Goal: Transaction & Acquisition: Subscribe to service/newsletter

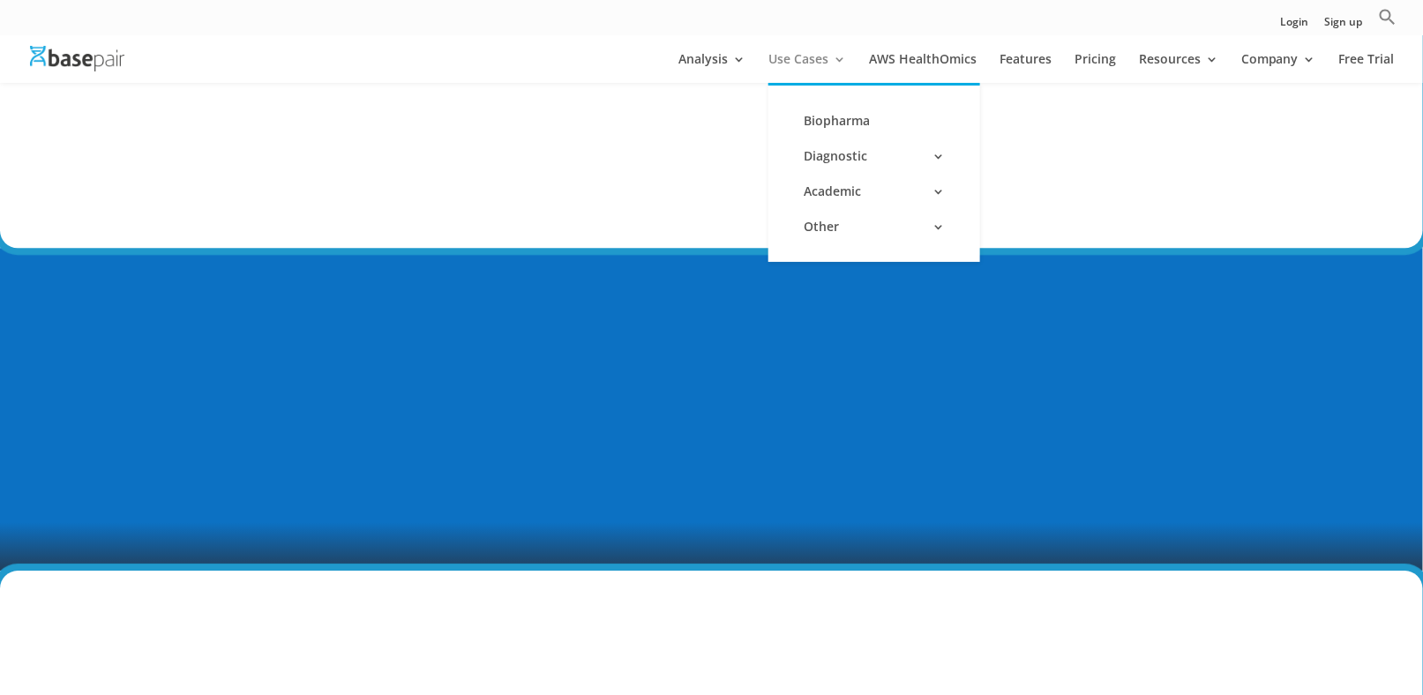
click at [813, 56] on link "Use Cases" at bounding box center [807, 68] width 78 height 30
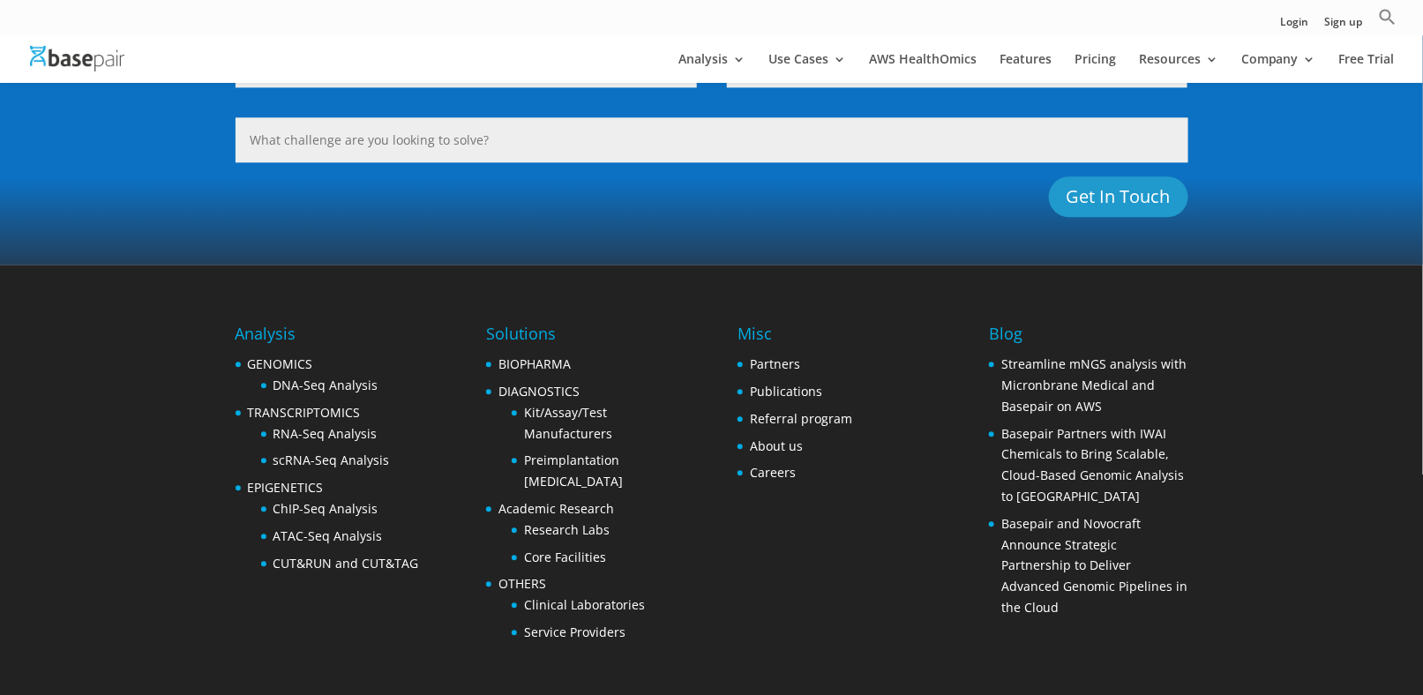
scroll to position [1597, 0]
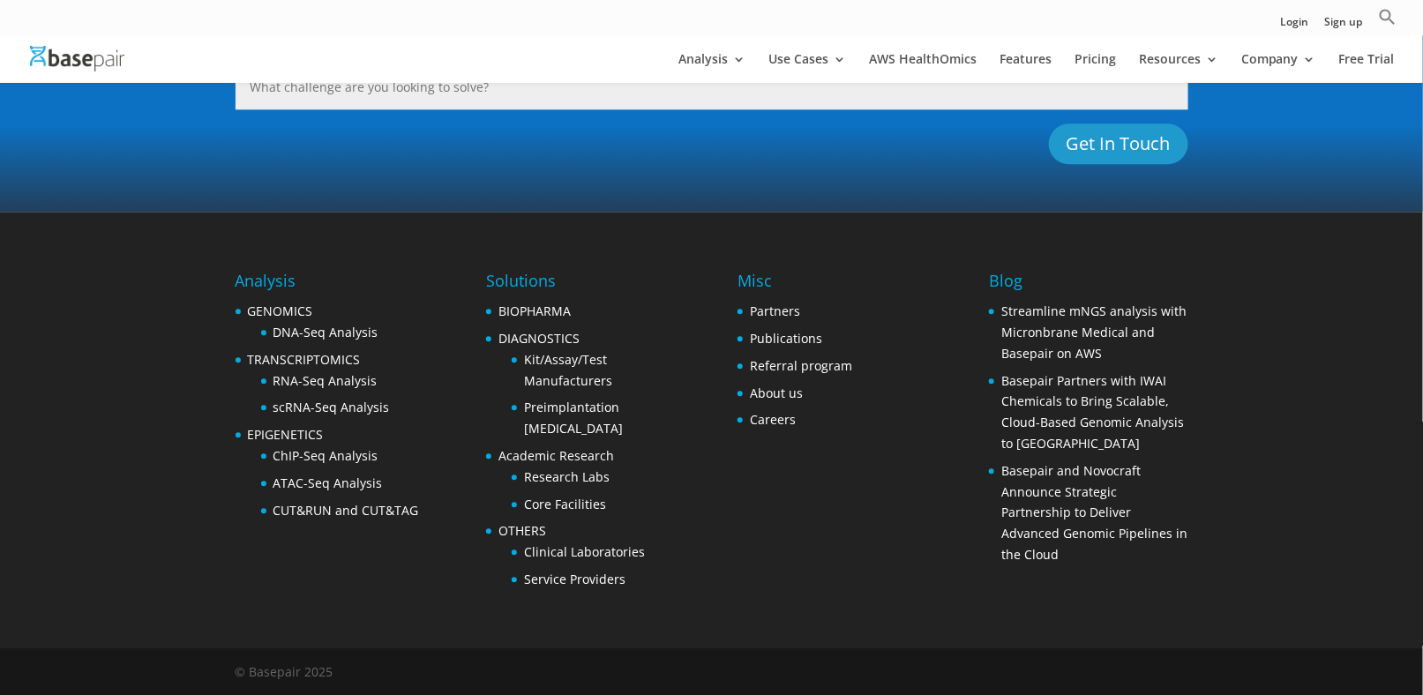
click at [296, 668] on div "© Basepair 2025" at bounding box center [285, 677] width 98 height 30
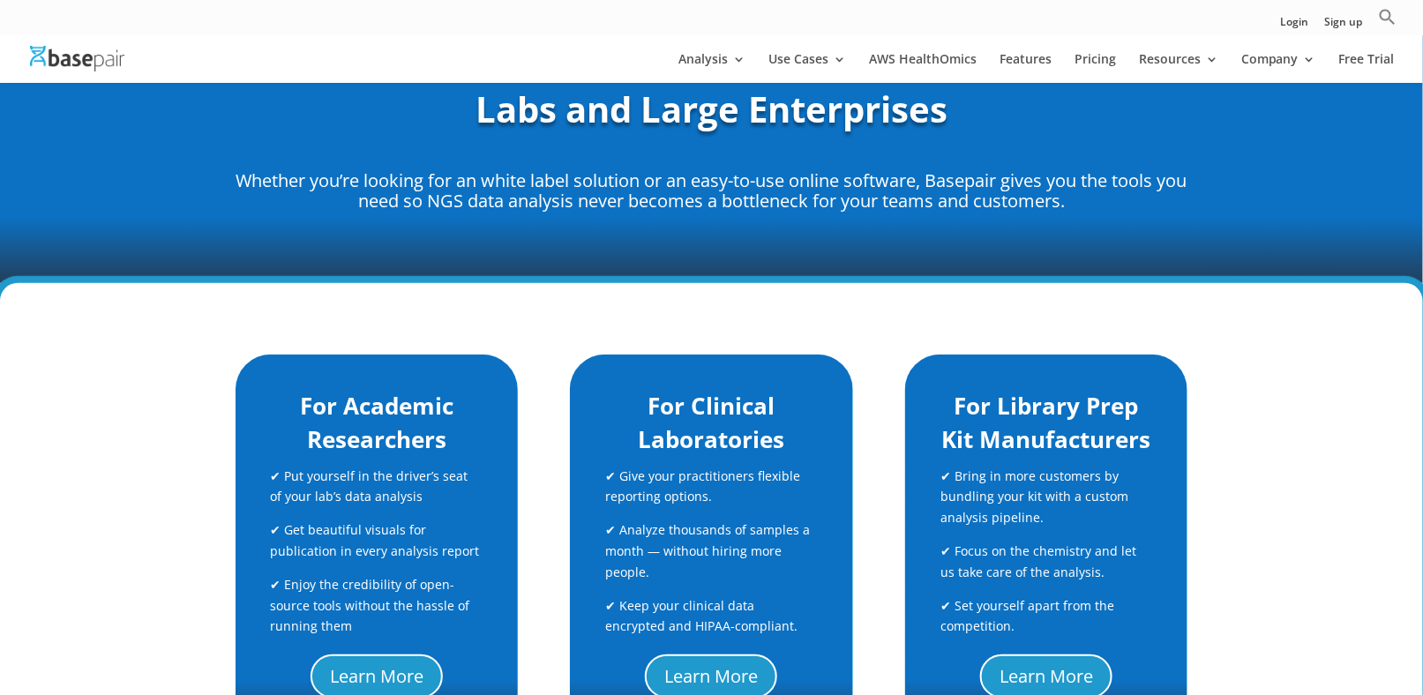
scroll to position [0, 0]
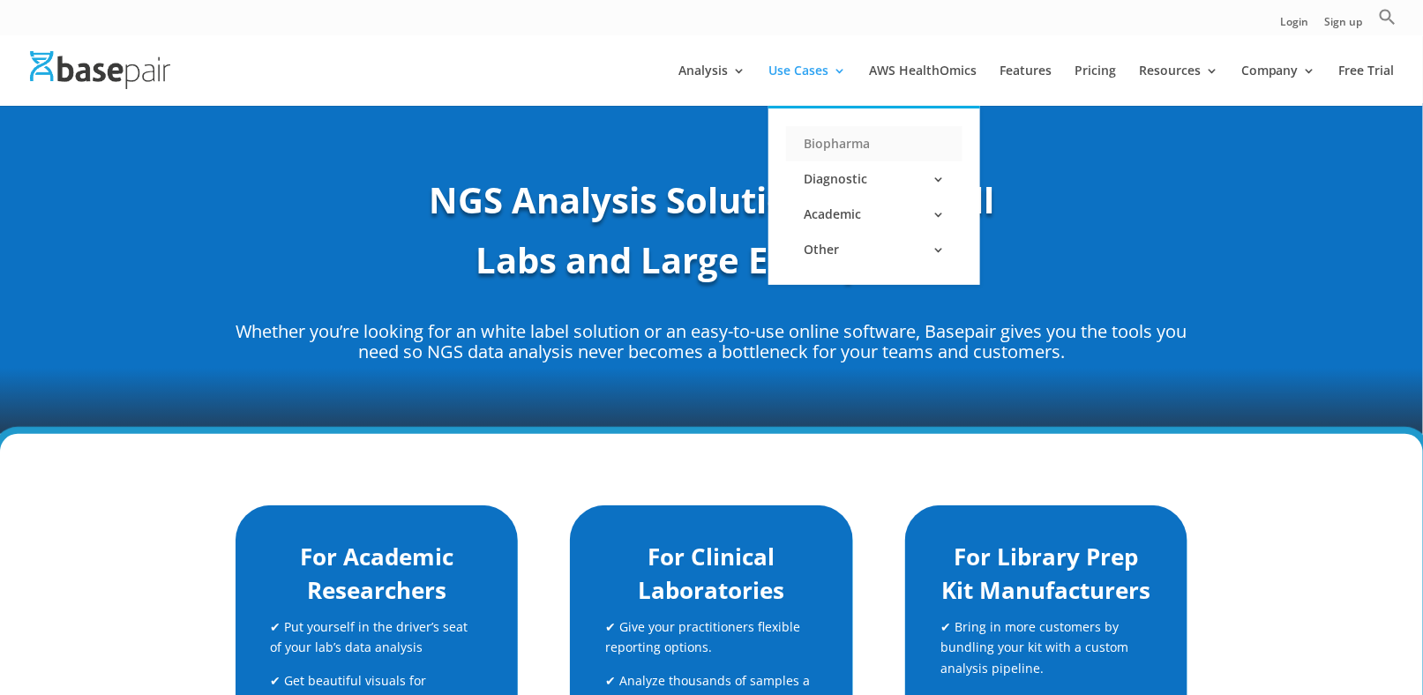
click at [818, 138] on link "Biopharma" at bounding box center [874, 143] width 176 height 35
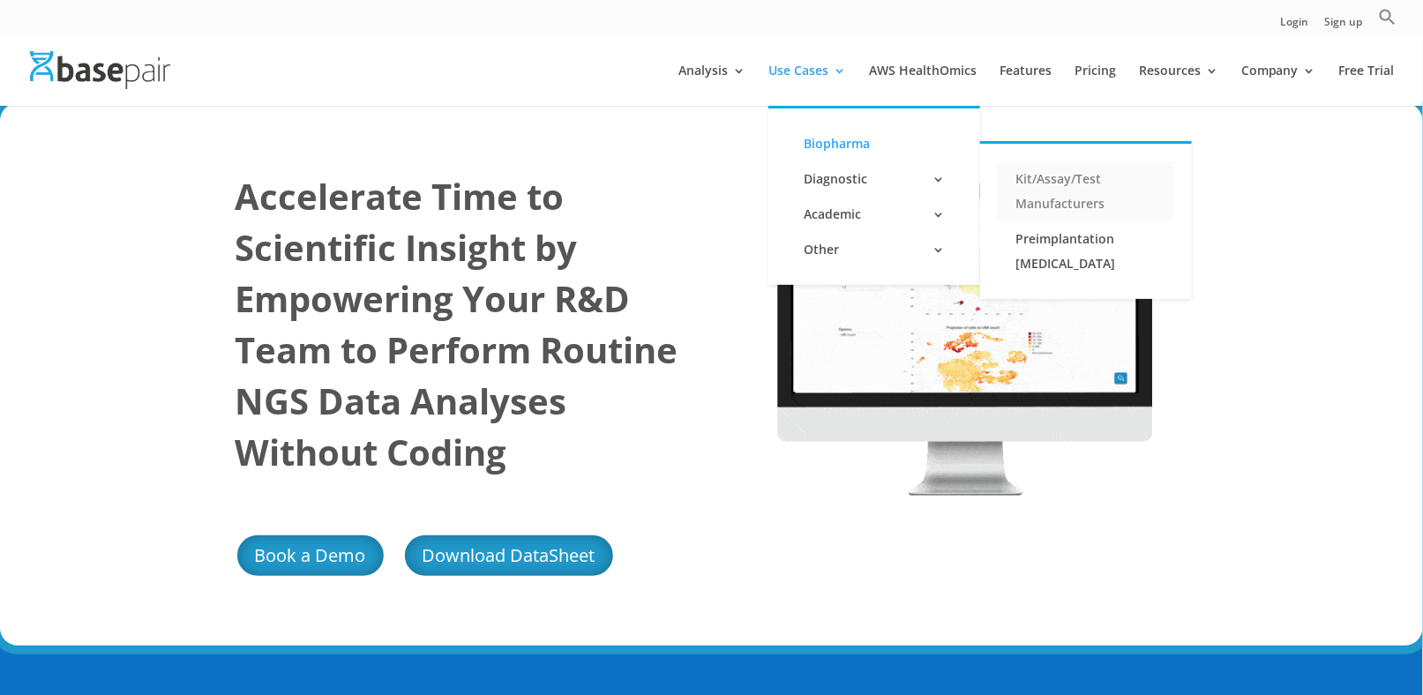
click at [1032, 184] on link "Kit/Assay/Test Manufacturers" at bounding box center [1086, 191] width 176 height 60
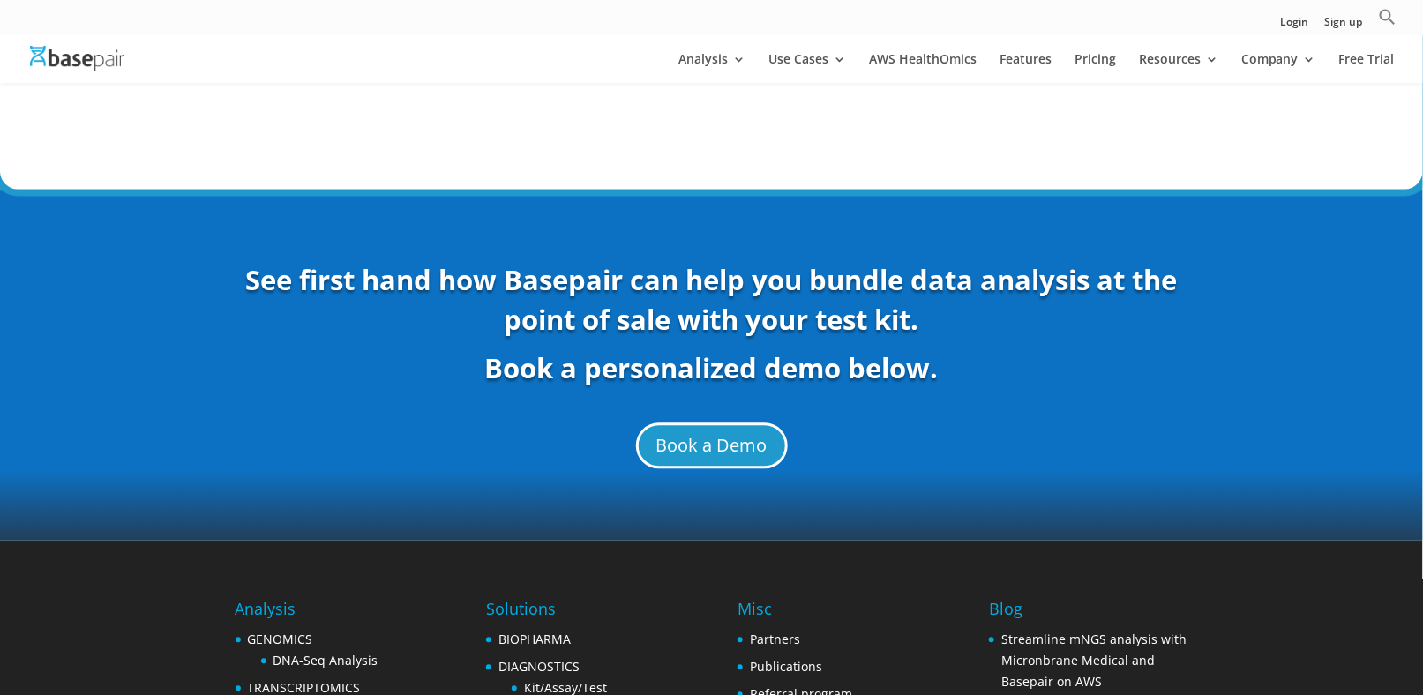
scroll to position [6371, 0]
click at [713, 423] on link "Book a Demo" at bounding box center [712, 446] width 164 height 46
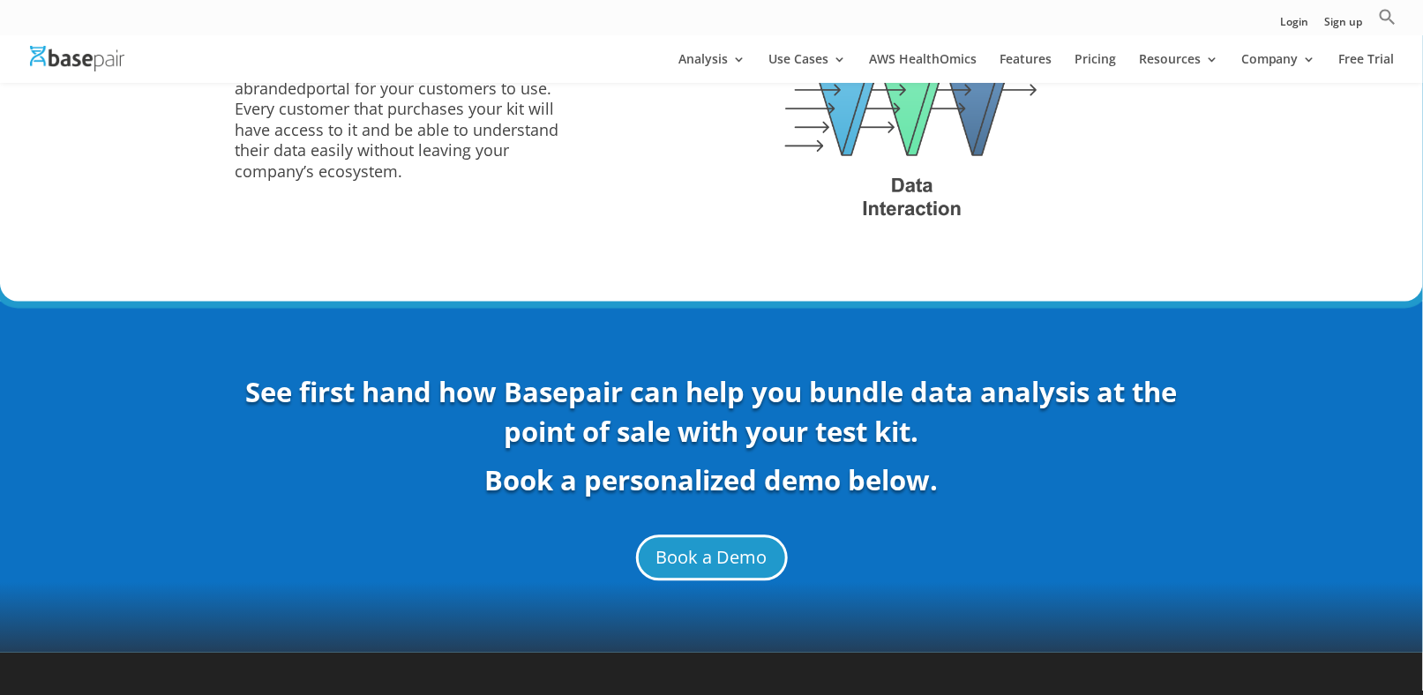
scroll to position [6252, 0]
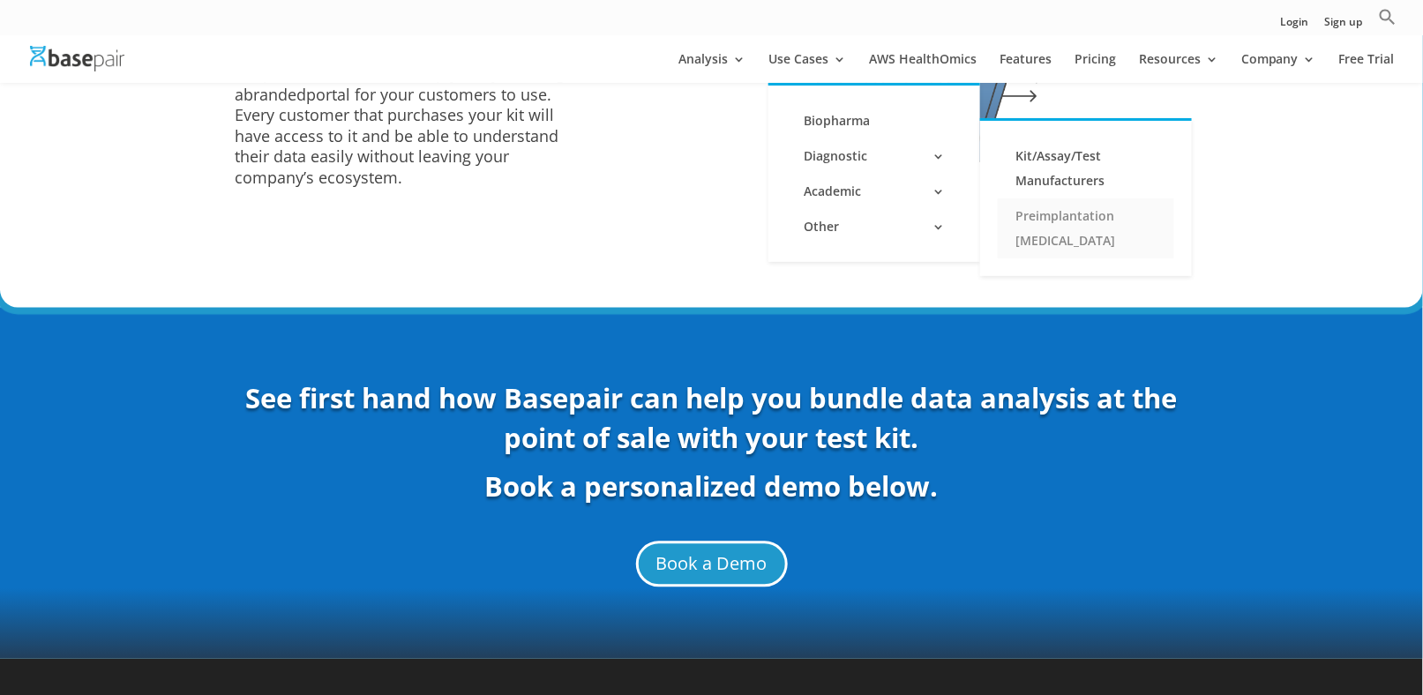
click at [1045, 217] on link "Preimplantation [MEDICAL_DATA]" at bounding box center [1086, 229] width 176 height 60
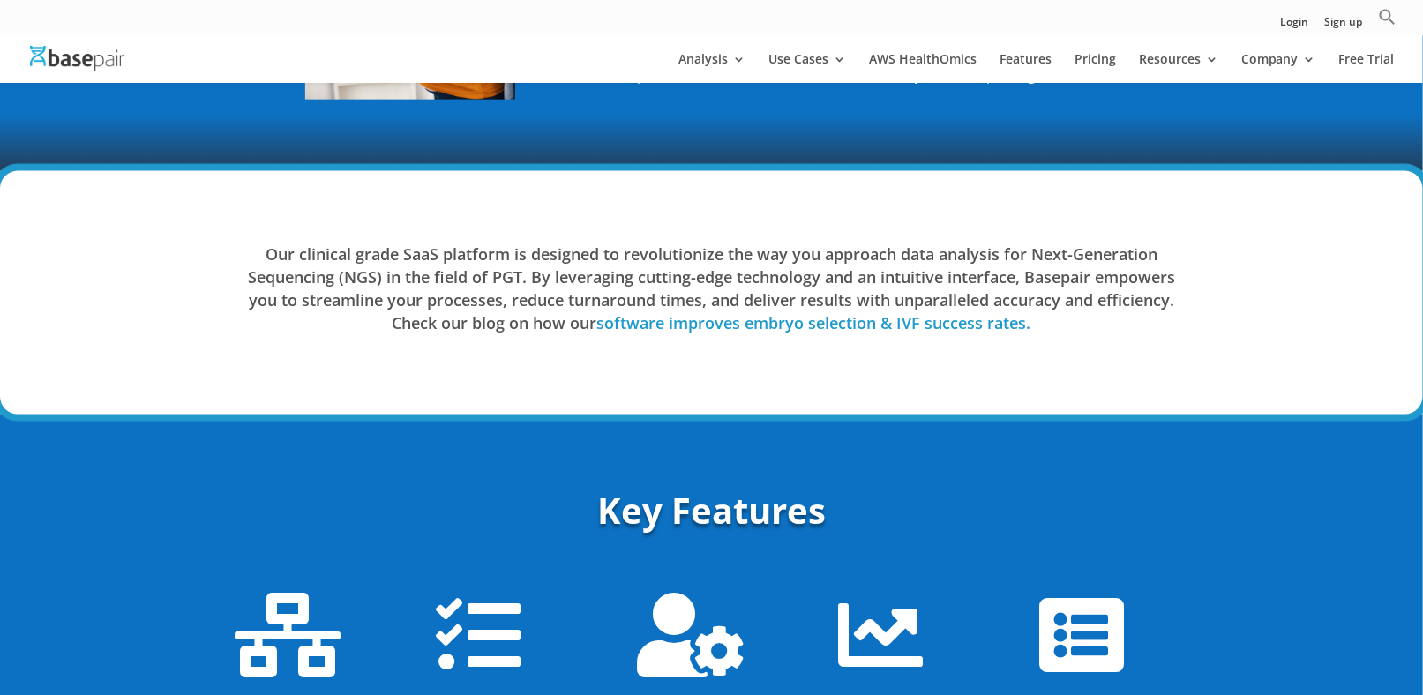
scroll to position [798, 0]
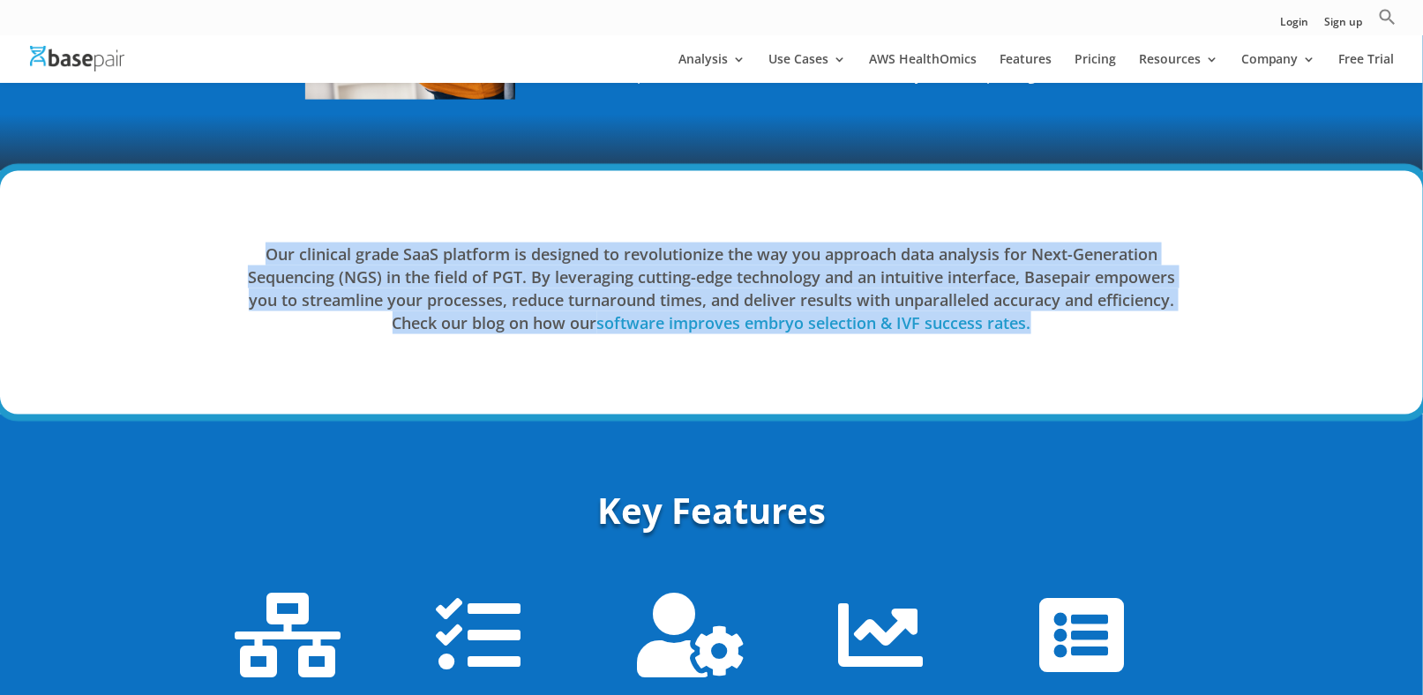
drag, startPoint x: 263, startPoint y: 237, endPoint x: 1231, endPoint y: 363, distance: 976.0
click at [1231, 363] on div "Our clinical grade SaaS platform is designed to revolutionize the way you appro…" at bounding box center [711, 292] width 1423 height 243
click at [448, 362] on div "Our clinical grade SaaS platform is designed to revolutionize the way you appro…" at bounding box center [712, 293] width 953 height 148
drag, startPoint x: 236, startPoint y: 227, endPoint x: 1240, endPoint y: 401, distance: 1018.9
click at [1240, 401] on div "Our clinical grade SaaS platform is designed to revolutionize the way you appro…" at bounding box center [711, 292] width 1423 height 243
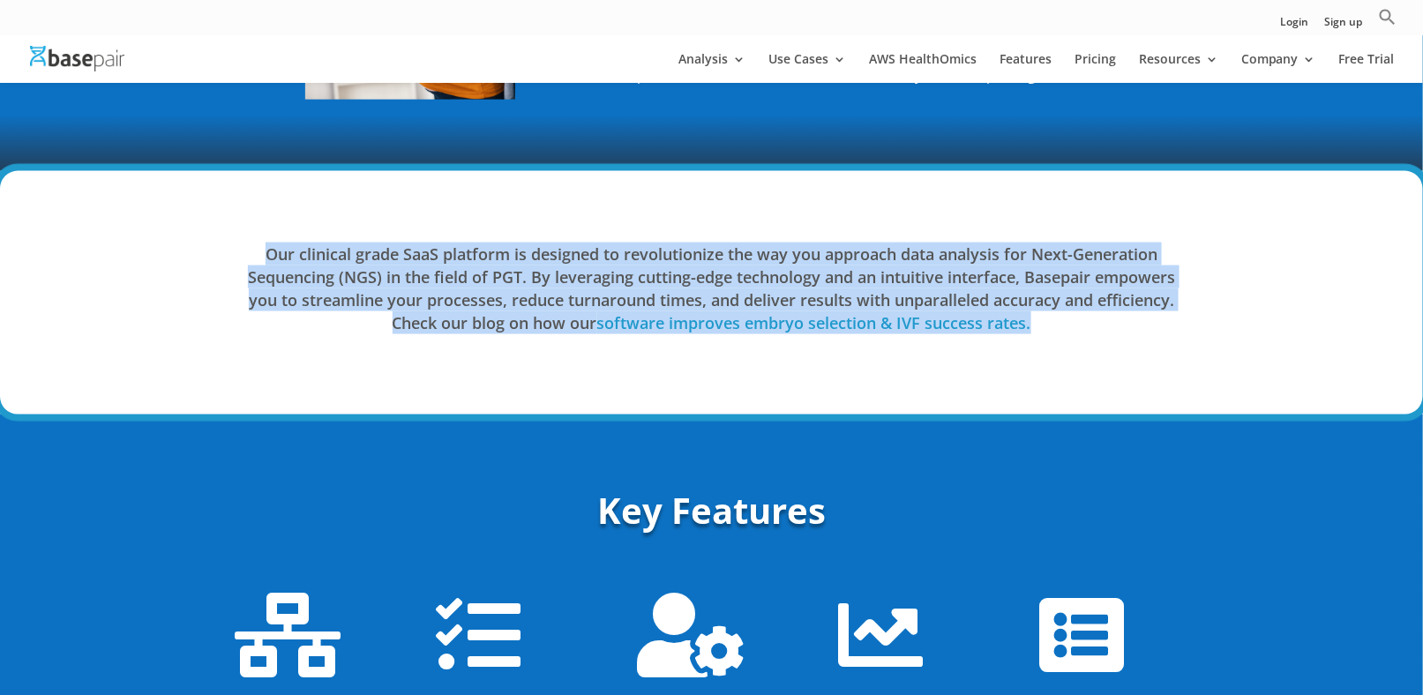
copy h4 "Our clinical grade SaaS platform is designed to revolutionize the way you appro…"
click at [555, 384] on div "Our clinical grade SaaS platform is designed to revolutionize the way you appro…" at bounding box center [711, 292] width 1423 height 243
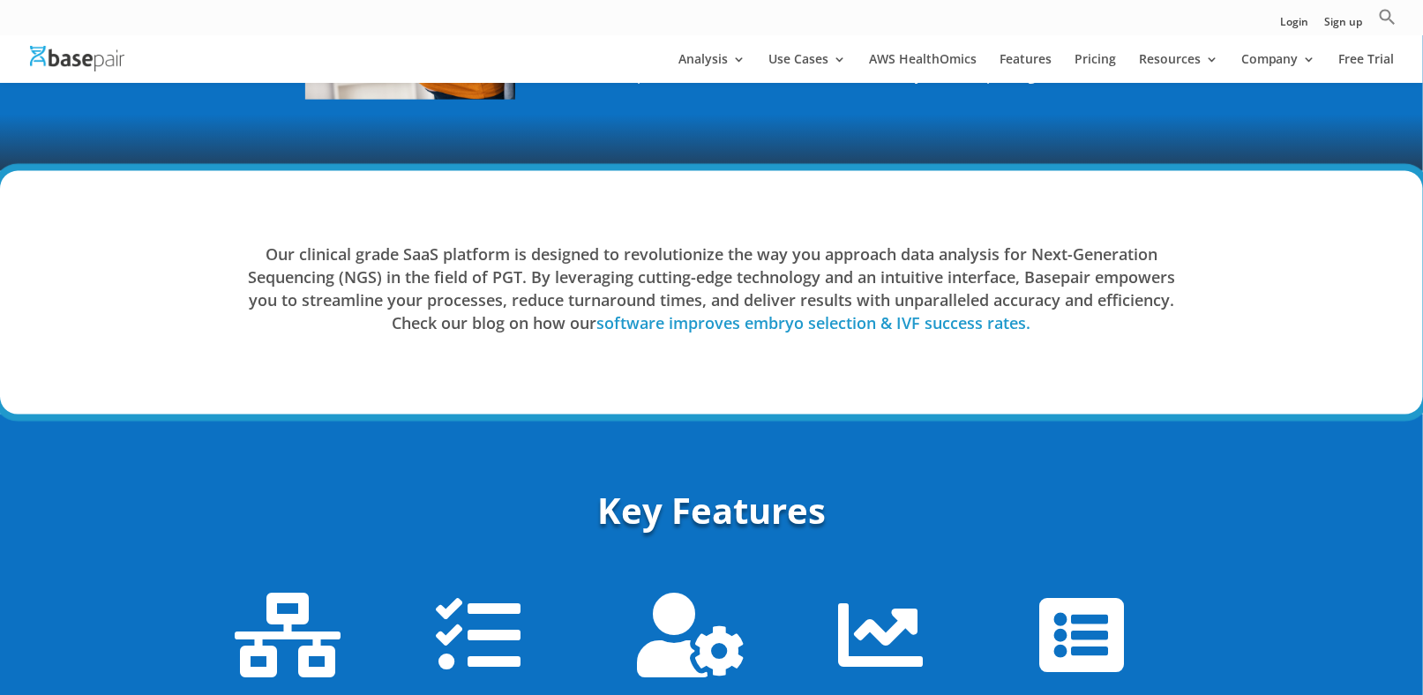
click at [641, 323] on link "software improves embryo selection & IVF success rates." at bounding box center [814, 322] width 434 height 21
drag, startPoint x: 596, startPoint y: 319, endPoint x: 1128, endPoint y: 363, distance: 533.8
click at [1128, 363] on div "Our clinical grade SaaS platform is designed to revolutionize the way you appro…" at bounding box center [712, 293] width 953 height 148
copy h4 "software improves embryo selection & IVF success rates."
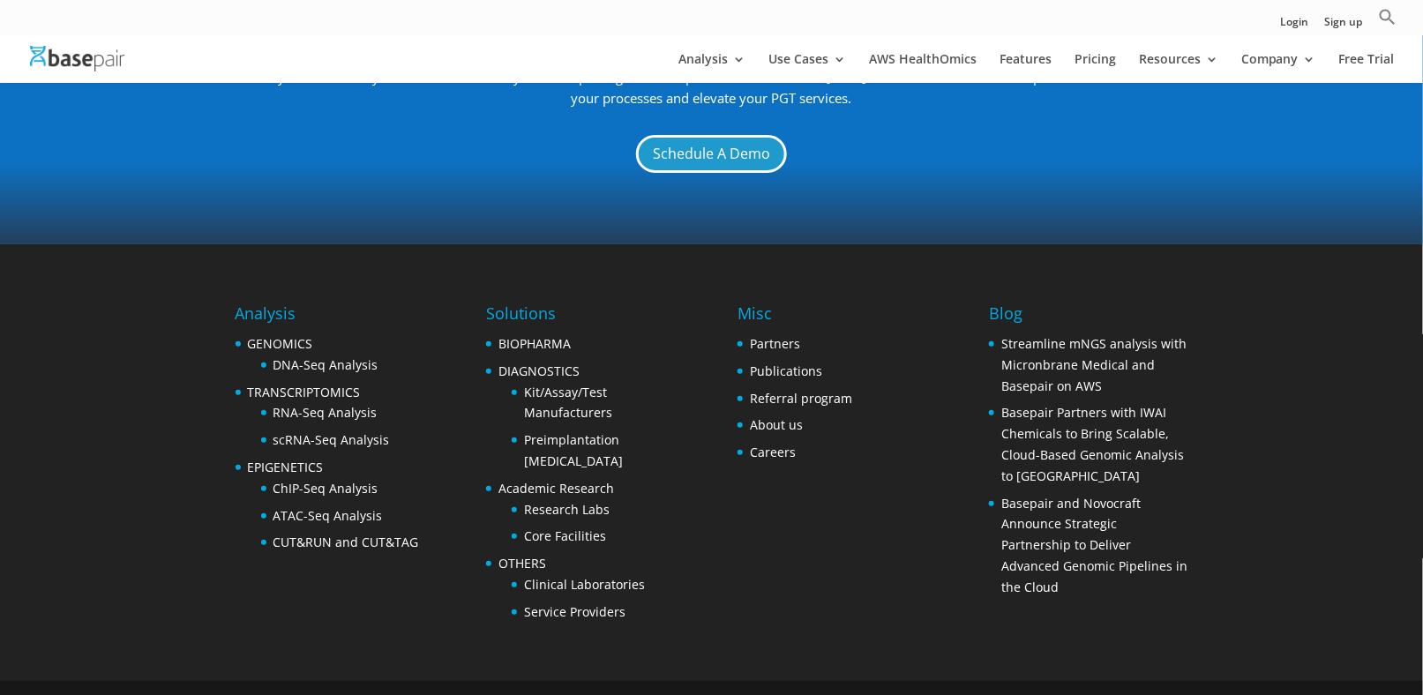
scroll to position [2611, 0]
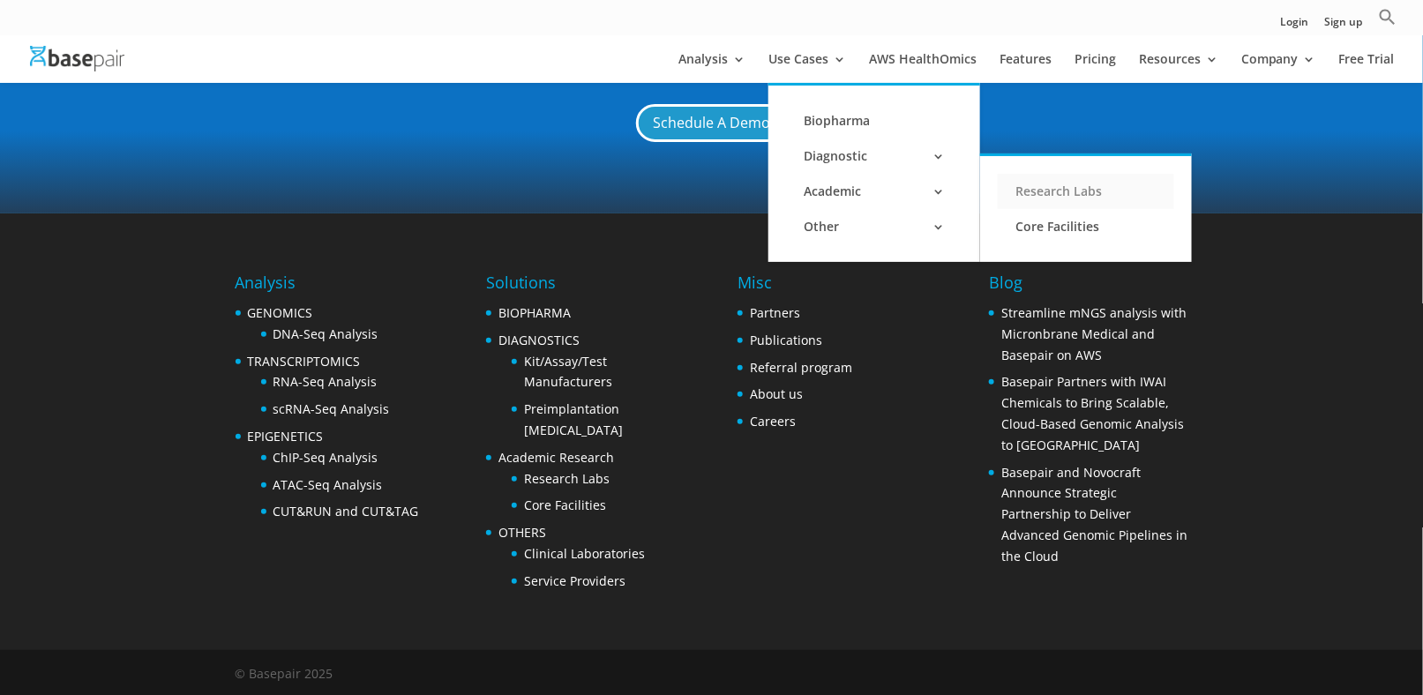
click at [1047, 197] on link "Research Labs" at bounding box center [1086, 191] width 176 height 35
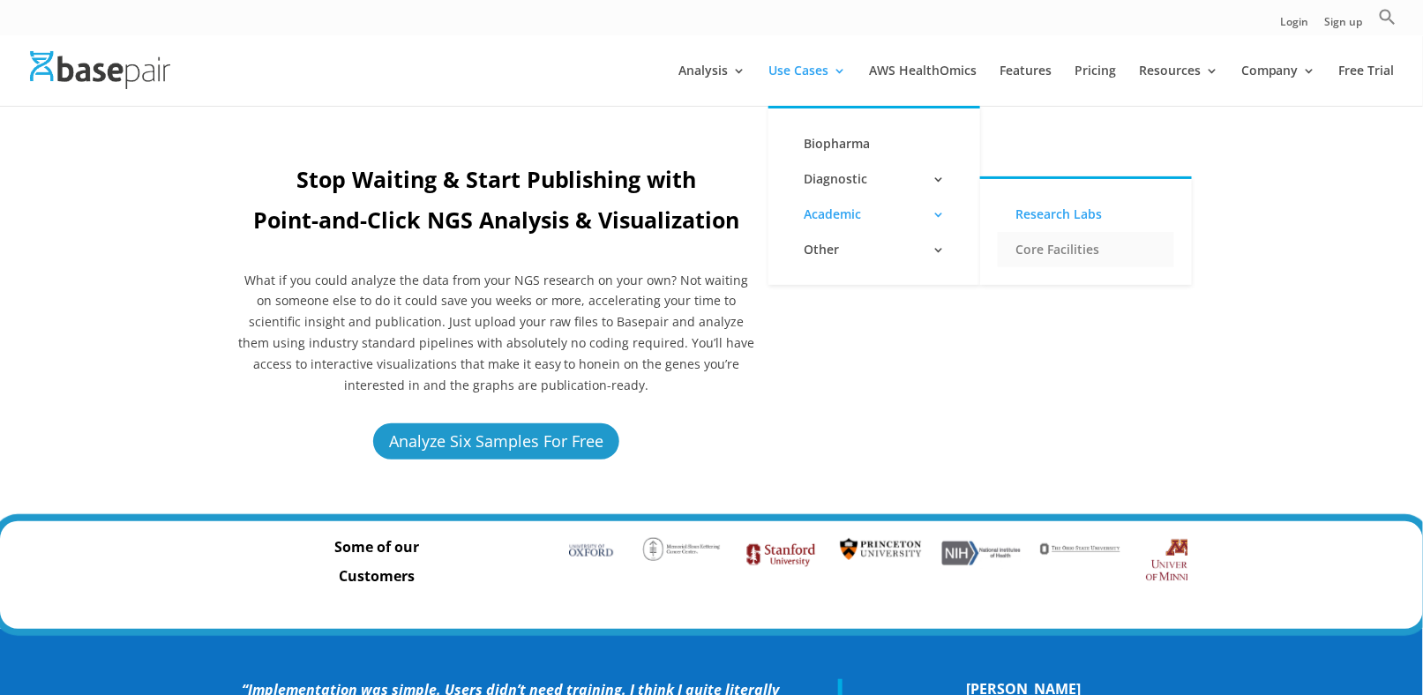
click at [1030, 242] on link "Core Facilities" at bounding box center [1086, 249] width 176 height 35
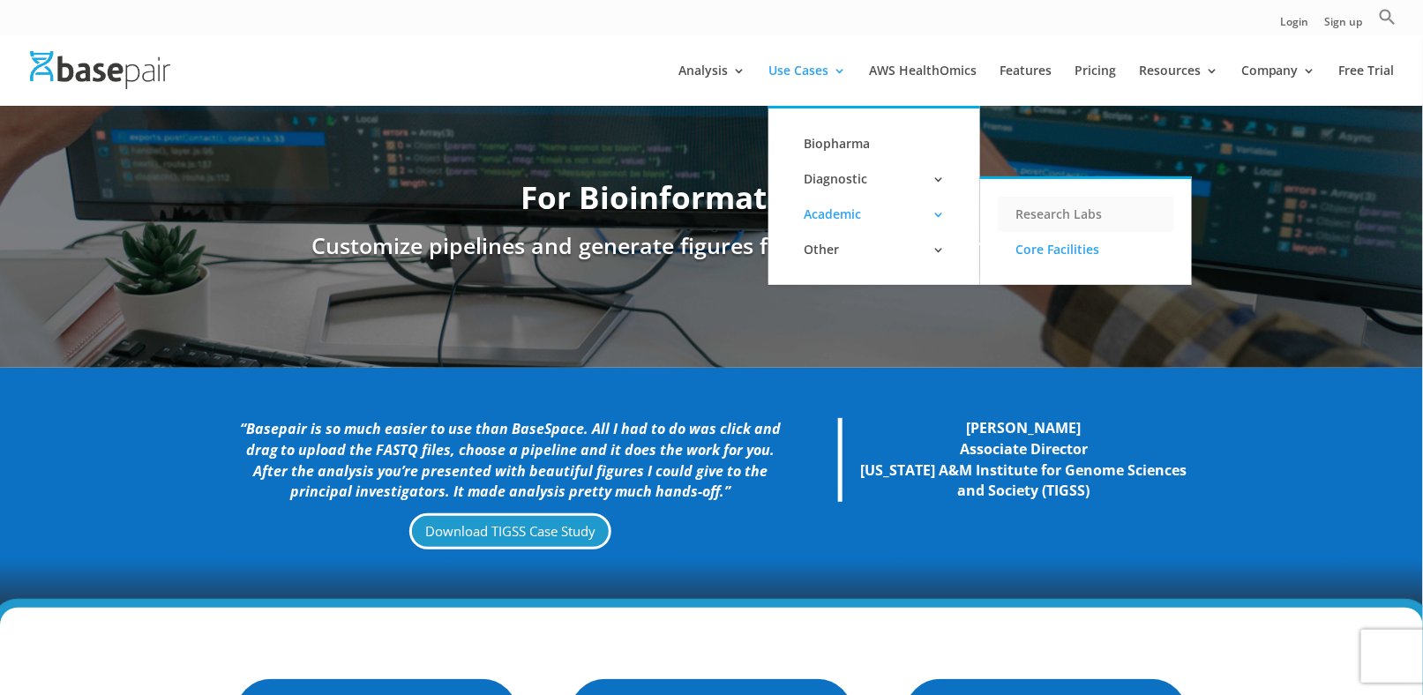
click at [1038, 217] on link "Research Labs" at bounding box center [1086, 214] width 176 height 35
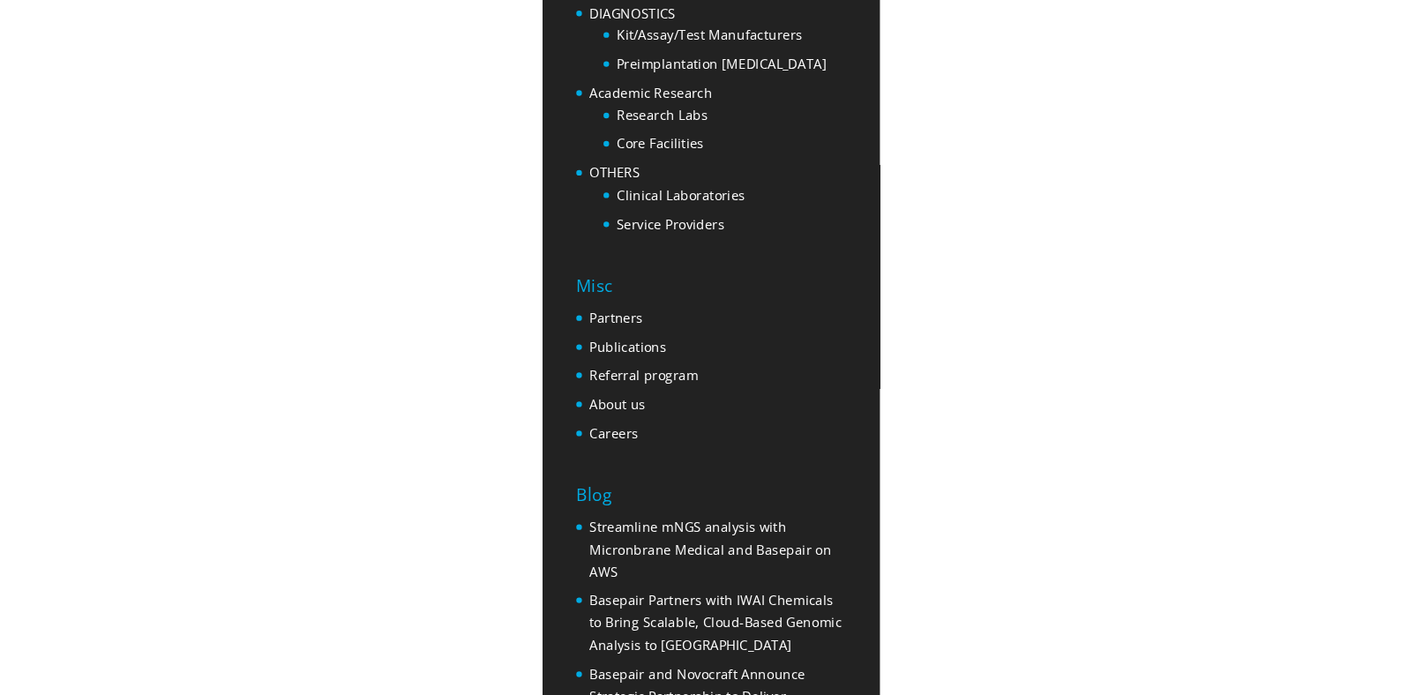
scroll to position [3232, 0]
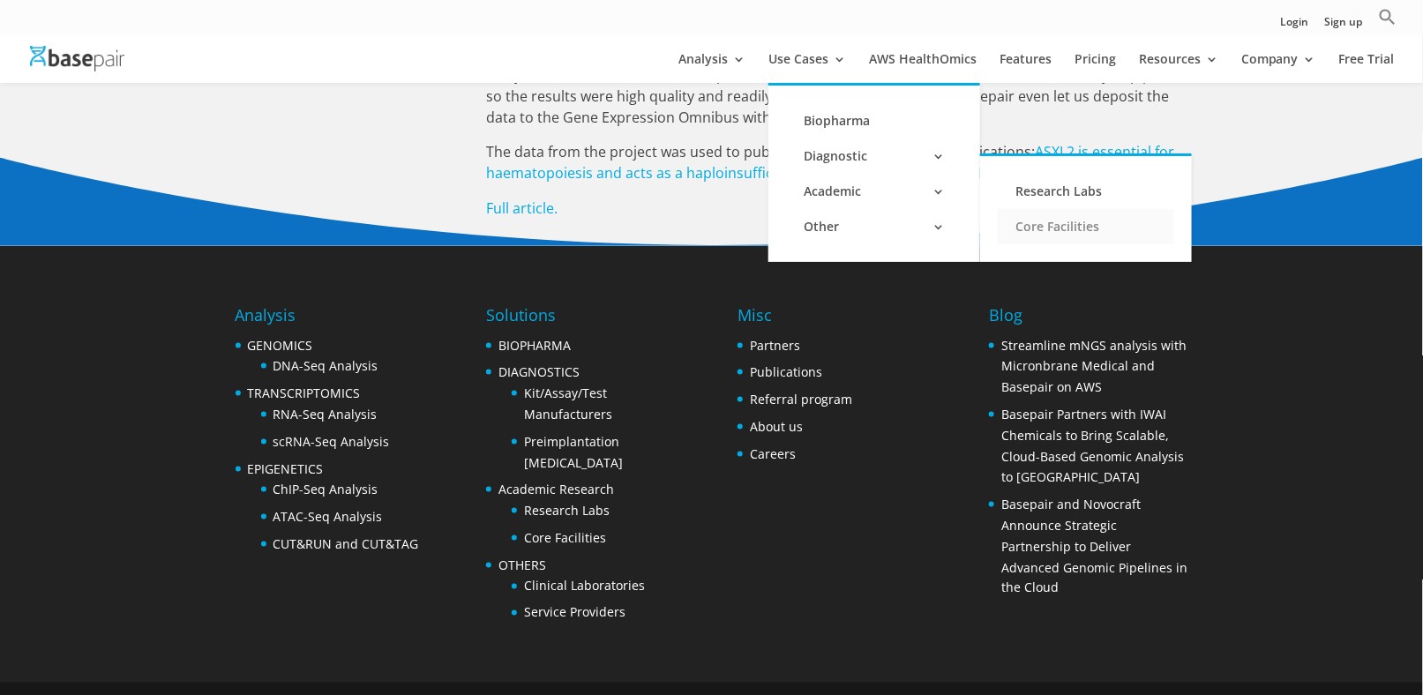
click at [1023, 220] on link "Core Facilities" at bounding box center [1086, 226] width 176 height 35
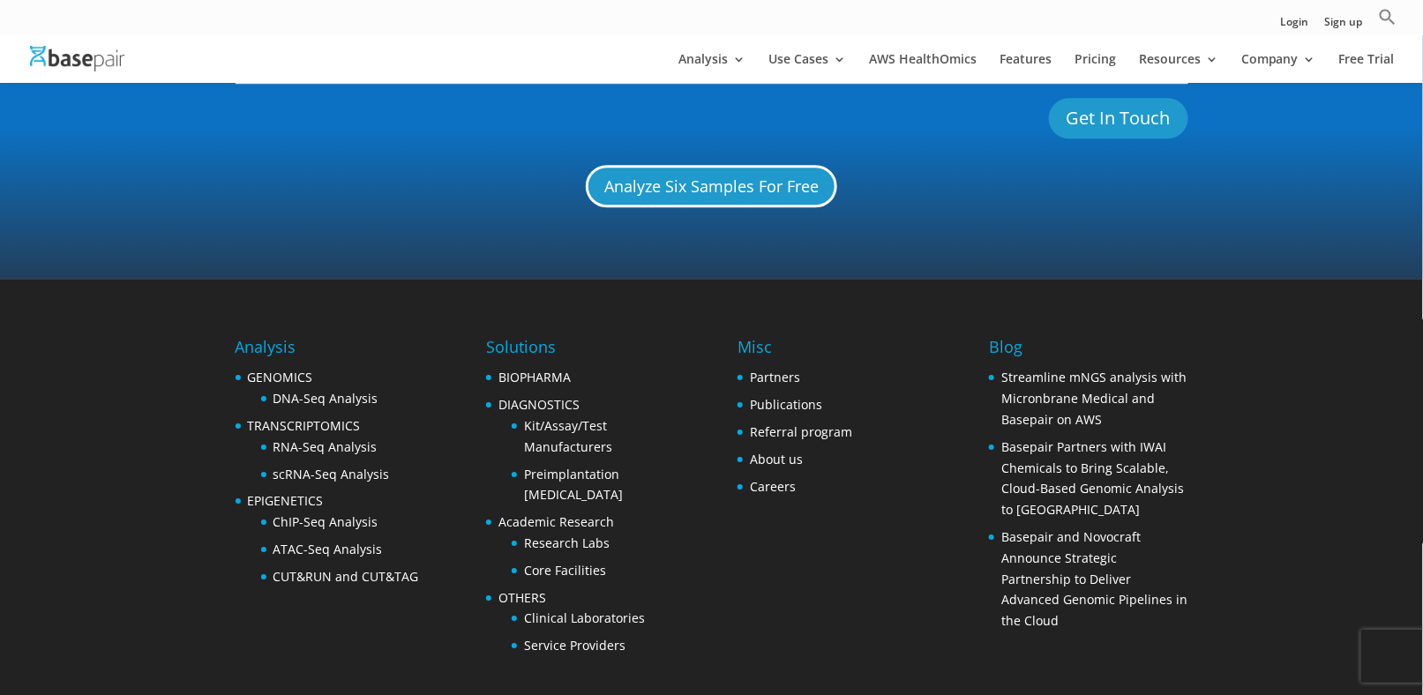
scroll to position [1946, 0]
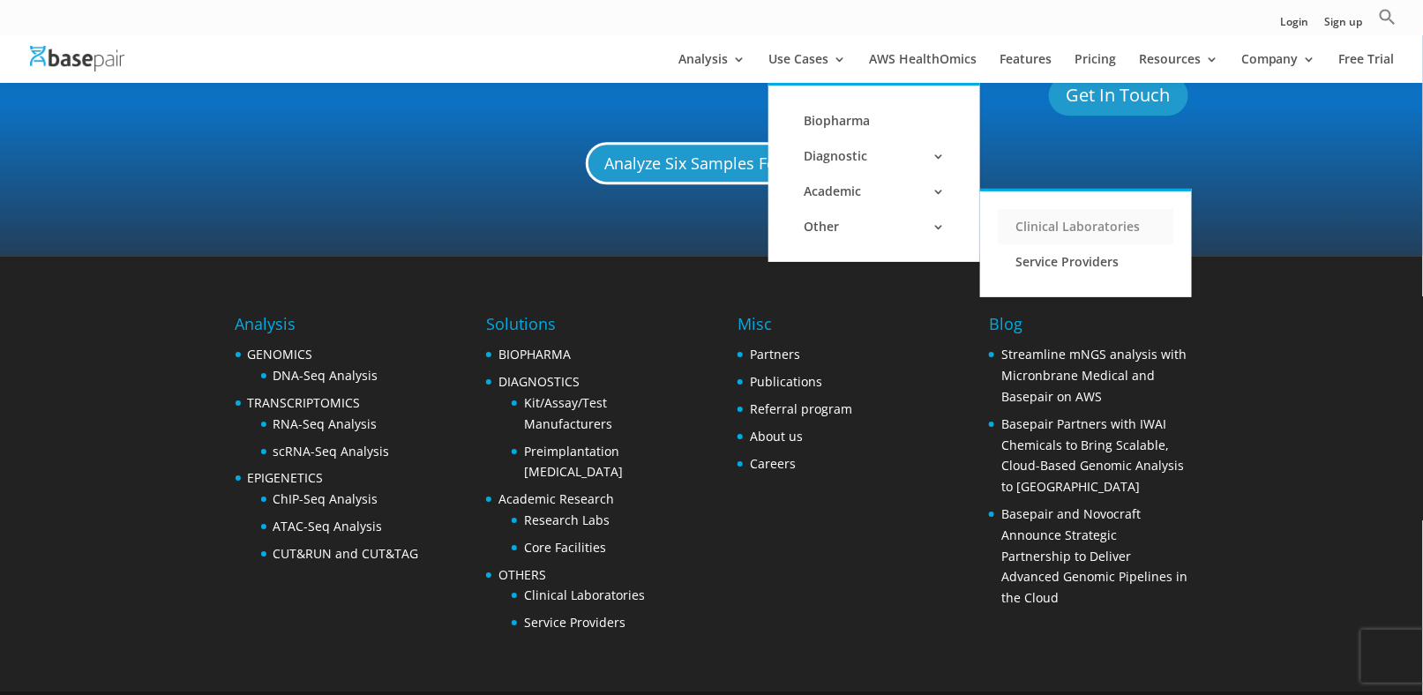
click at [1053, 231] on link "Clinical Laboratories" at bounding box center [1086, 226] width 176 height 35
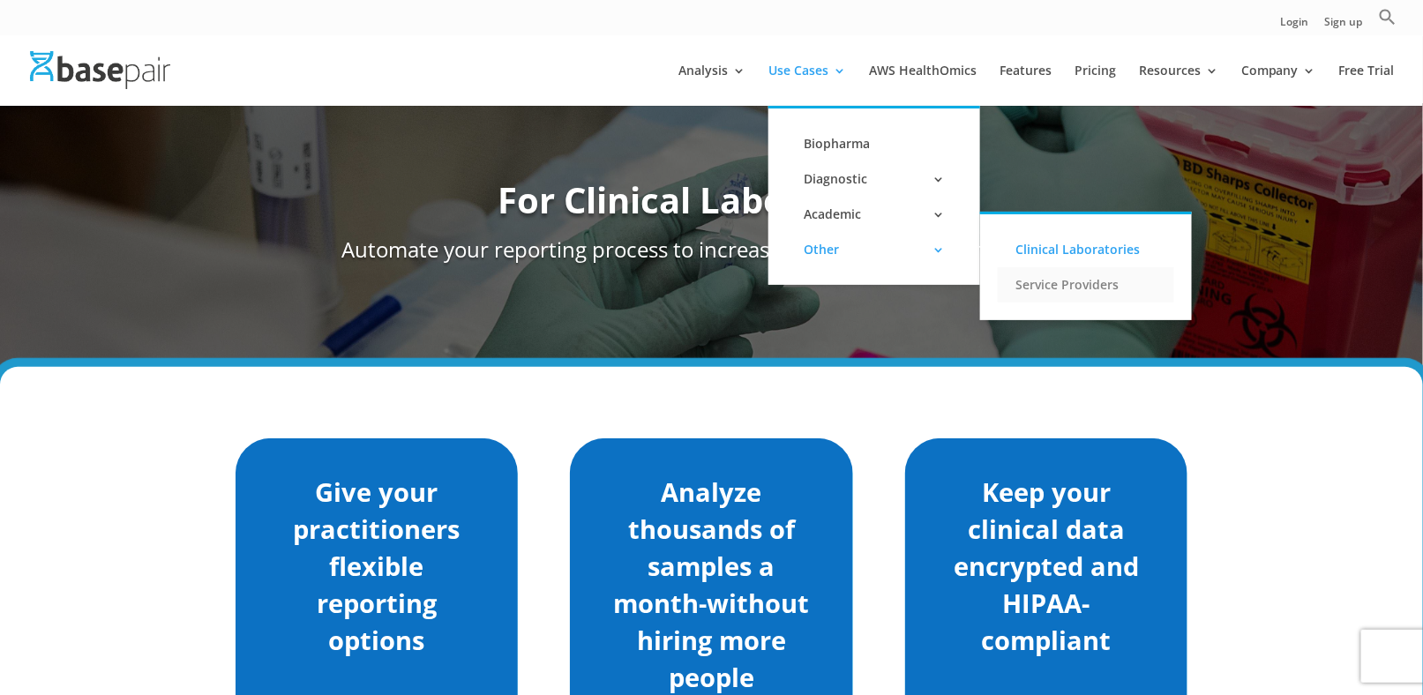
click at [1037, 283] on link "Service Providers" at bounding box center [1086, 284] width 176 height 35
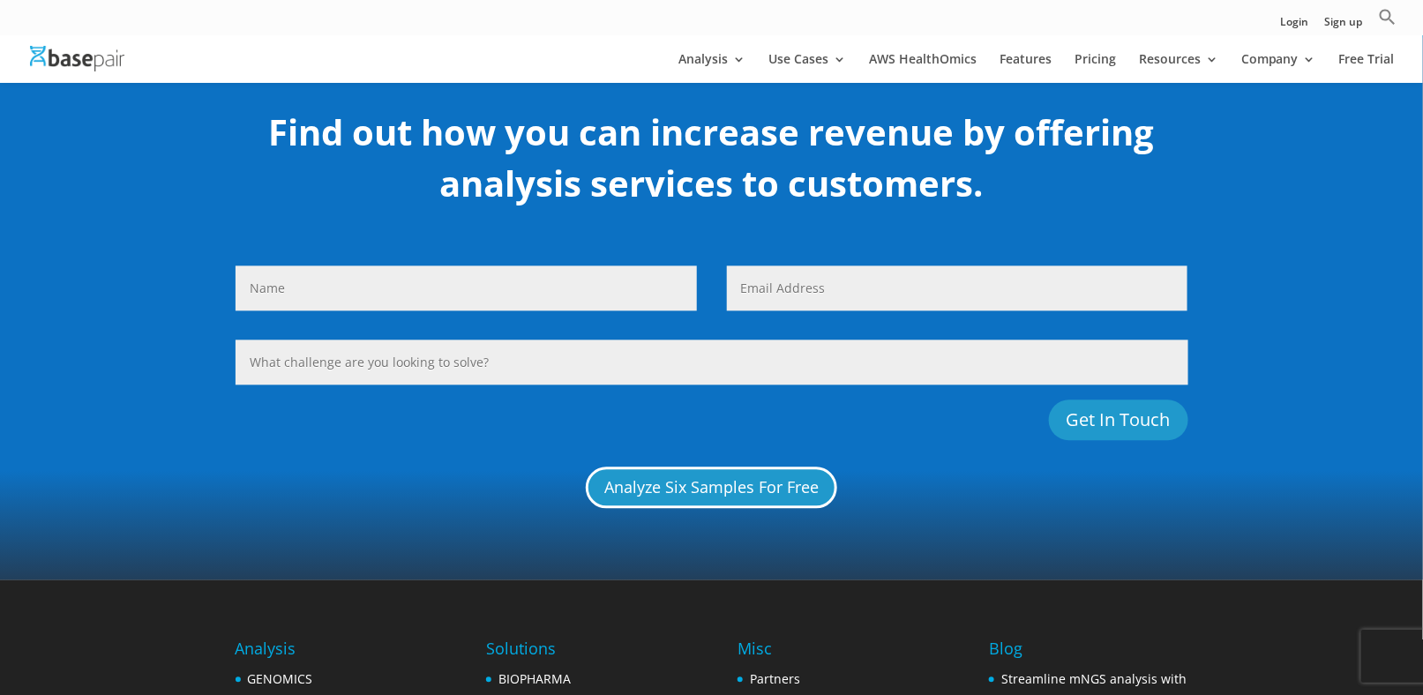
scroll to position [1026, 0]
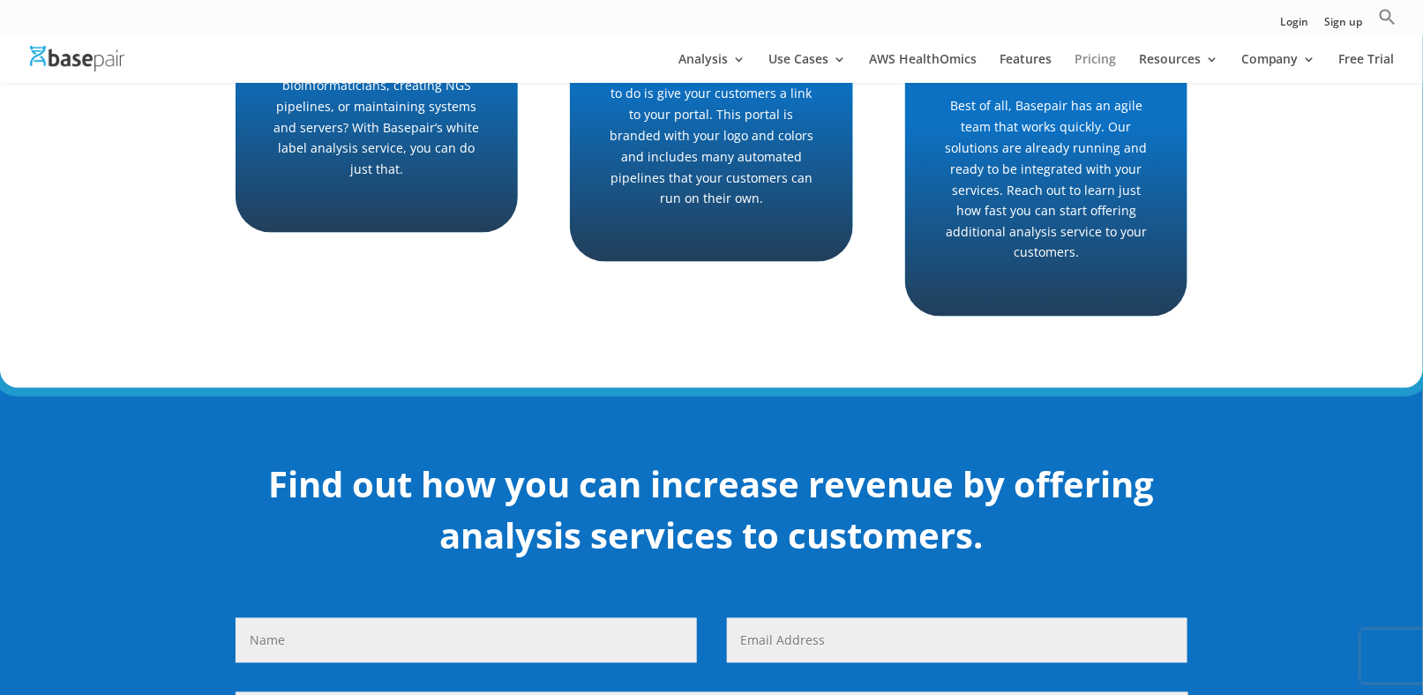
click at [1097, 59] on link "Pricing" at bounding box center [1095, 68] width 41 height 30
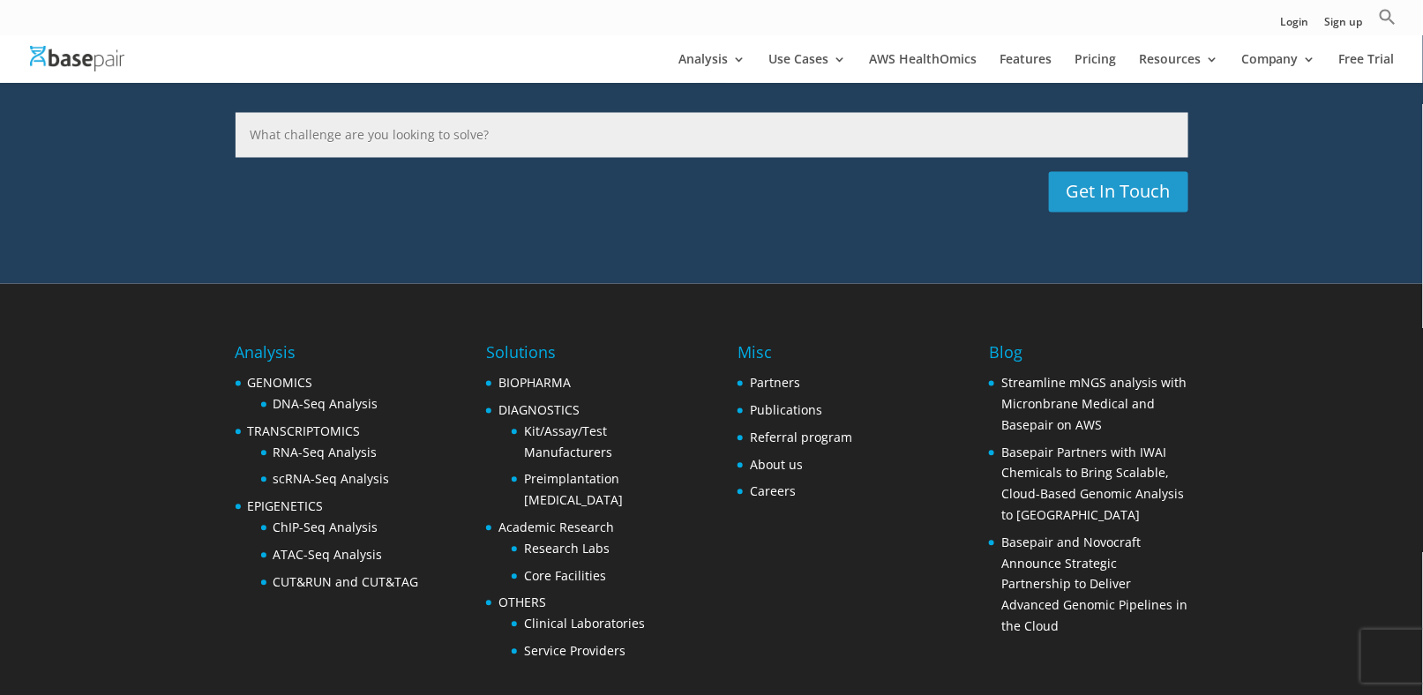
scroll to position [3779, 0]
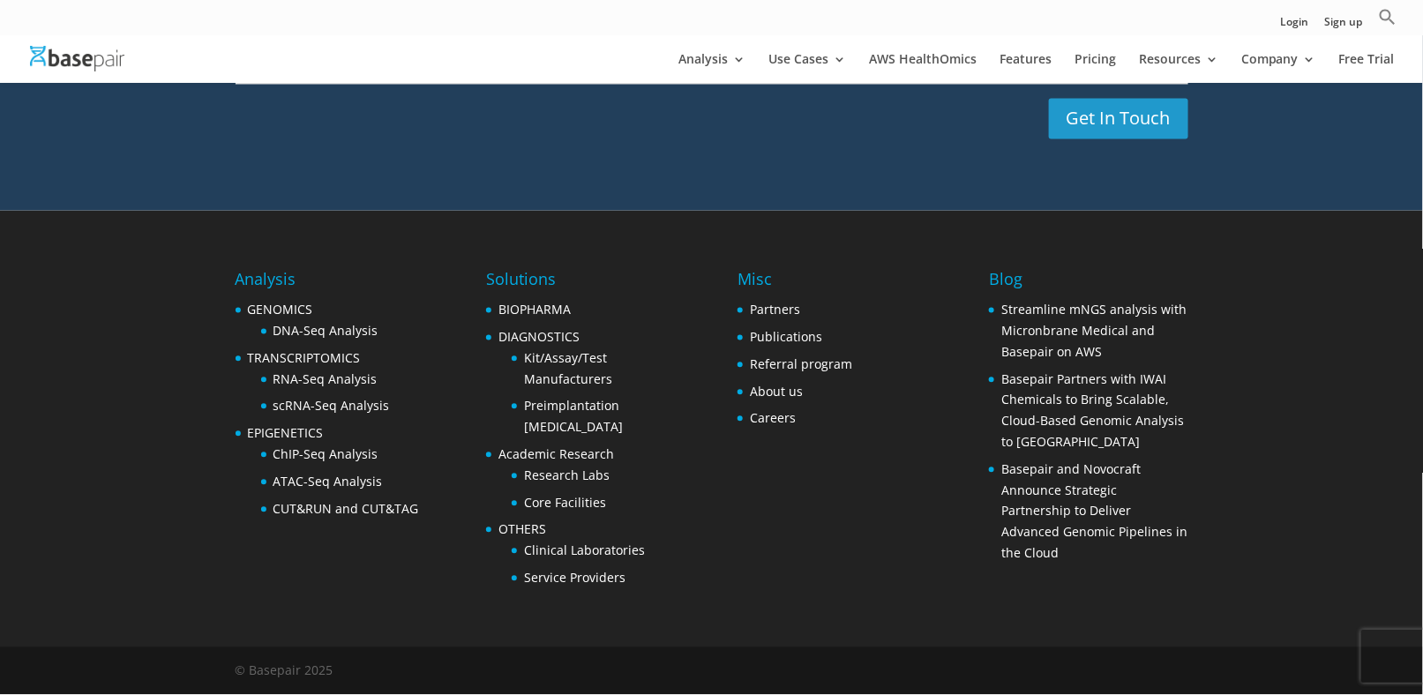
scroll to position [3779, 0]
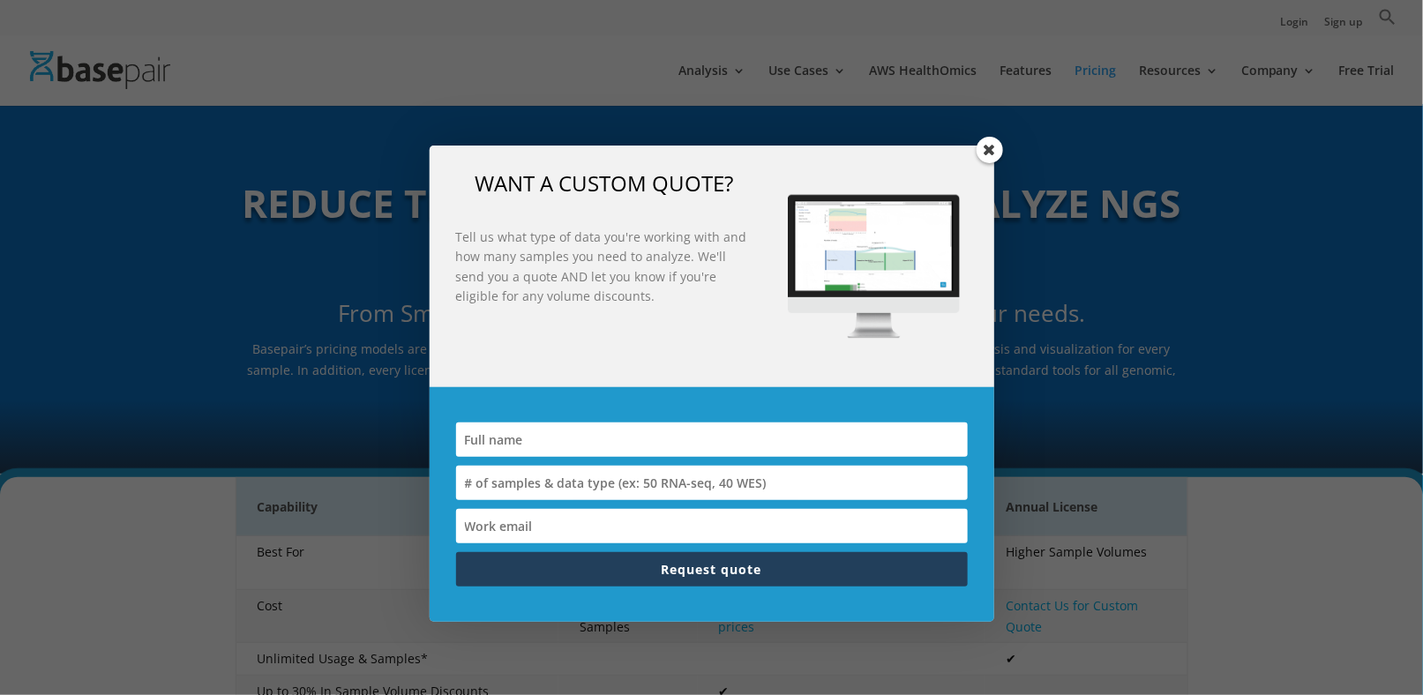
click at [734, 486] on input at bounding box center [712, 483] width 512 height 34
click at [681, 526] on input at bounding box center [712, 526] width 512 height 34
click at [709, 573] on span "Request quote" at bounding box center [712, 569] width 101 height 17
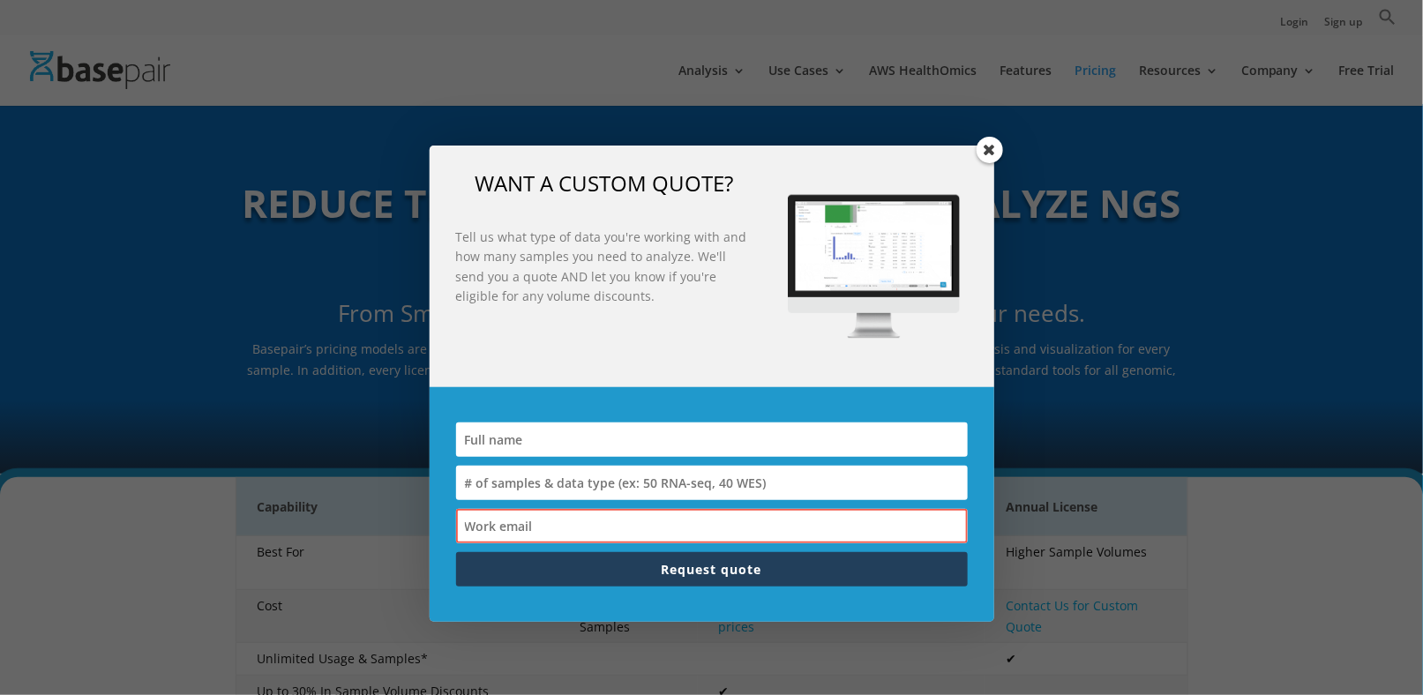
click at [902, 232] on img at bounding box center [873, 266] width 215 height 215
click at [992, 154] on span at bounding box center [990, 150] width 26 height 26
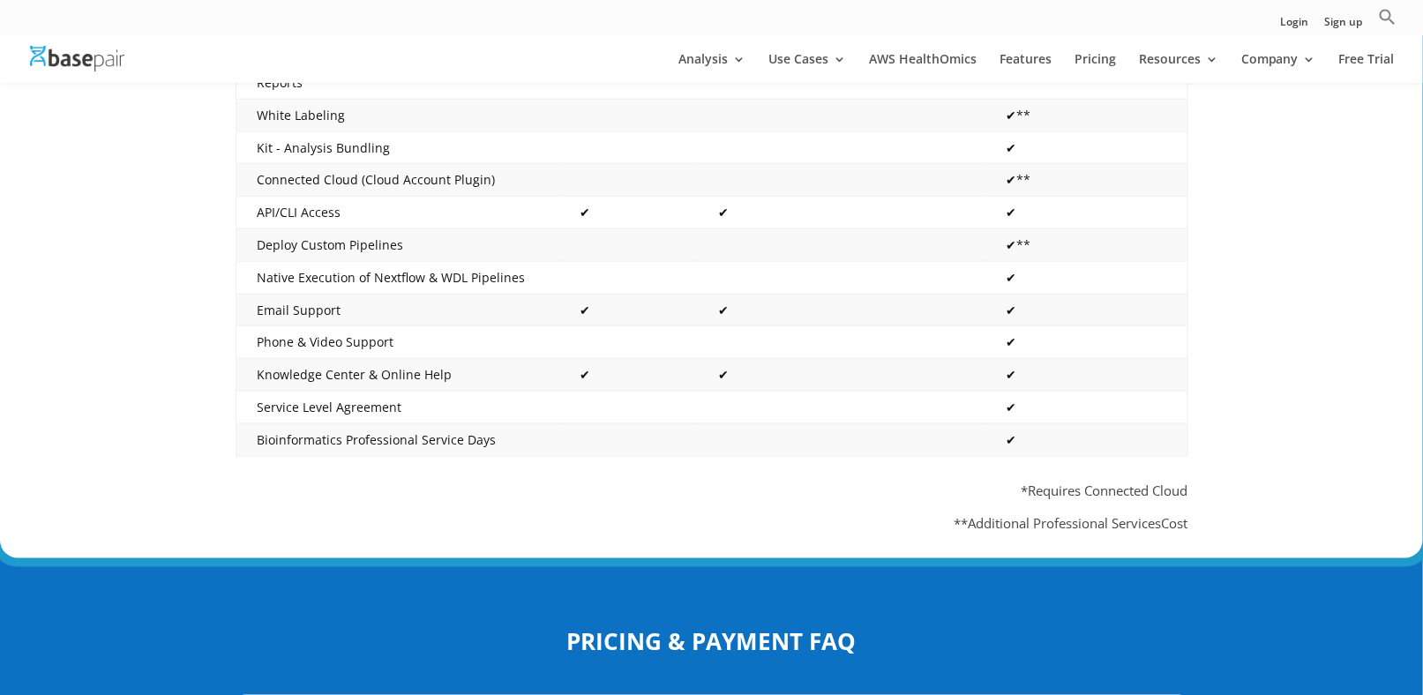
scroll to position [970, 0]
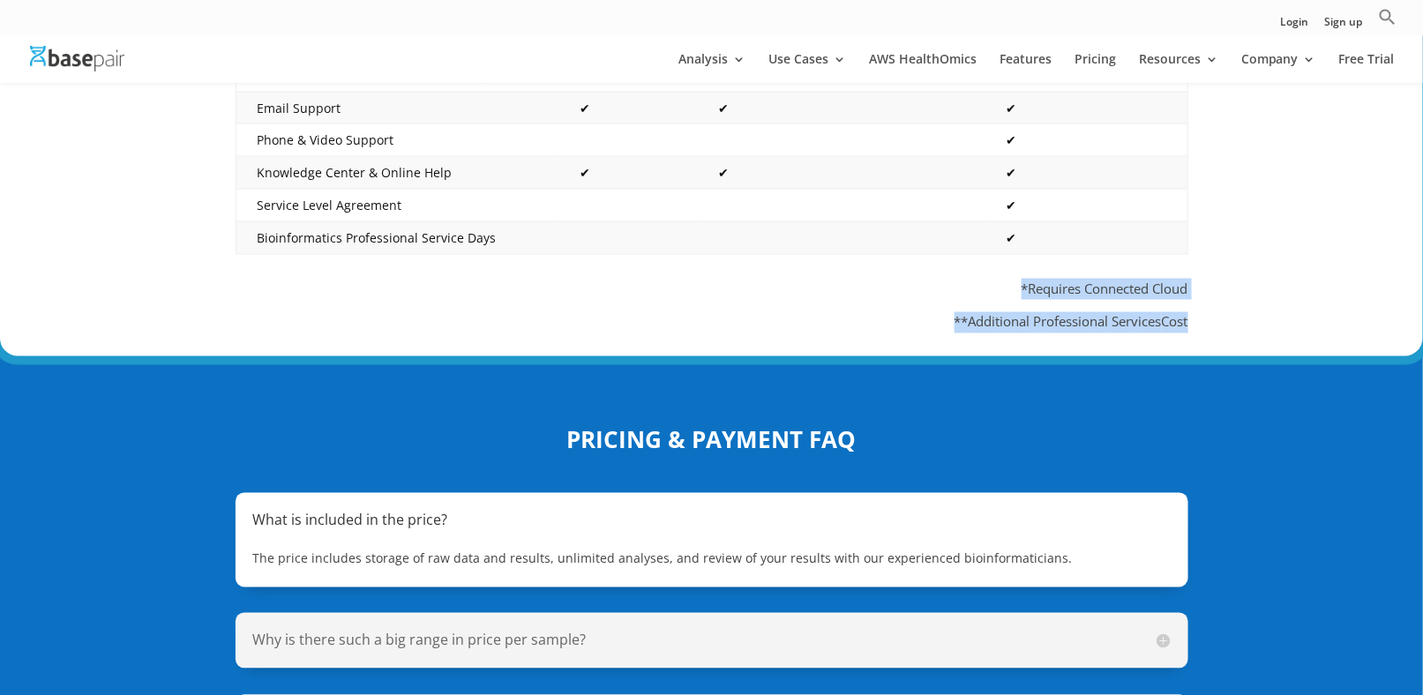
drag, startPoint x: 1015, startPoint y: 260, endPoint x: 1202, endPoint y: 303, distance: 192.0
copy div "*Requires Connected Cloud **Additional Professional Services Cost"
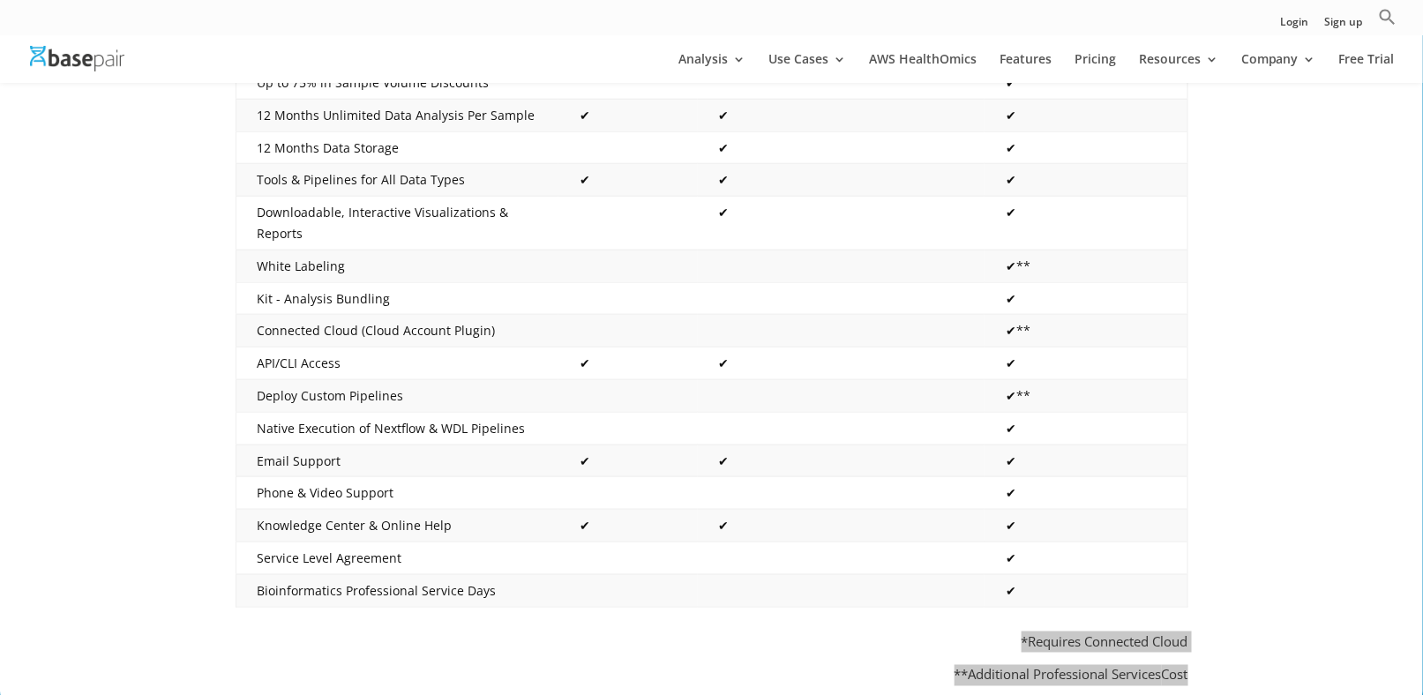
scroll to position [529, 0]
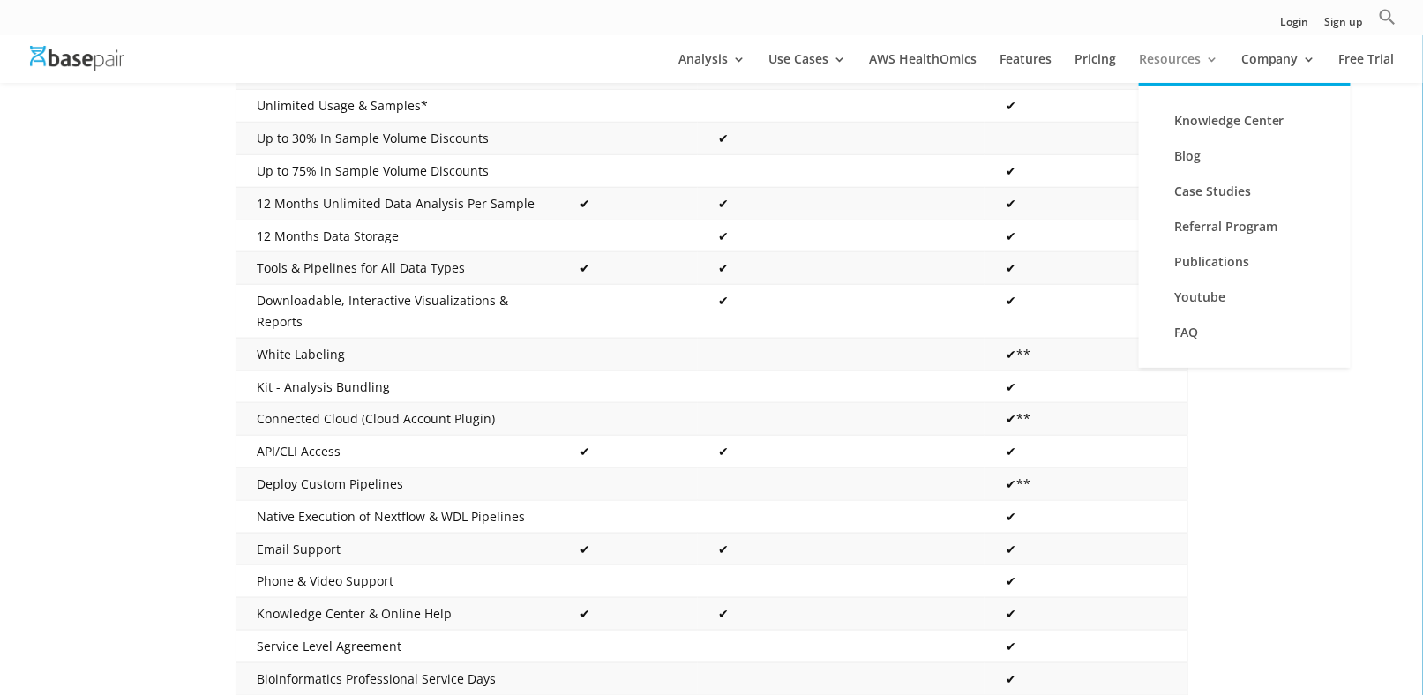
click at [1180, 58] on link "Resources" at bounding box center [1178, 68] width 79 height 30
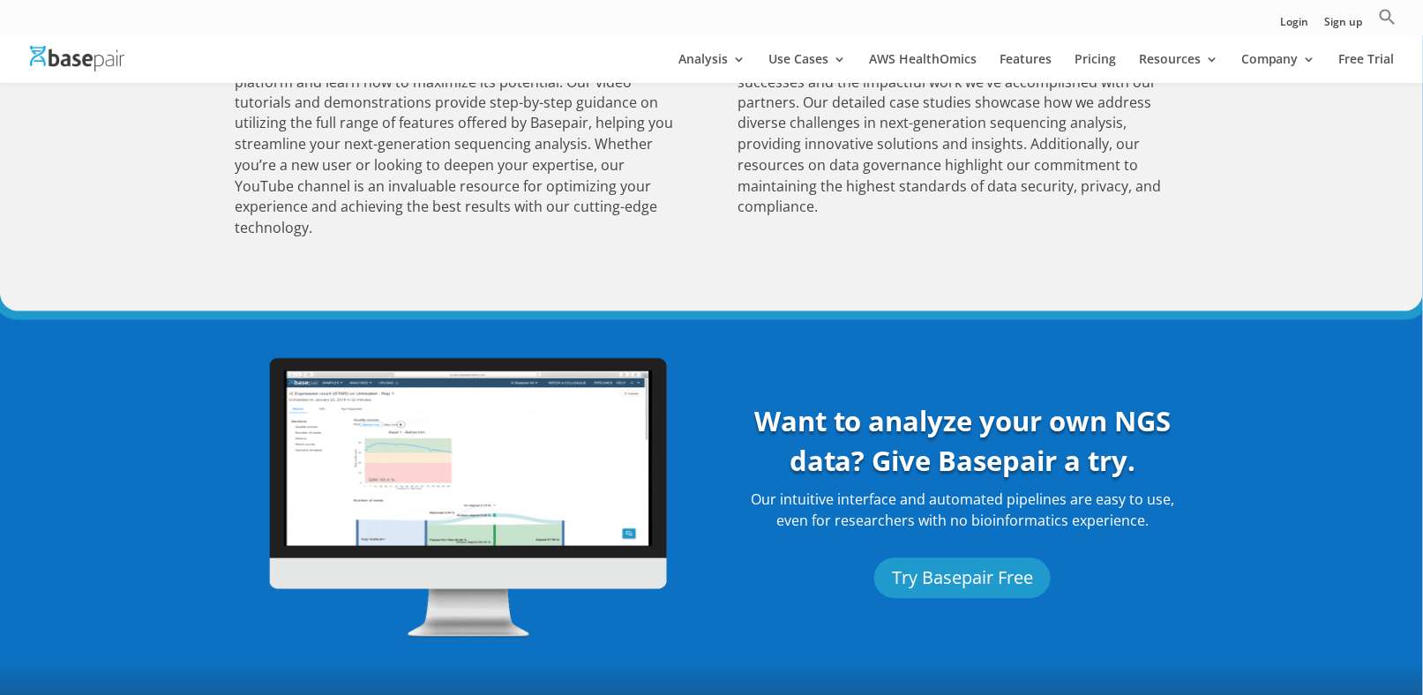
scroll to position [882, 0]
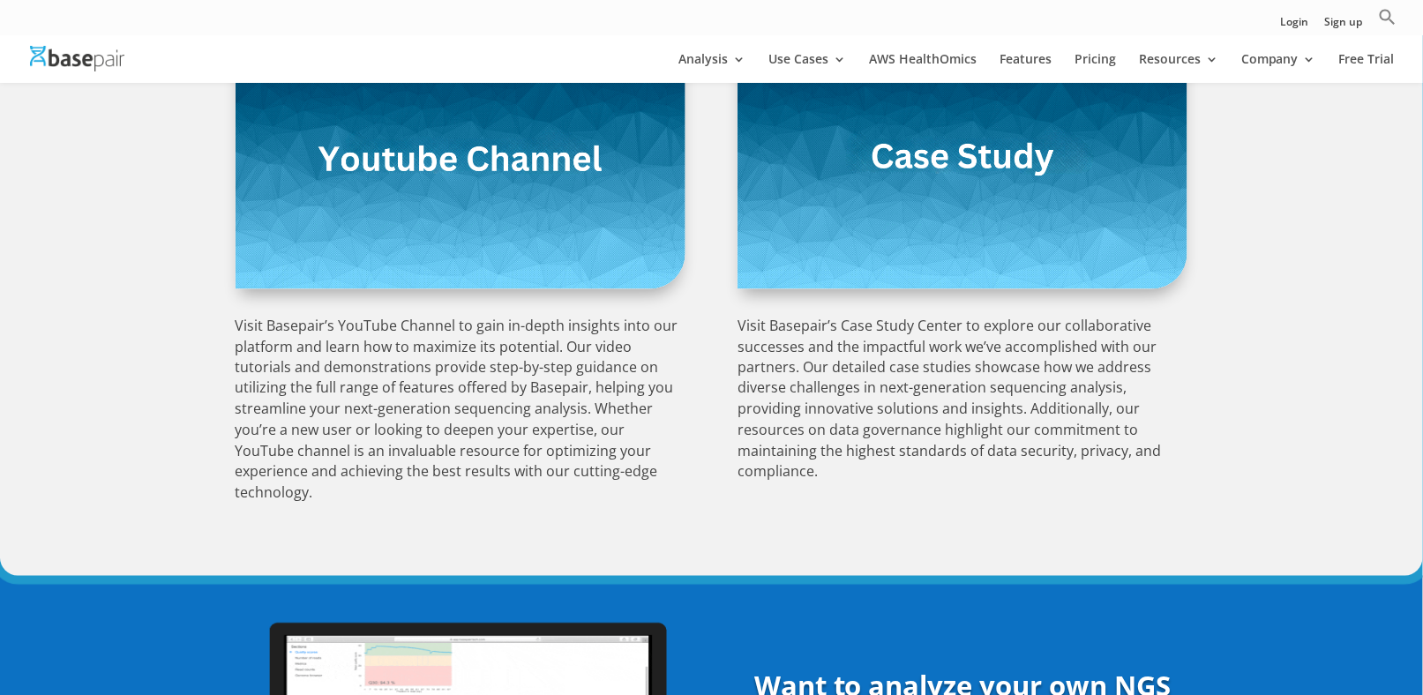
click at [547, 393] on p "Visit Basepair’s YouTube Channel to gain in-depth insights into our platform an…" at bounding box center [461, 410] width 450 height 189
click at [792, 385] on p "Visit Basepair’s Case Study Center to explore our collaborative successes and t…" at bounding box center [963, 400] width 450 height 168
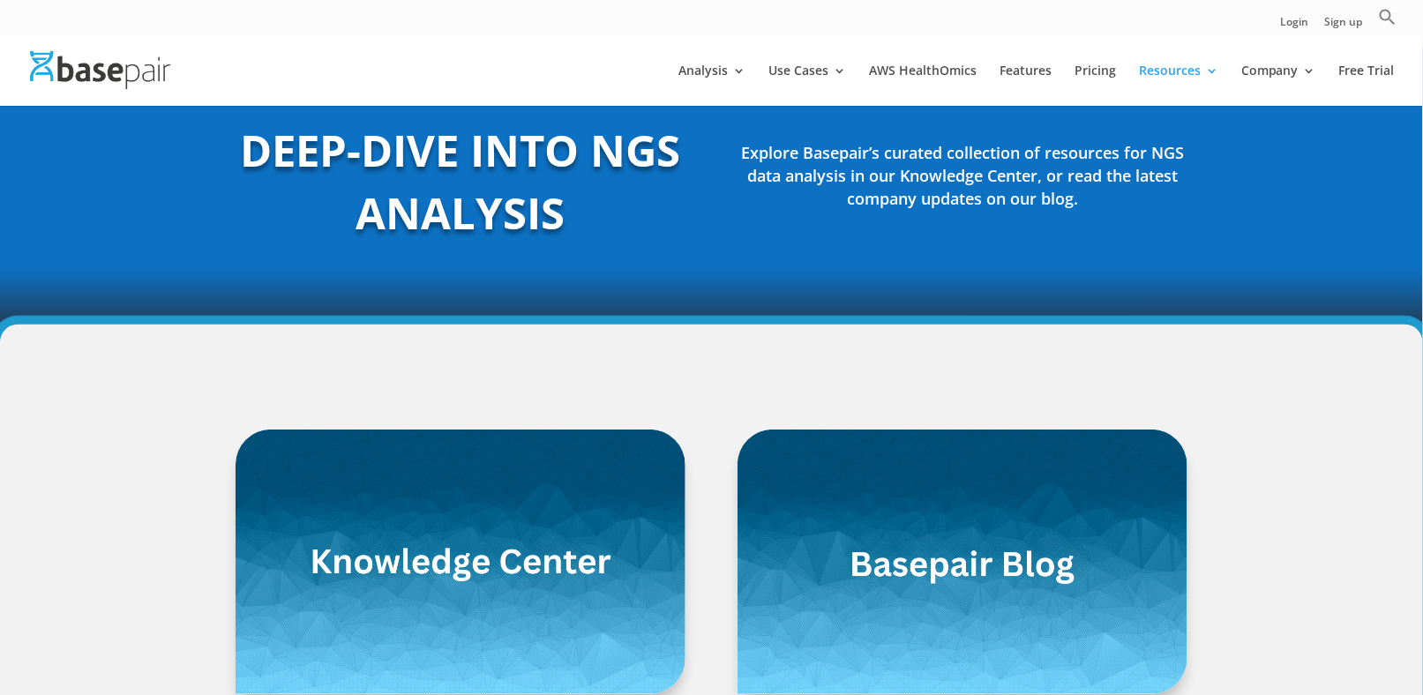
scroll to position [0, 0]
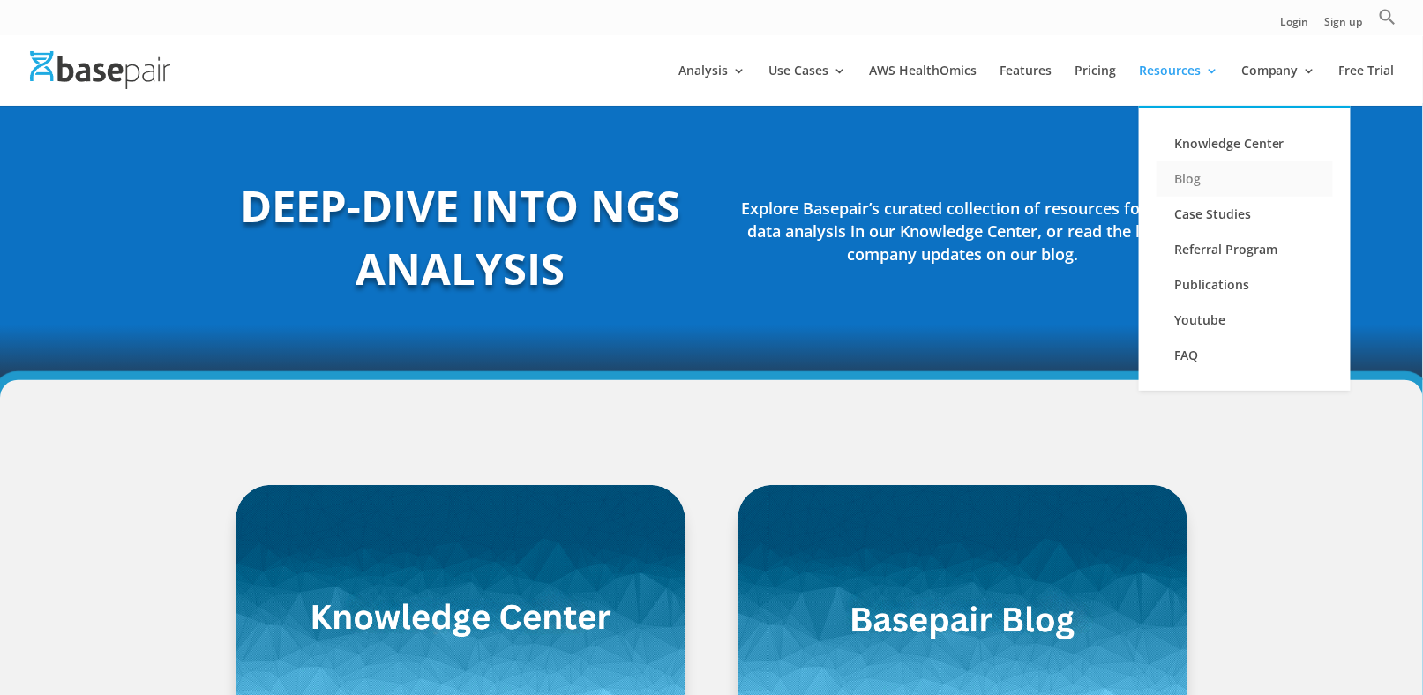
click at [1183, 176] on link "Blog" at bounding box center [1245, 178] width 176 height 35
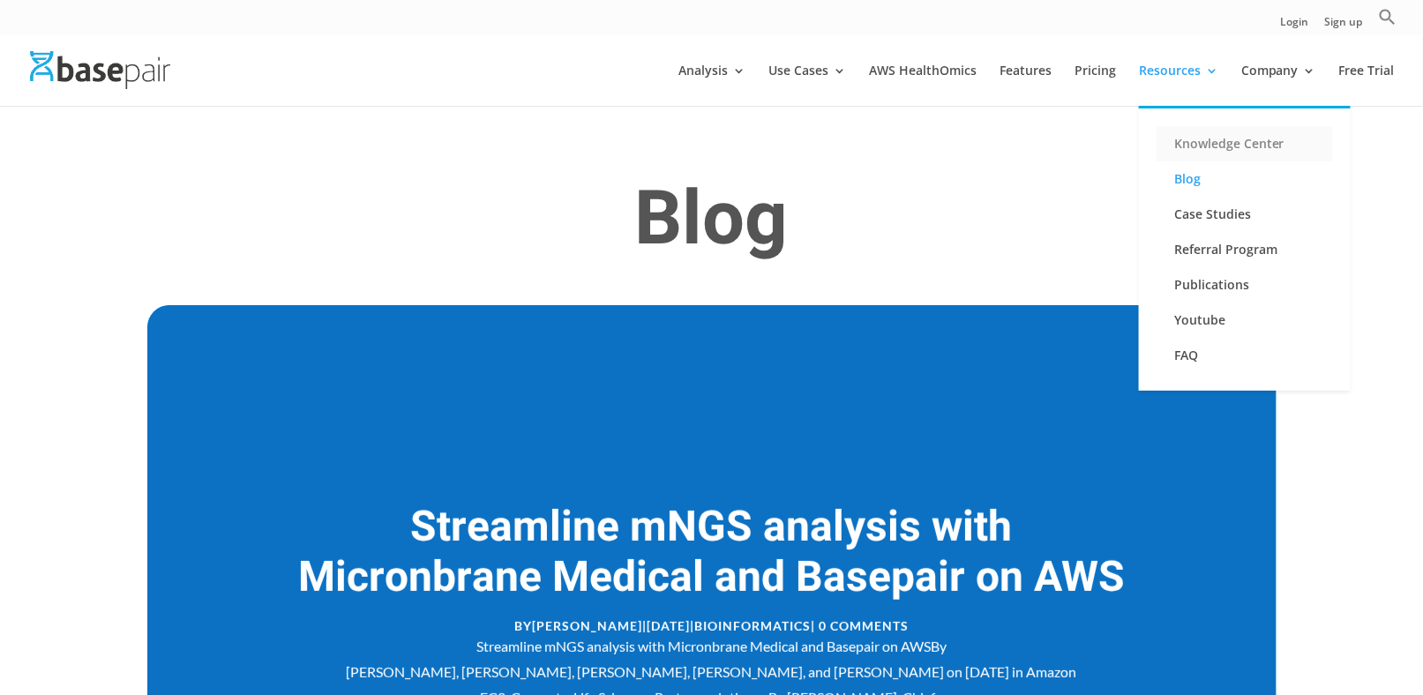
click at [1177, 144] on link "Knowledge Center" at bounding box center [1245, 143] width 176 height 35
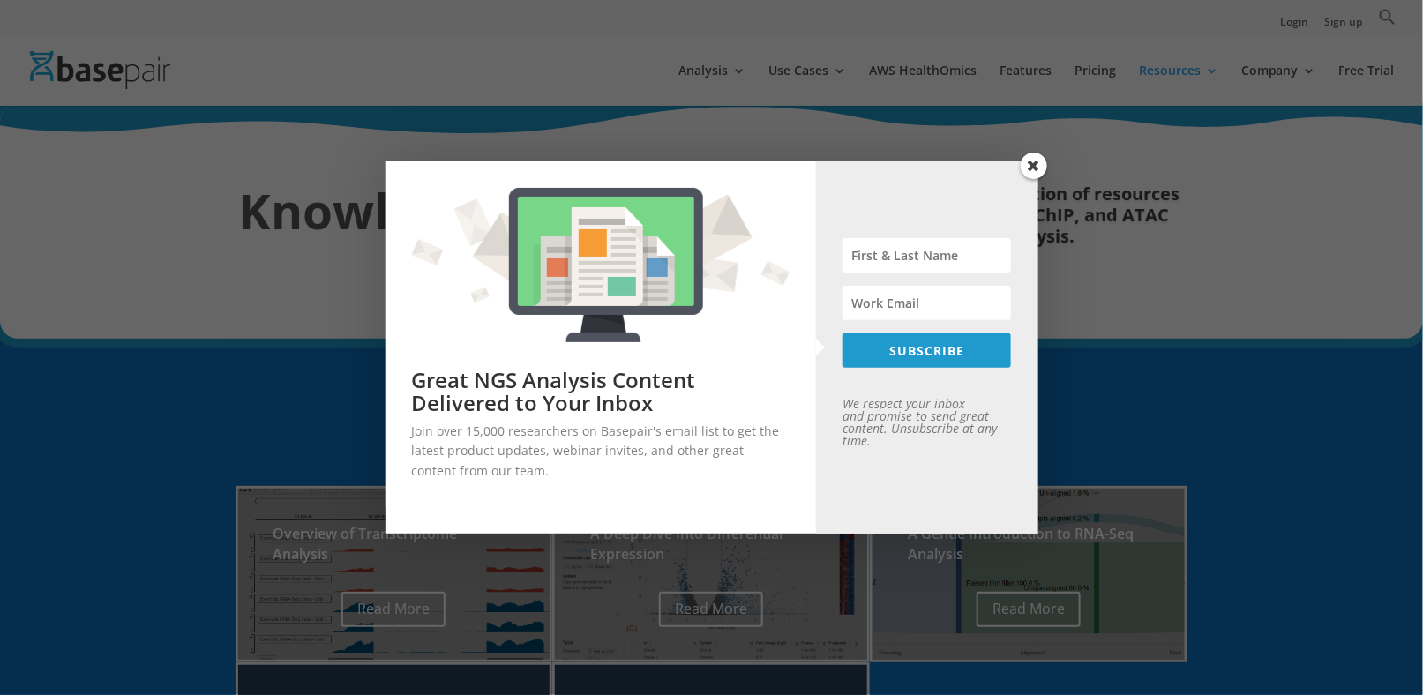
click at [1030, 168] on span at bounding box center [1034, 166] width 26 height 26
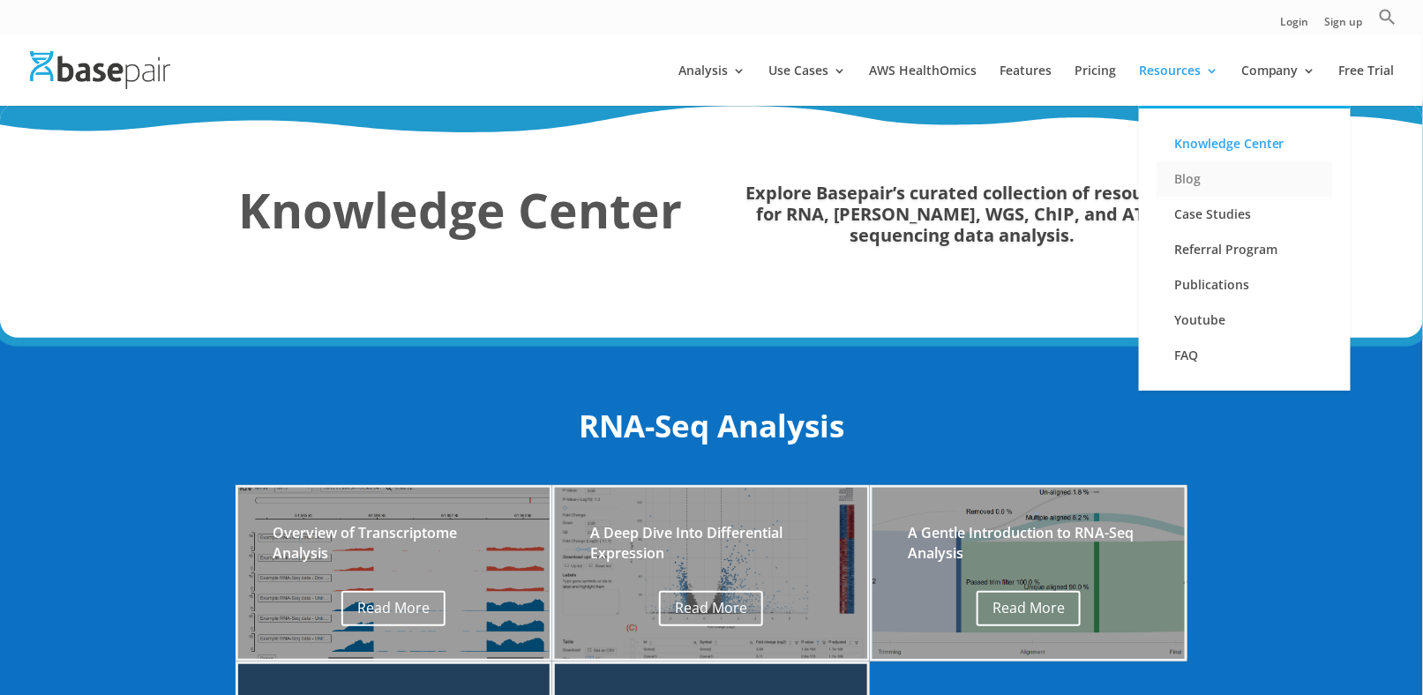
click at [1195, 186] on link "Blog" at bounding box center [1245, 178] width 176 height 35
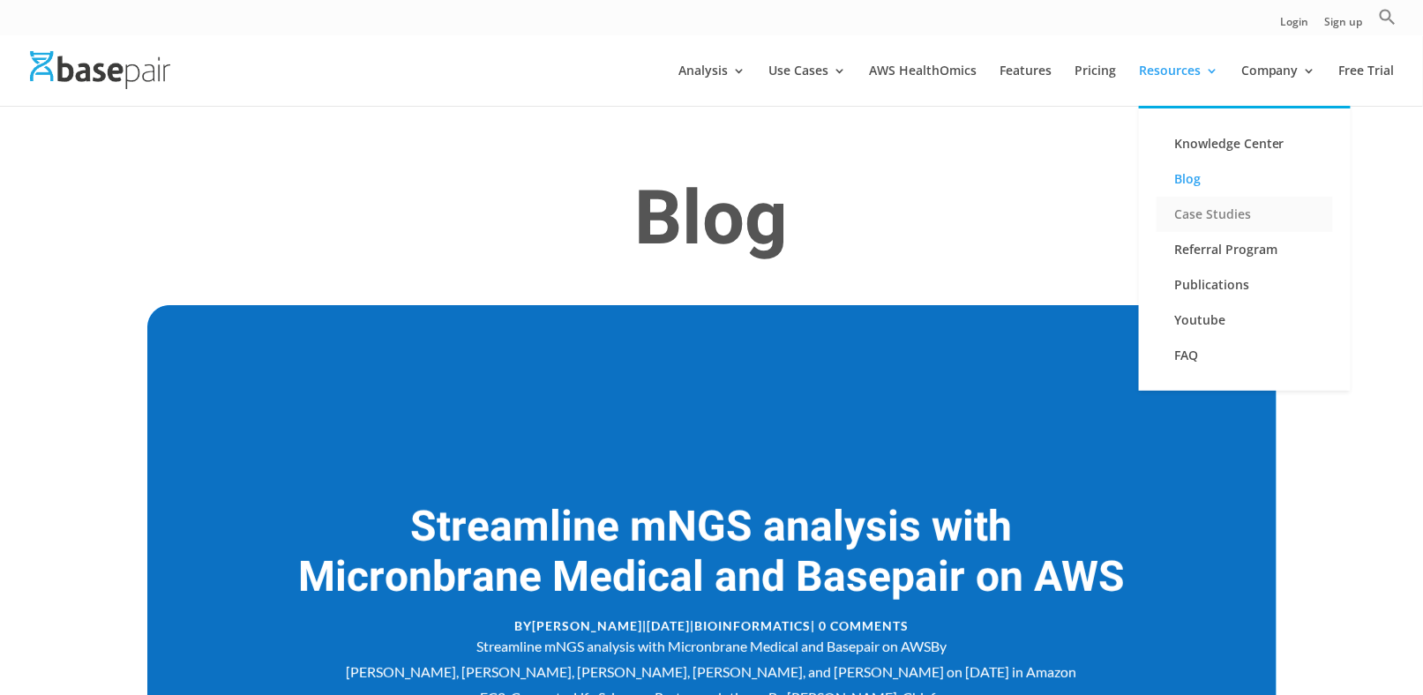
click at [1195, 215] on link "Case Studies" at bounding box center [1245, 214] width 176 height 35
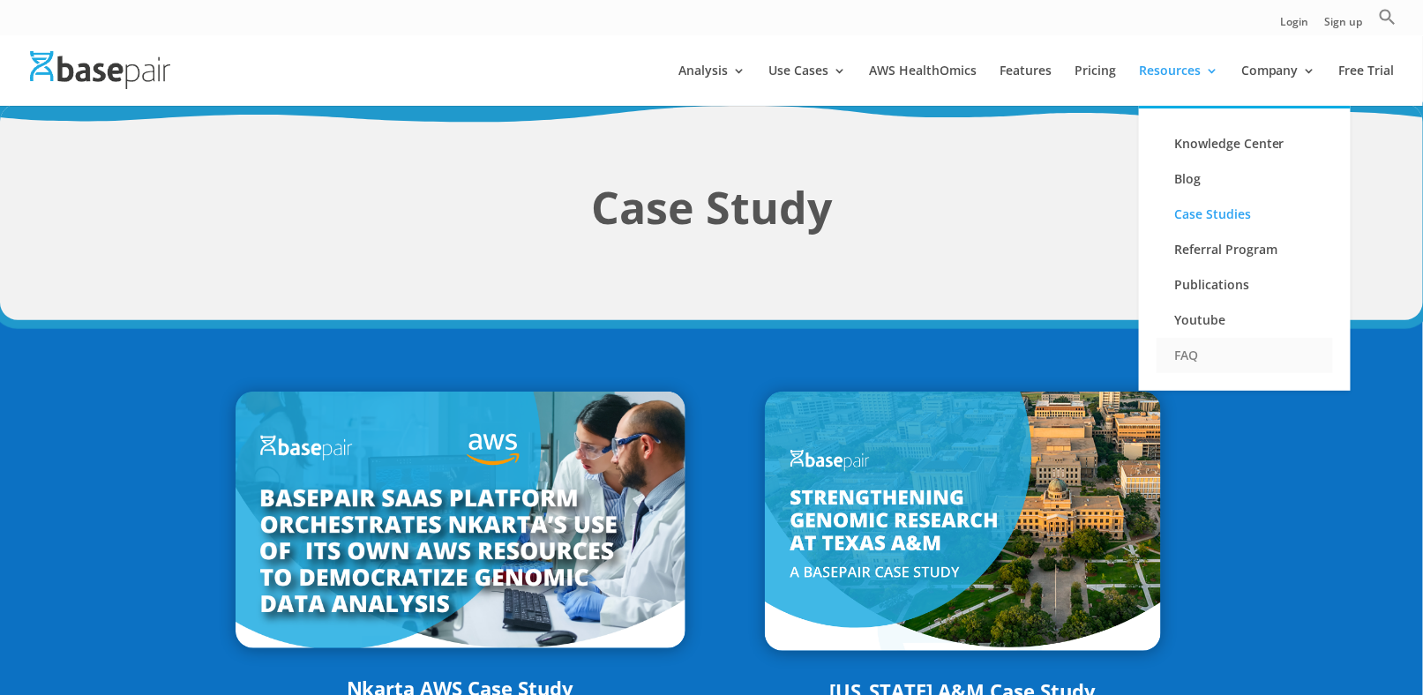
click at [1175, 359] on link "FAQ" at bounding box center [1245, 355] width 176 height 35
click at [1186, 74] on link "Resources" at bounding box center [1178, 84] width 79 height 41
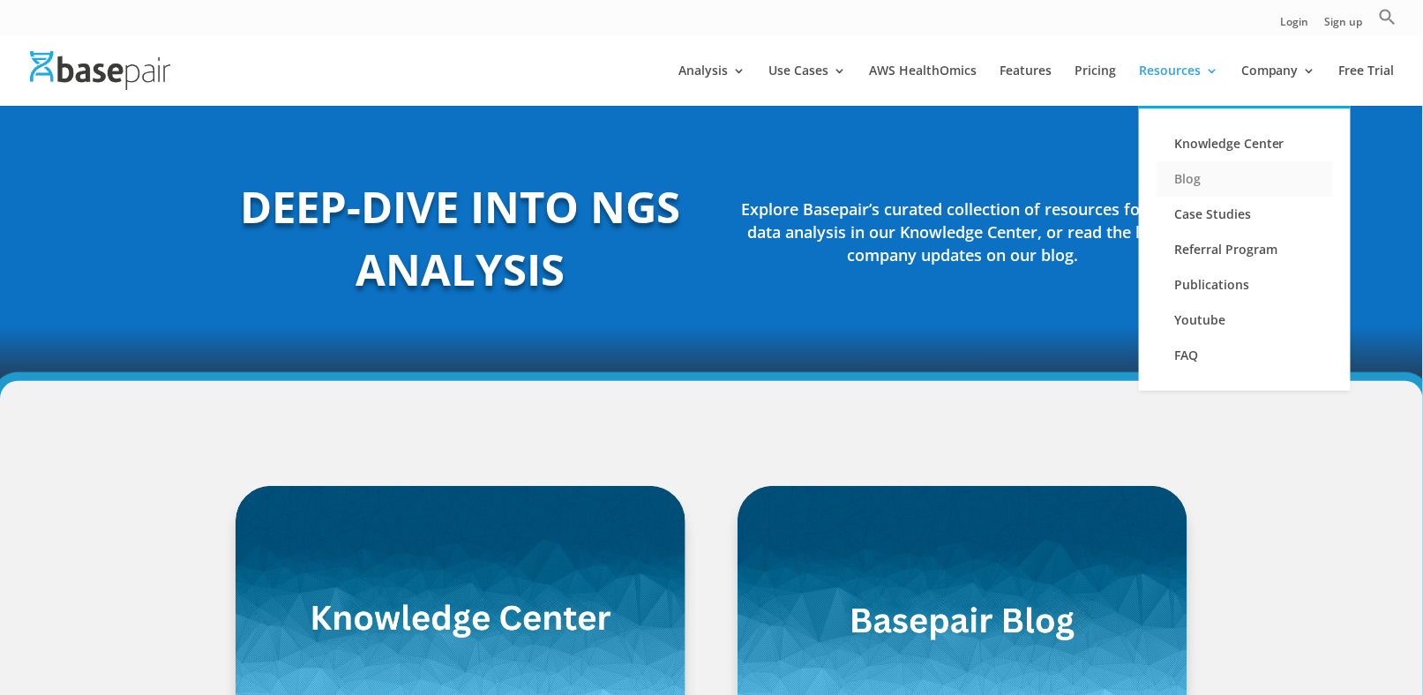
click at [1206, 170] on link "Blog" at bounding box center [1245, 178] width 176 height 35
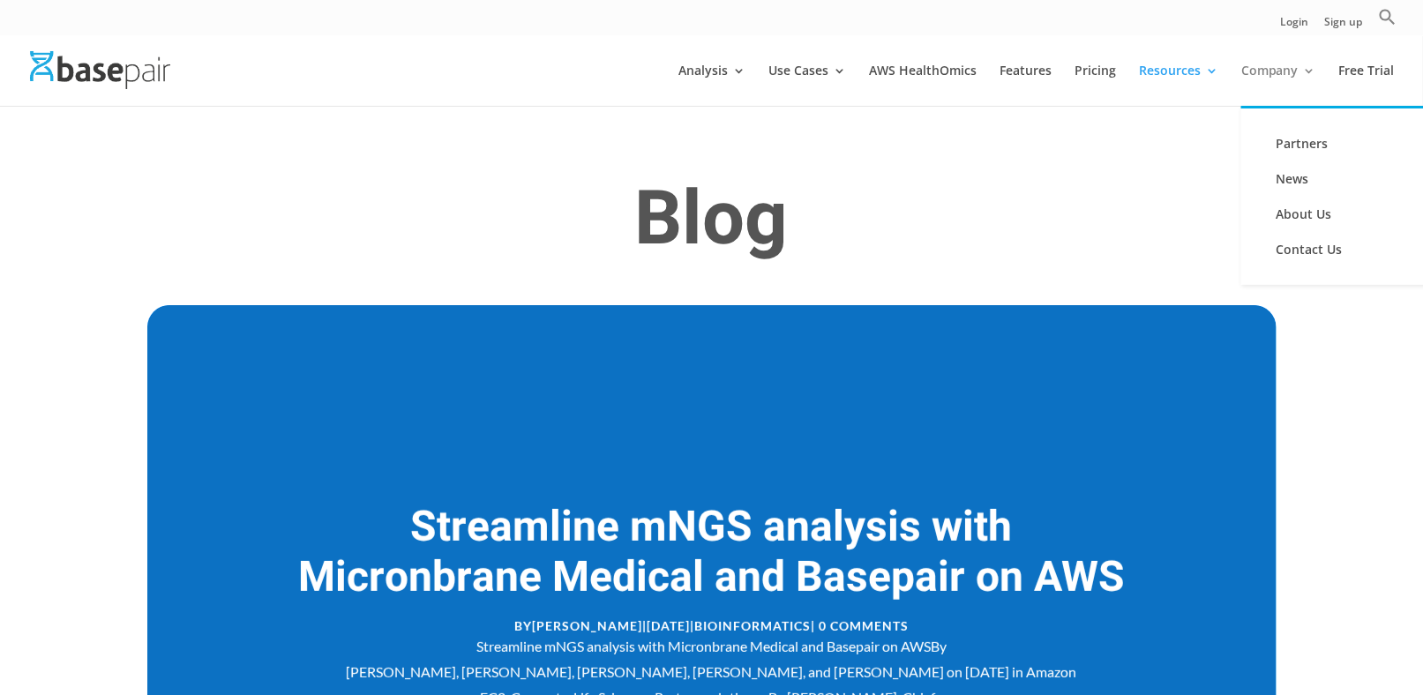
click at [1289, 66] on link "Company" at bounding box center [1278, 84] width 75 height 41
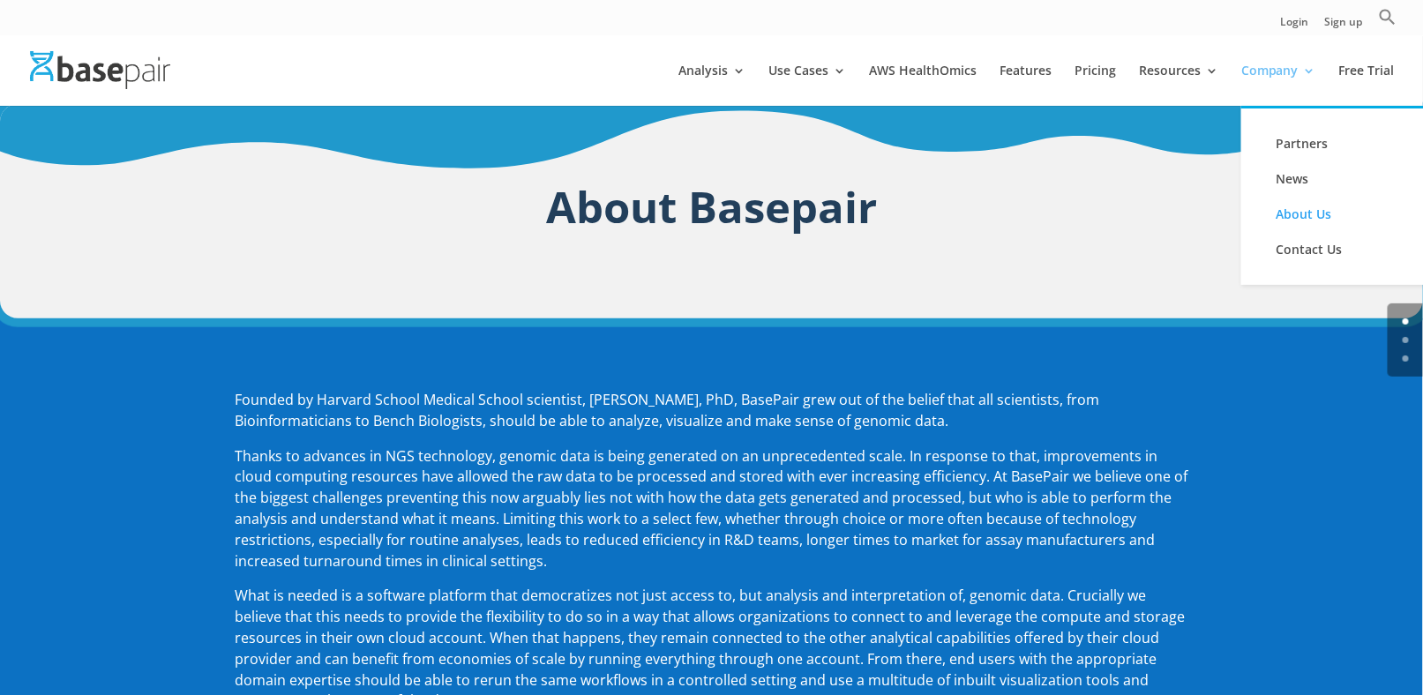
click at [1264, 75] on link "Company" at bounding box center [1278, 84] width 75 height 41
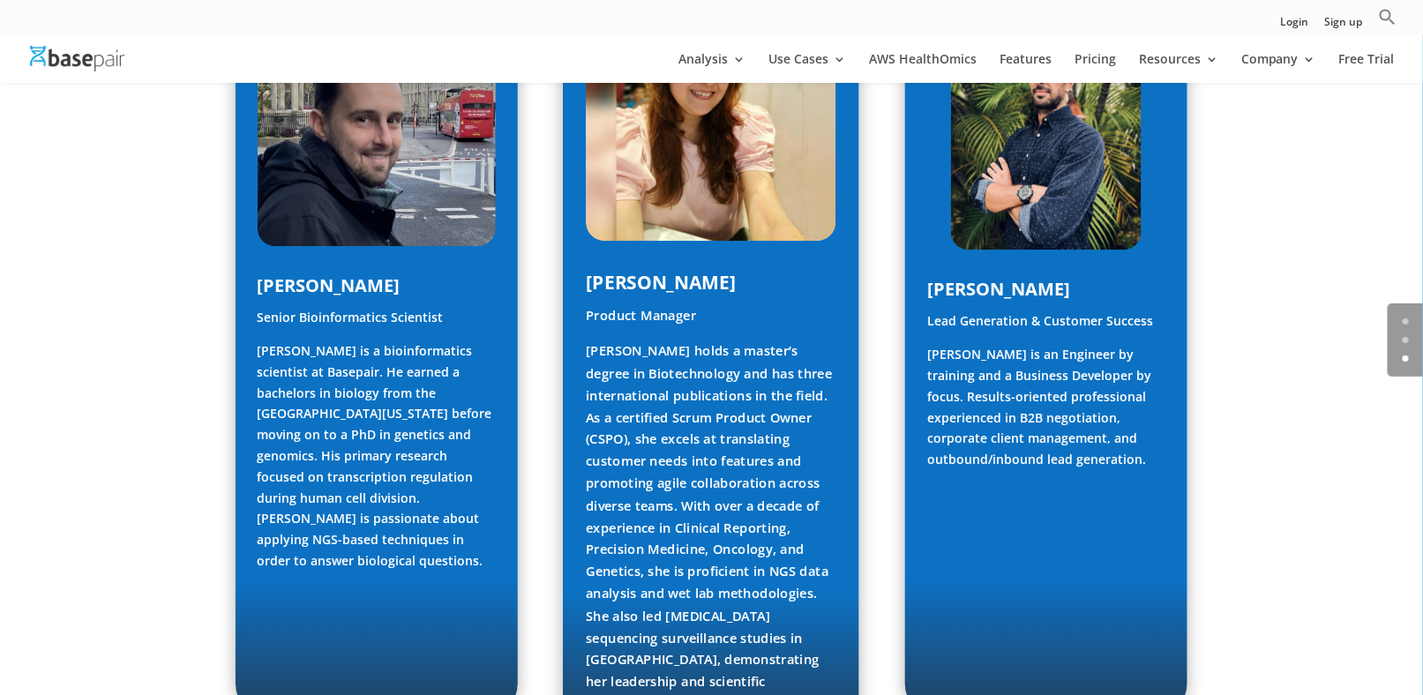
scroll to position [2117, 0]
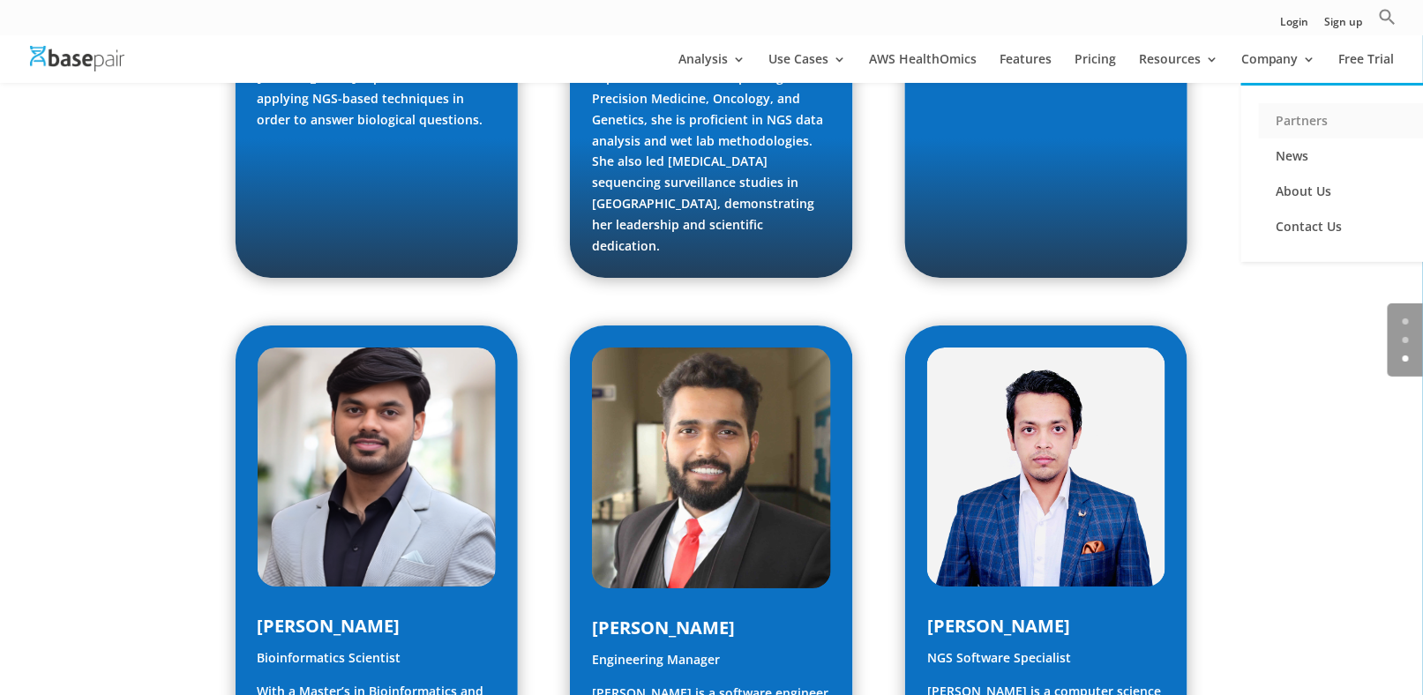
click at [1284, 115] on link "Partners" at bounding box center [1347, 120] width 176 height 35
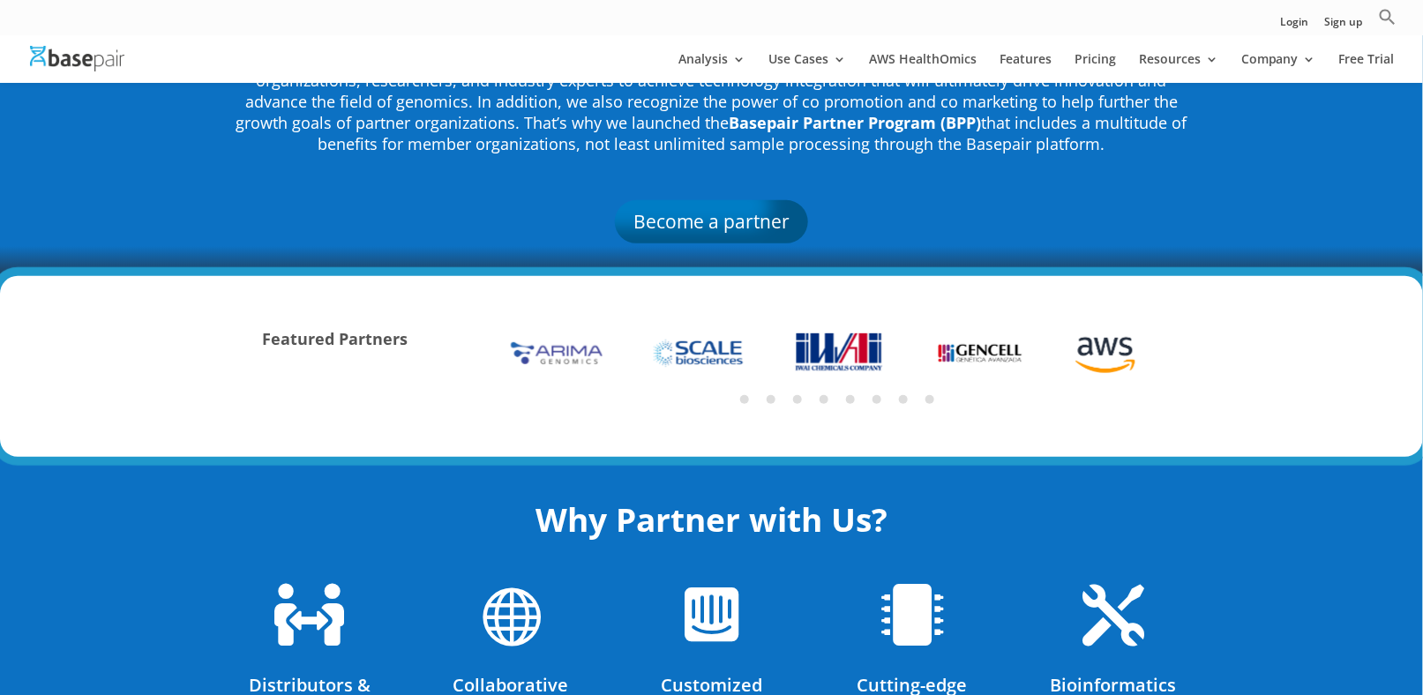
scroll to position [88, 0]
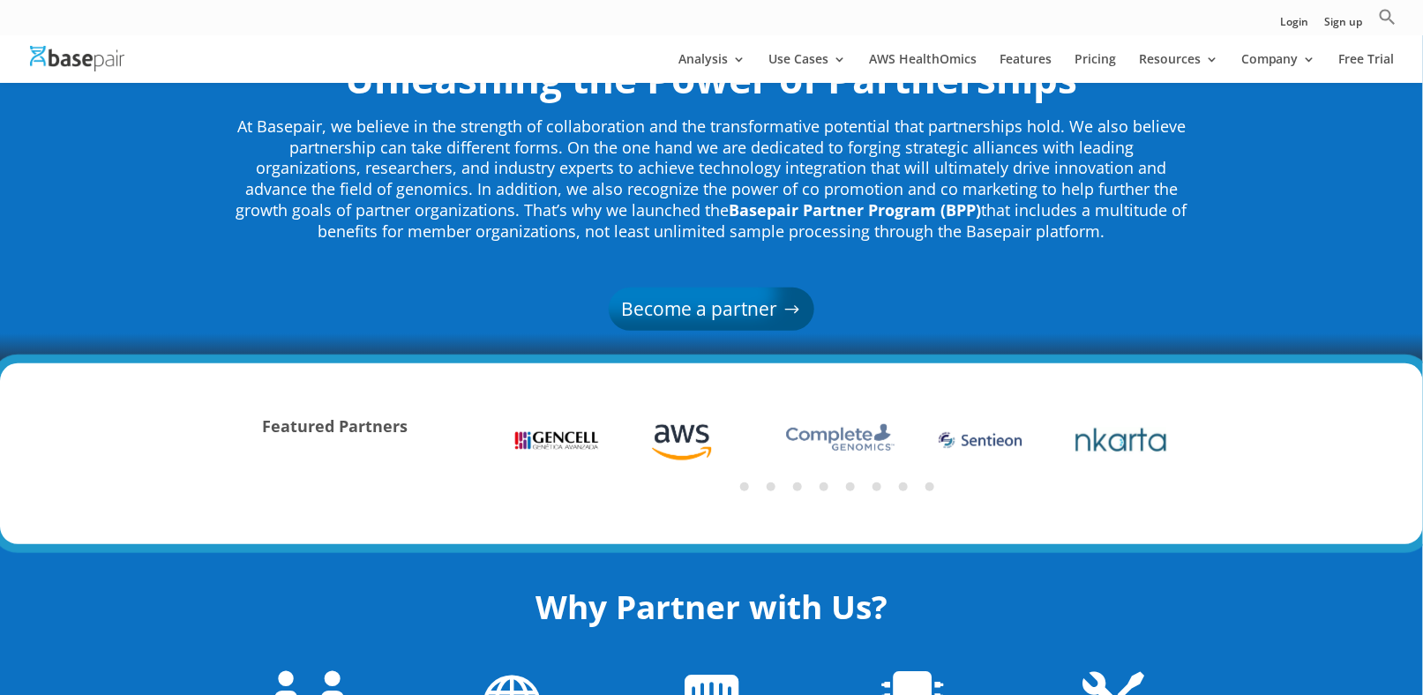
click at [685, 317] on link "Become a partner" at bounding box center [712, 309] width 206 height 42
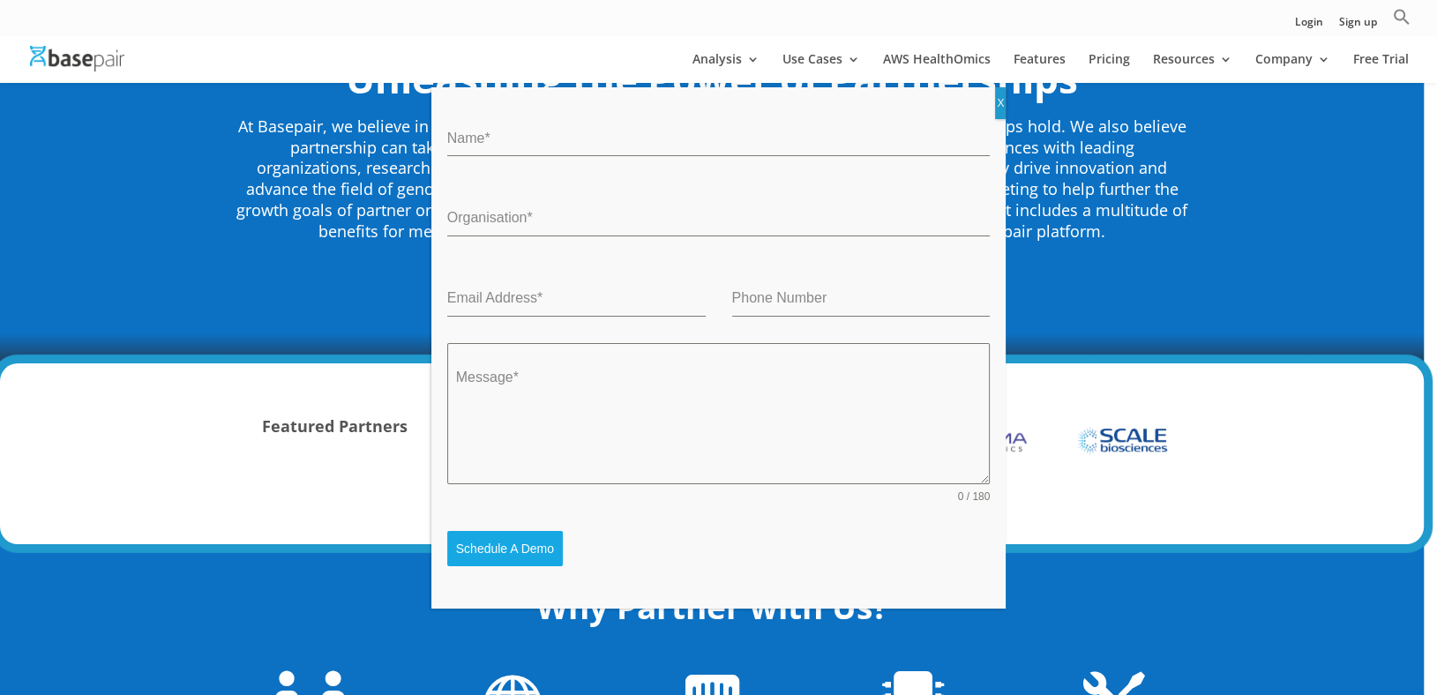
click at [328, 526] on div "Name * Organisation * Email Address * Phone Number Message * 0 / 180 Schedule A…" at bounding box center [718, 347] width 1437 height 695
click at [999, 101] on button "X" at bounding box center [1000, 103] width 11 height 32
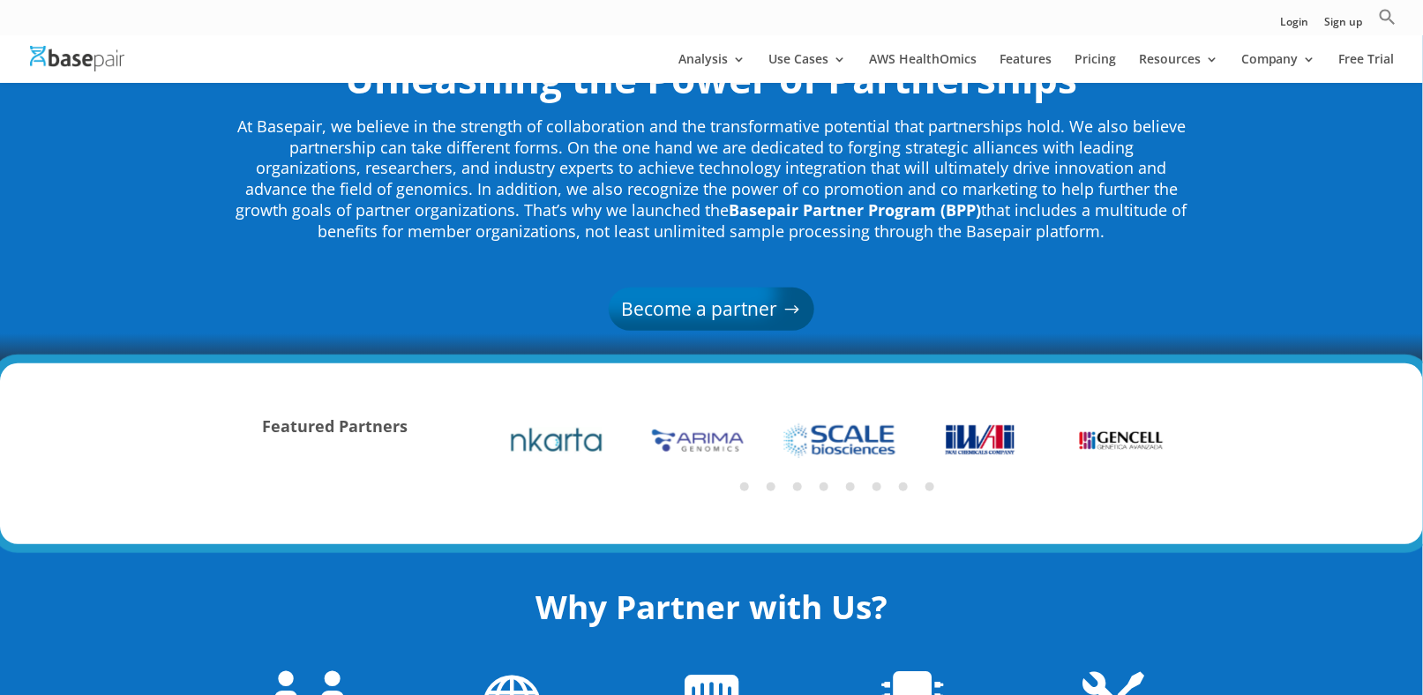
click at [722, 323] on link "Become a partner" at bounding box center [712, 309] width 206 height 42
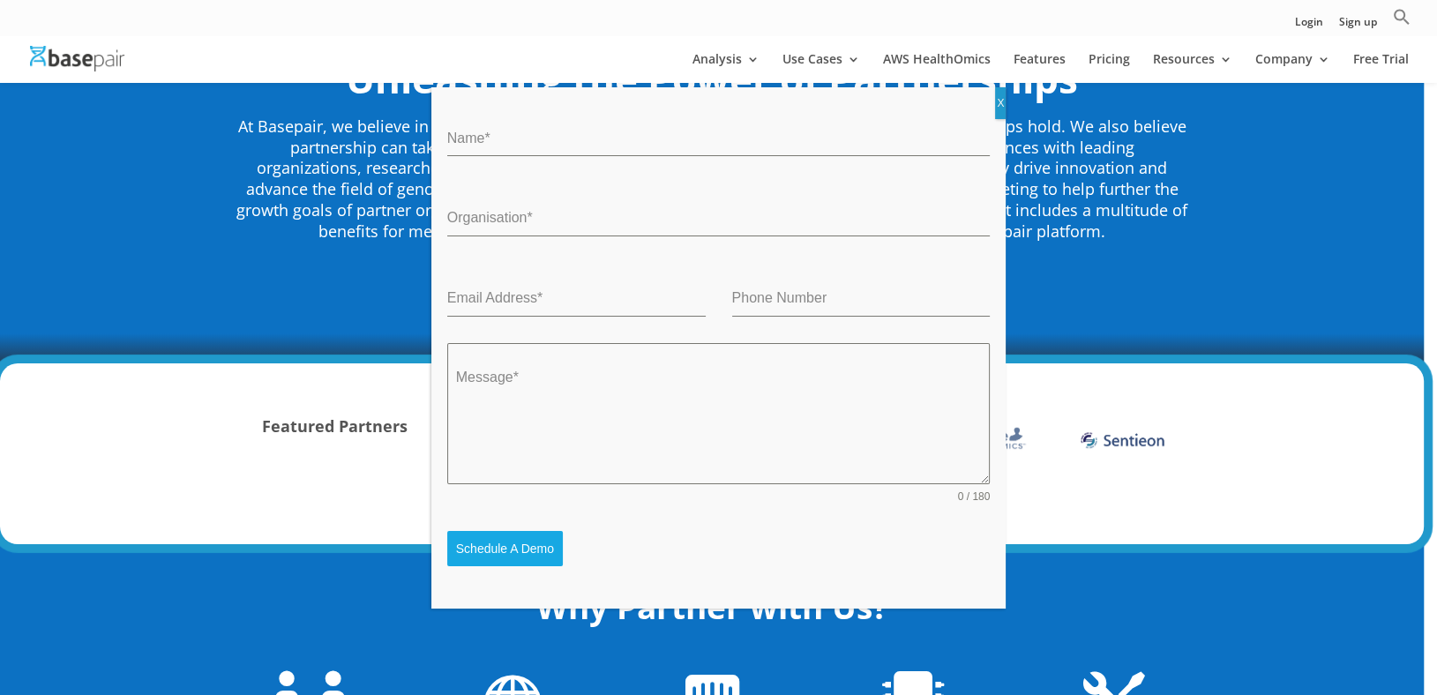
click at [999, 106] on button "X" at bounding box center [1000, 103] width 11 height 32
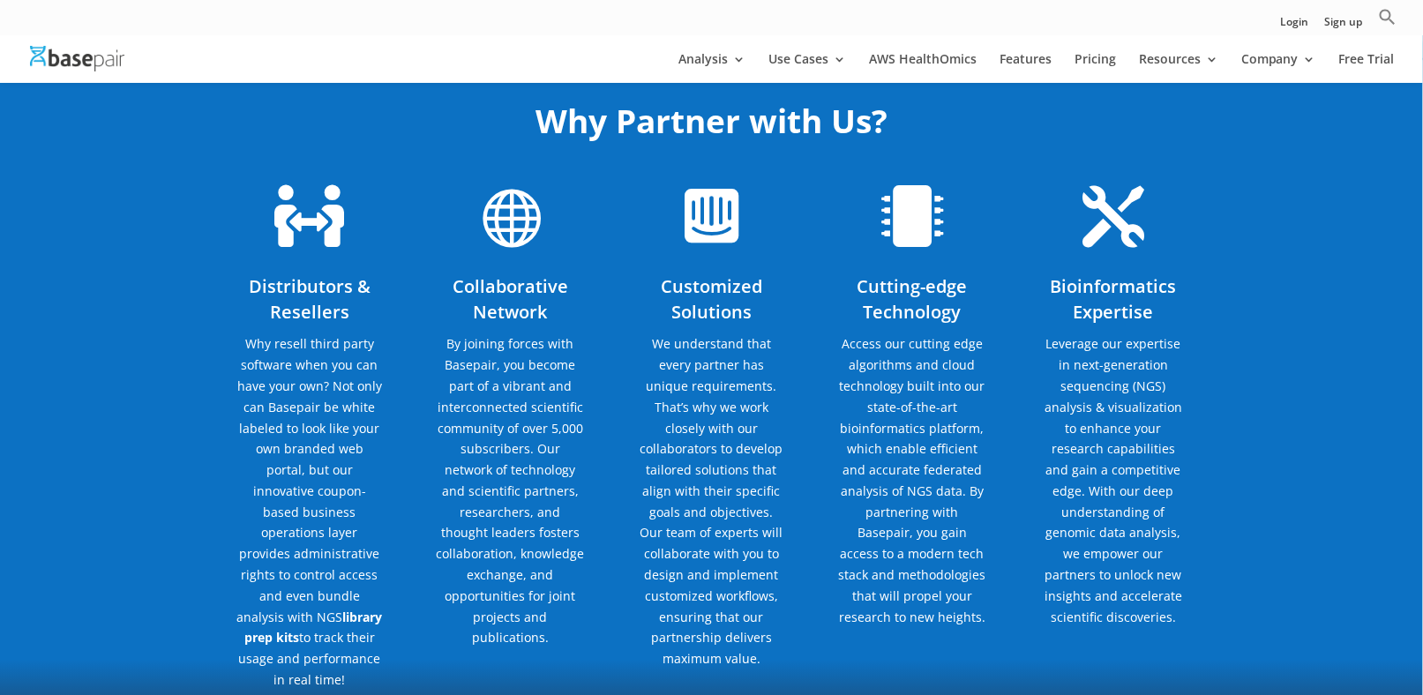
scroll to position [618, 0]
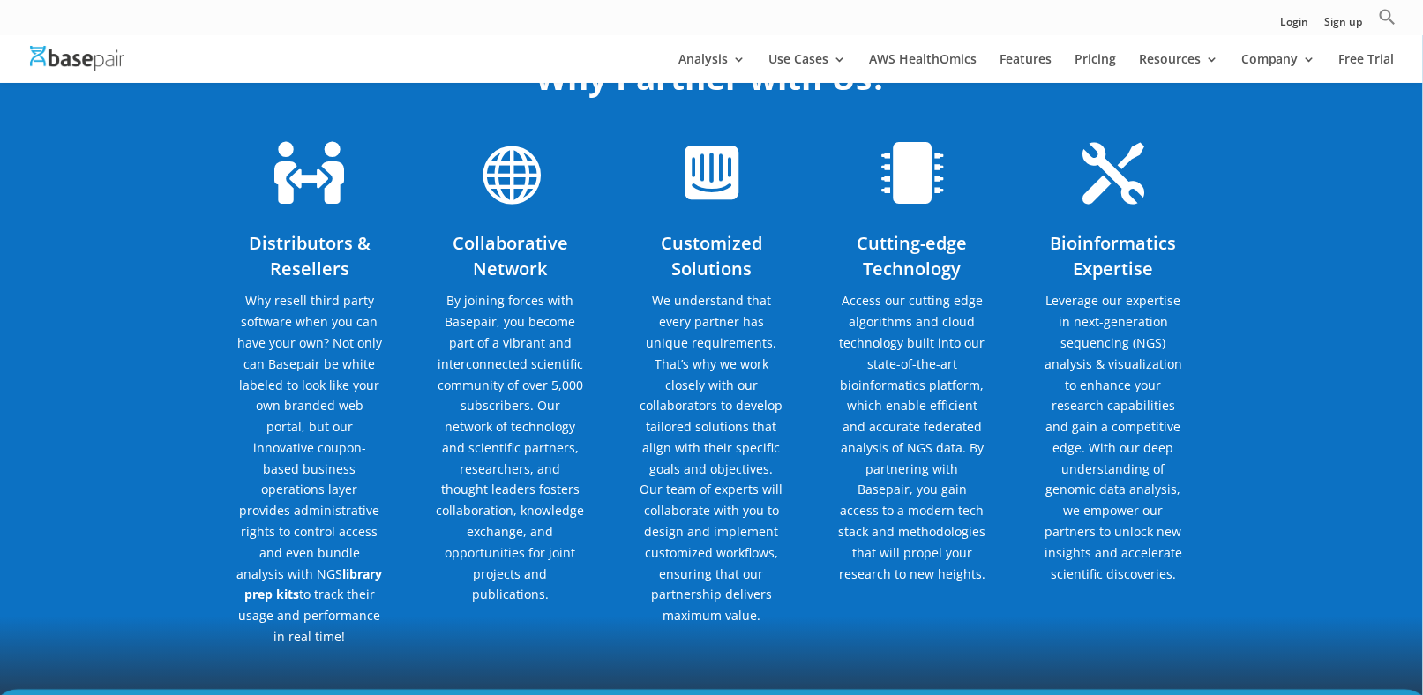
click at [111, 59] on img at bounding box center [77, 59] width 94 height 26
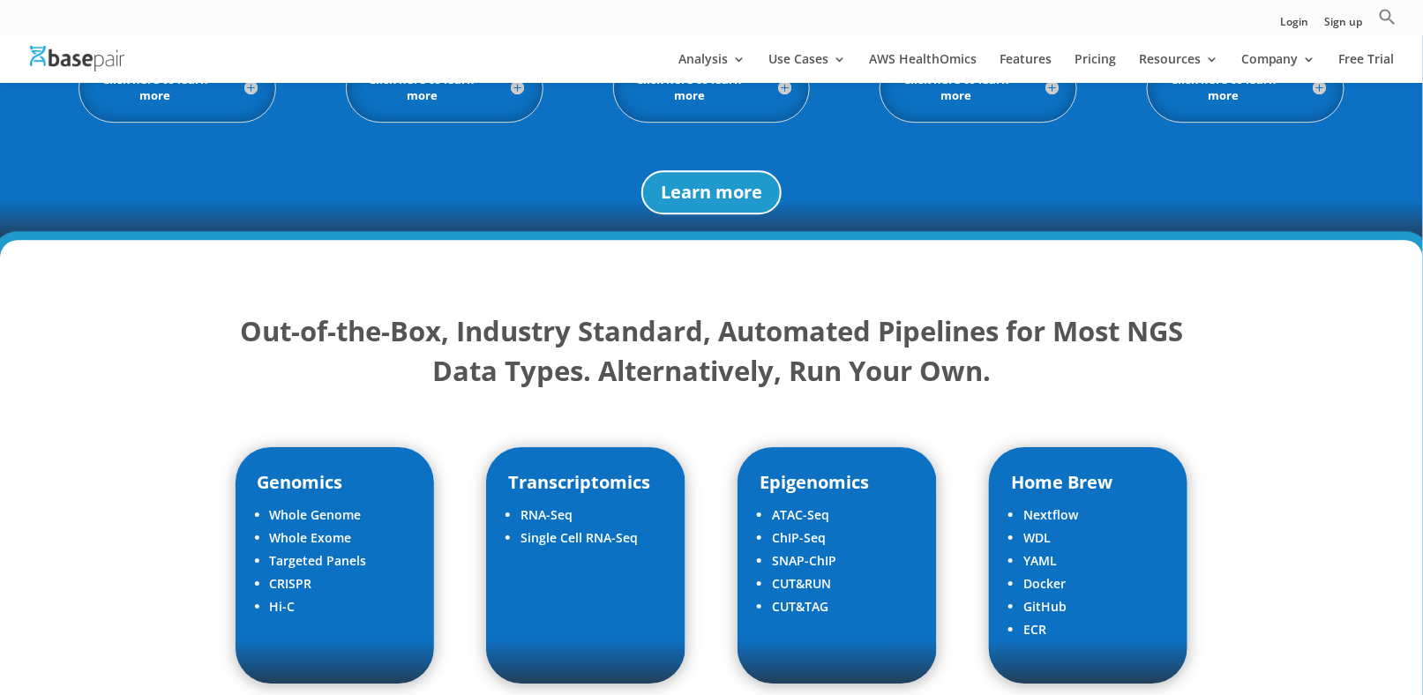
scroll to position [1941, 0]
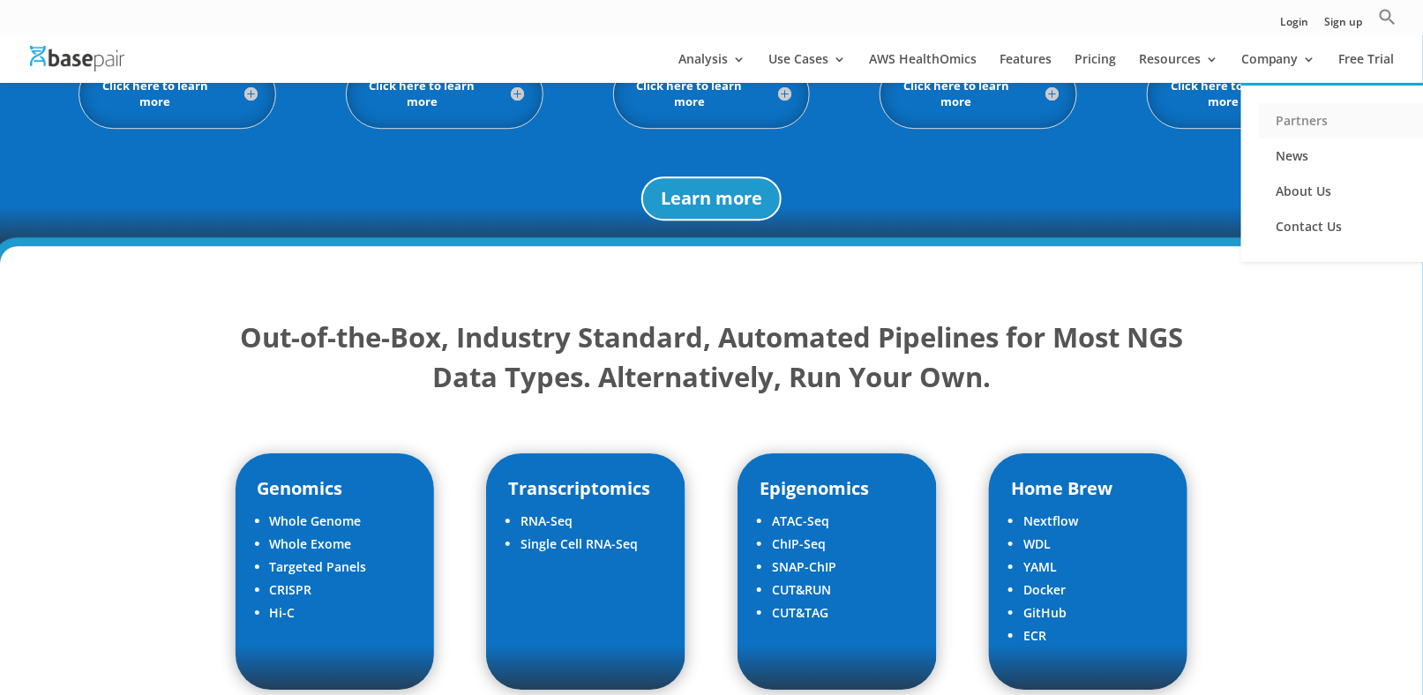
click at [1278, 109] on link "Partners" at bounding box center [1347, 120] width 176 height 35
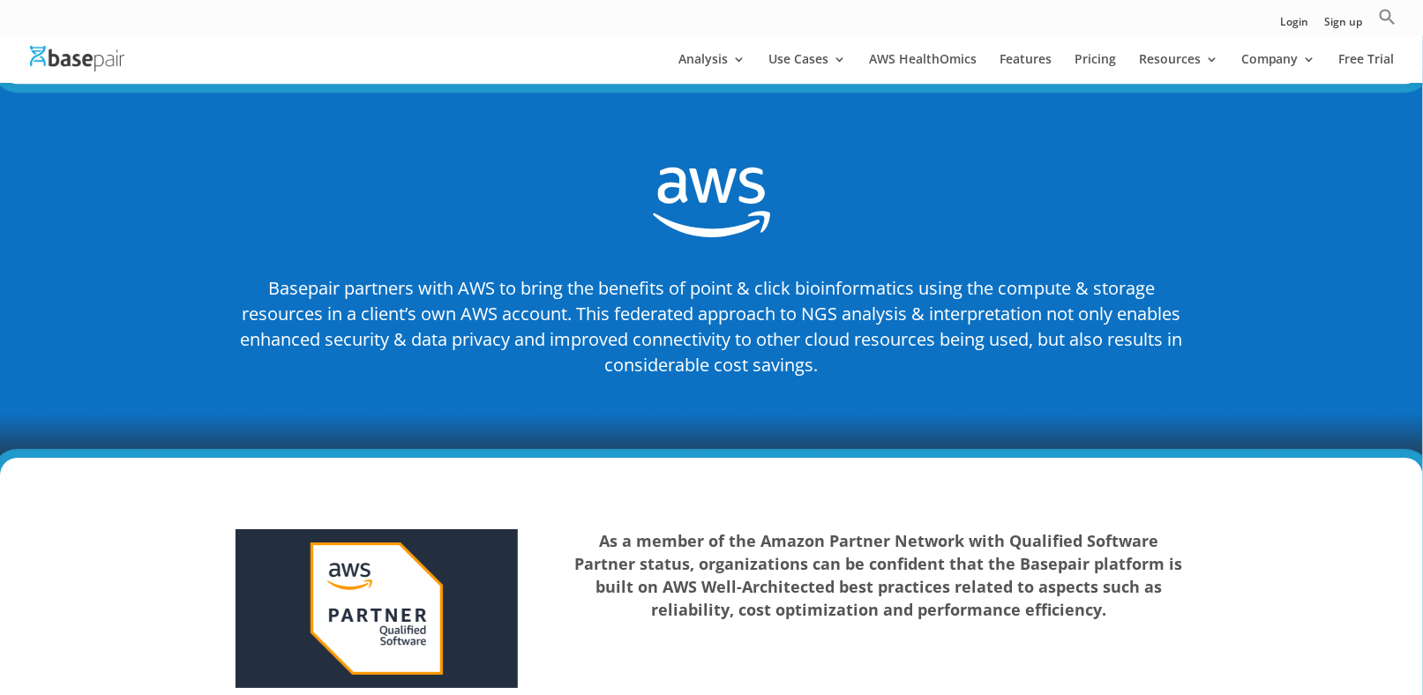
scroll to position [2117, 0]
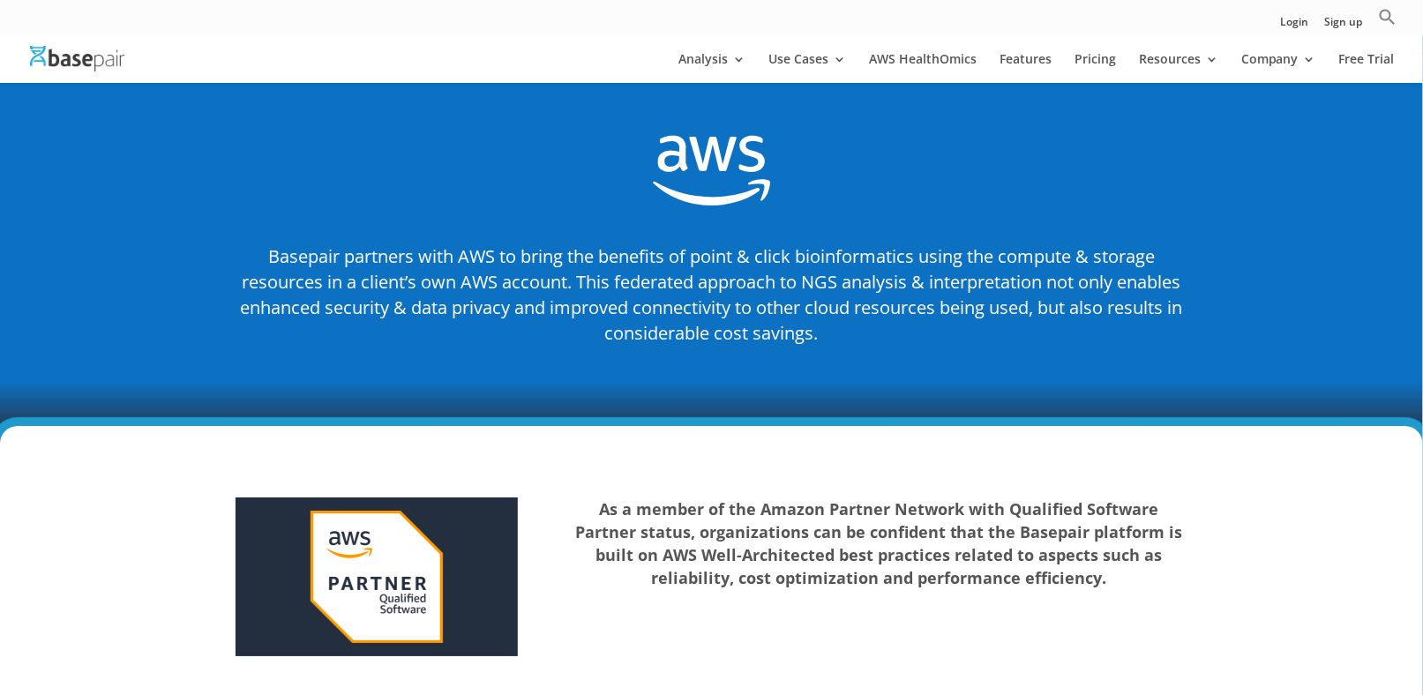
click at [298, 530] on img at bounding box center [377, 577] width 282 height 159
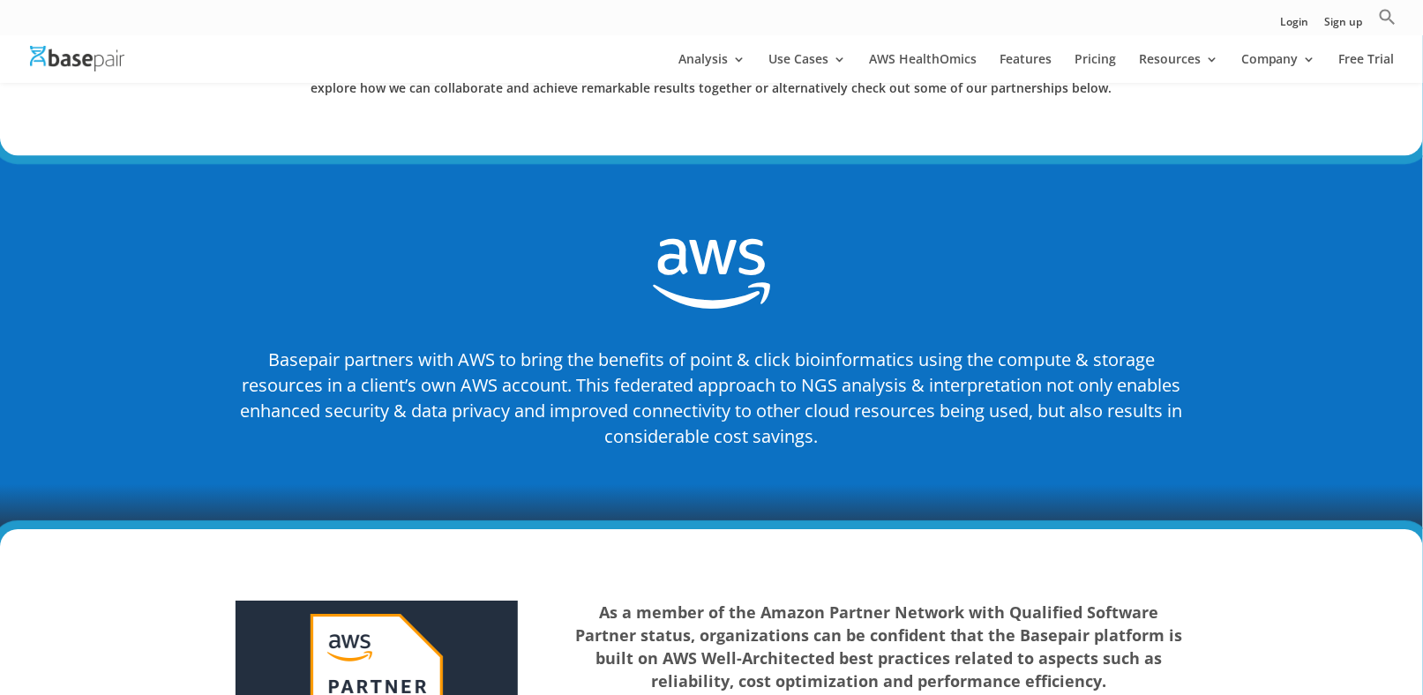
scroll to position [1941, 0]
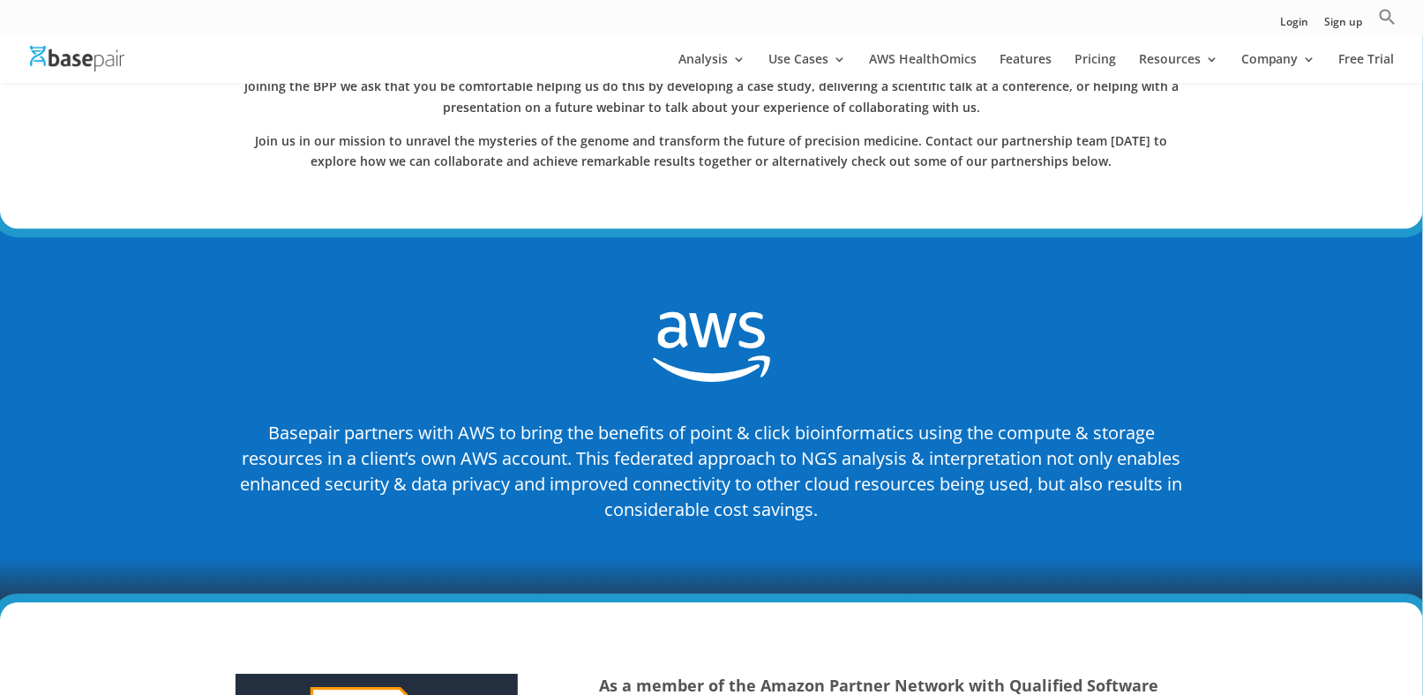
click at [716, 300] on span "" at bounding box center [711, 347] width 117 height 94
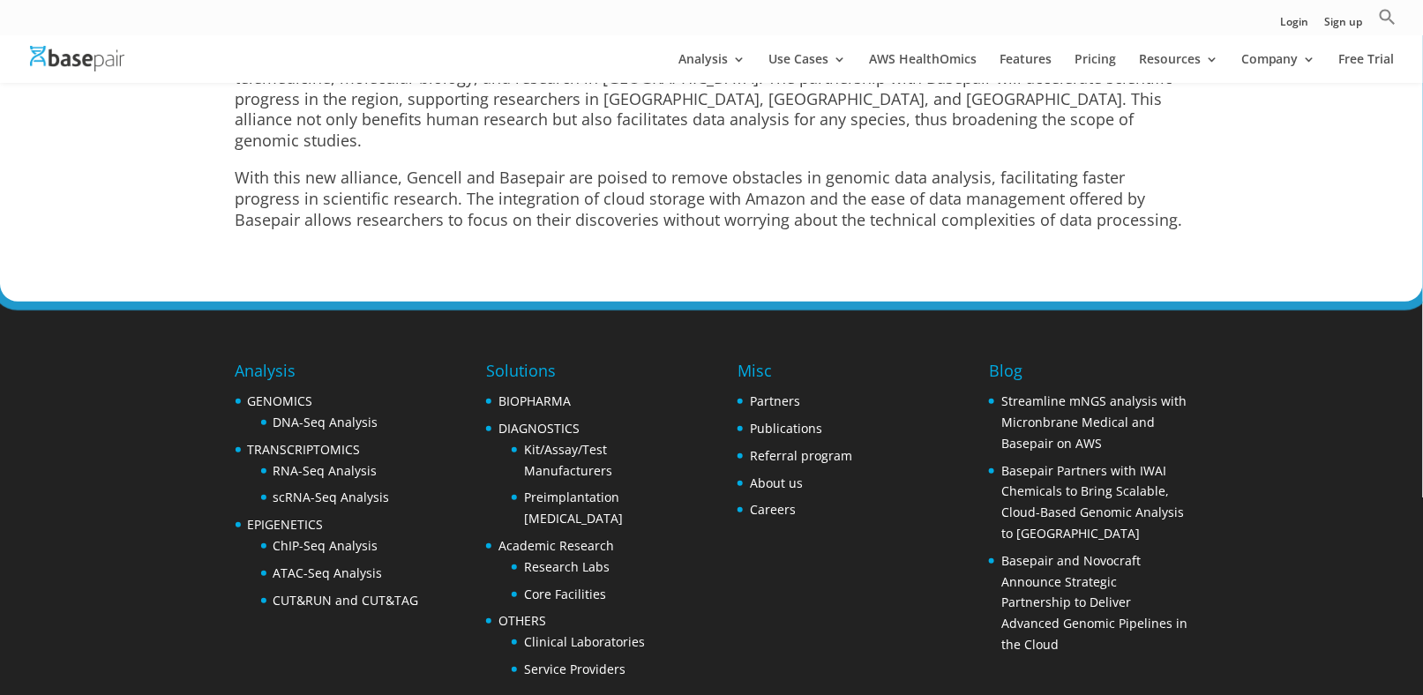
scroll to position [7797, 0]
click at [1307, 226] on link "Contact Us" at bounding box center [1347, 226] width 176 height 35
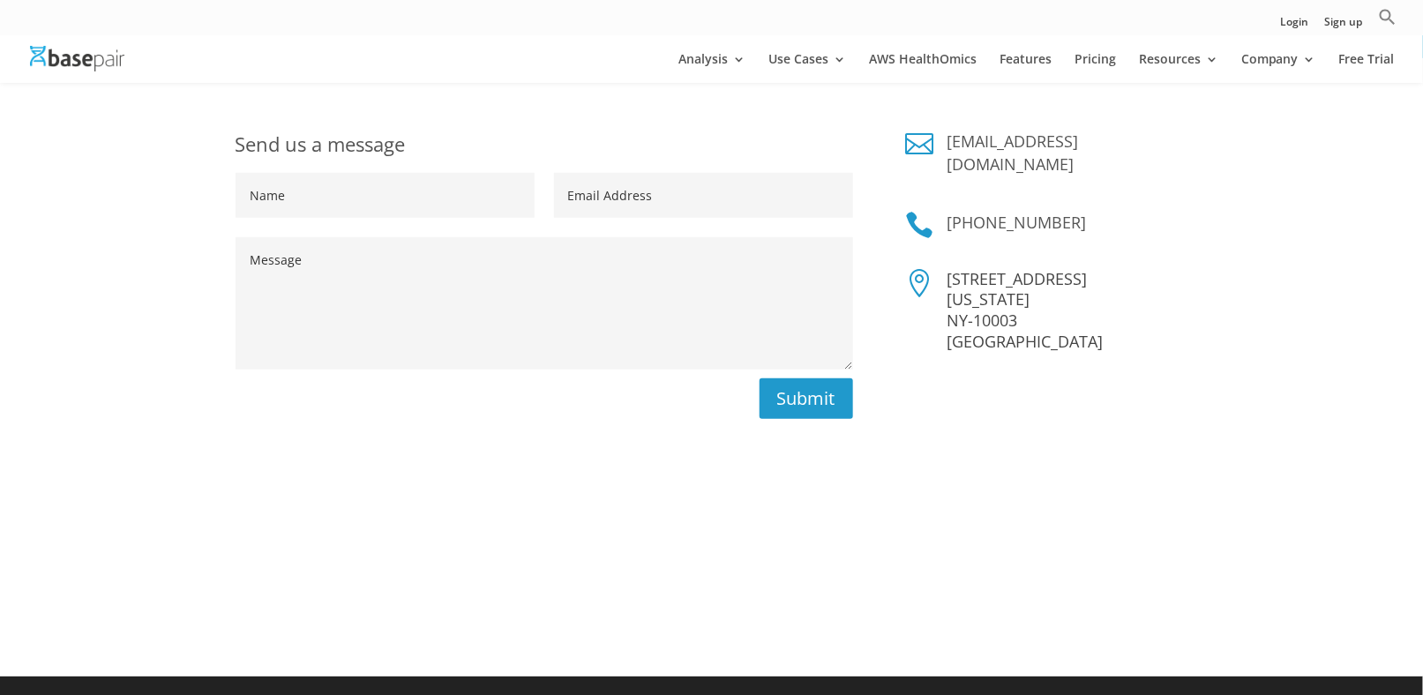
scroll to position [353, 0]
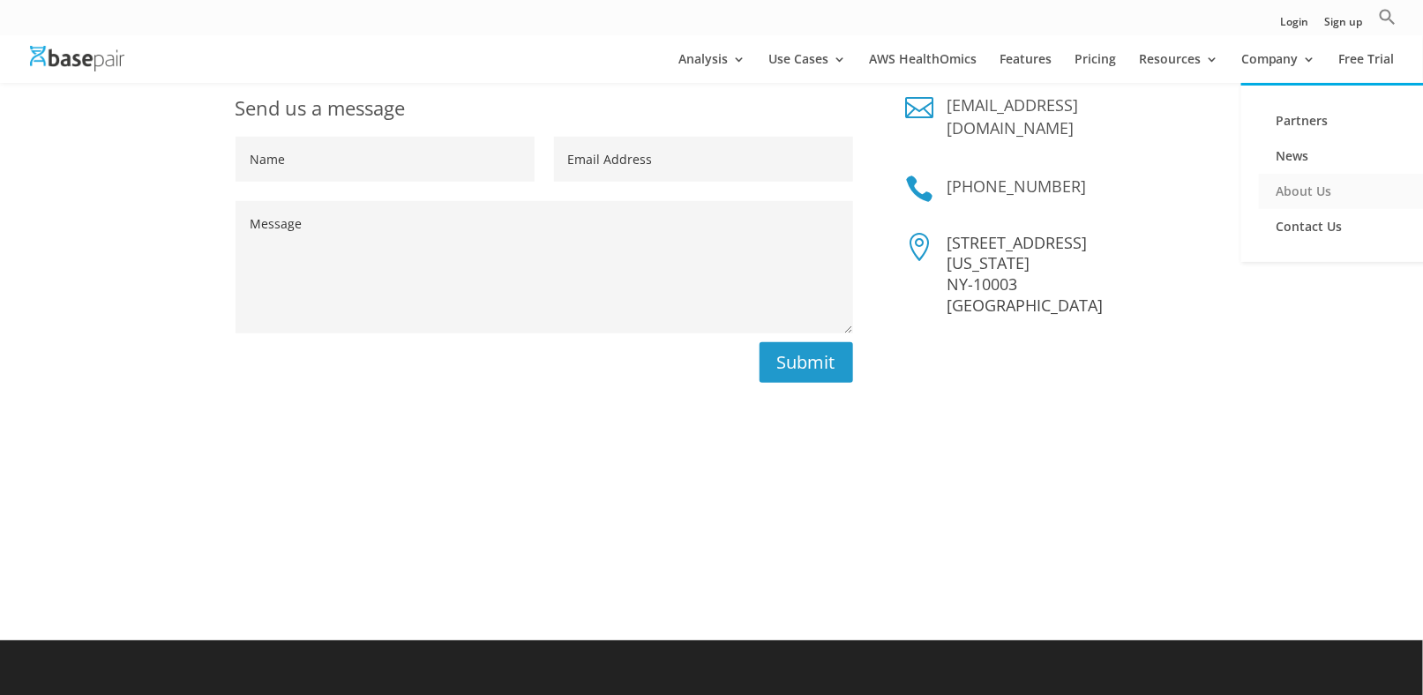
click at [1302, 192] on link "About Us" at bounding box center [1347, 191] width 176 height 35
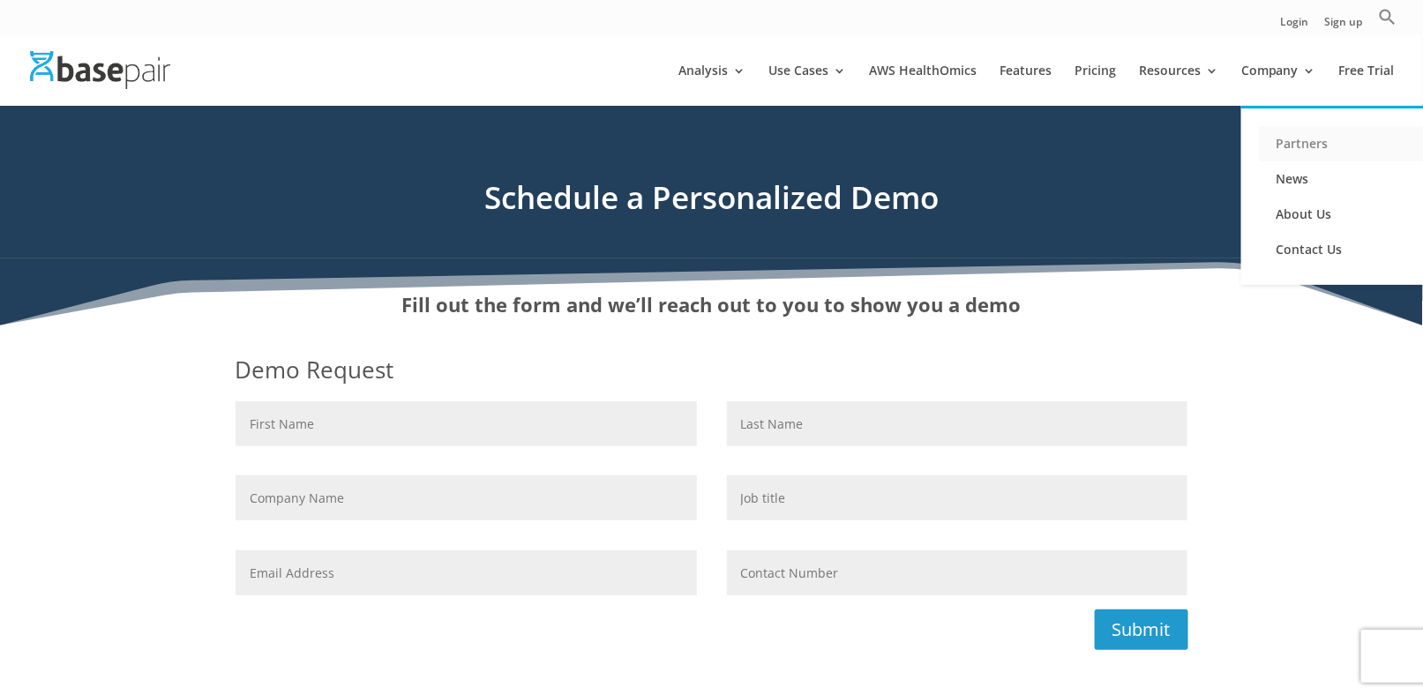
click at [1302, 144] on link "Partners" at bounding box center [1347, 143] width 176 height 35
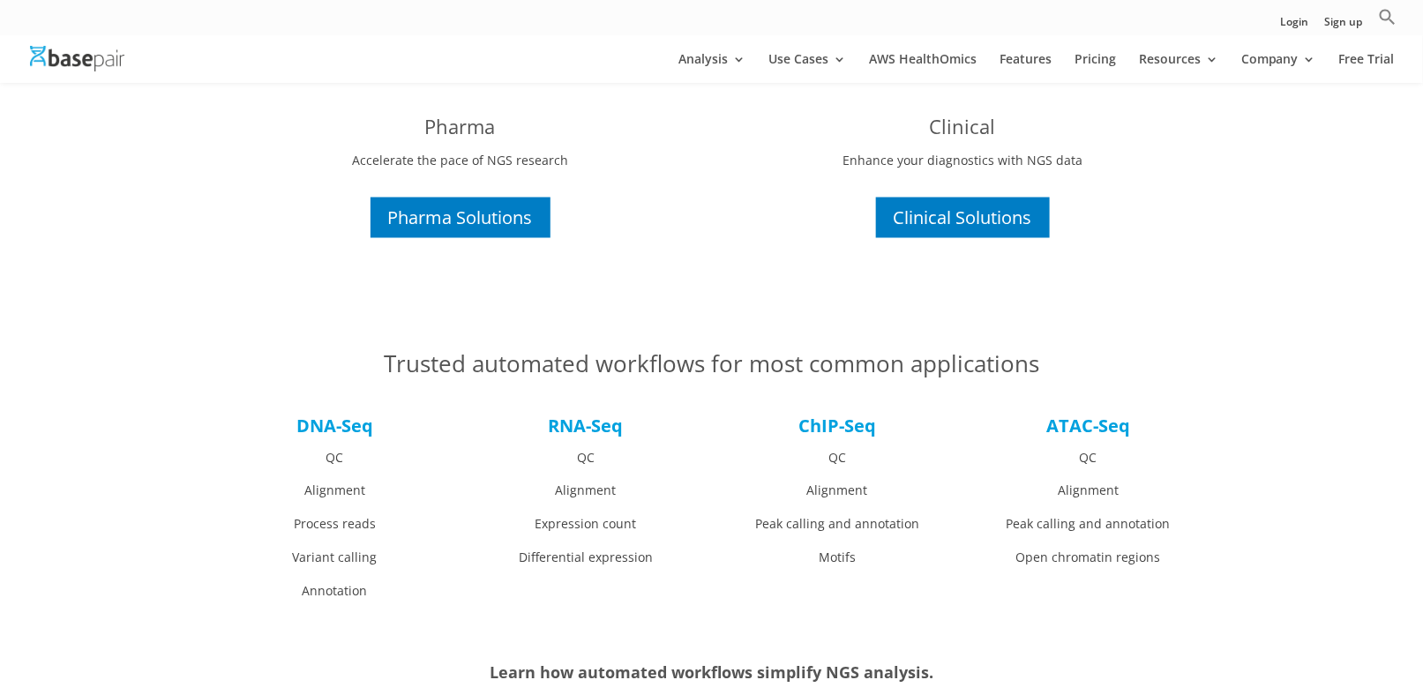
scroll to position [1147, 0]
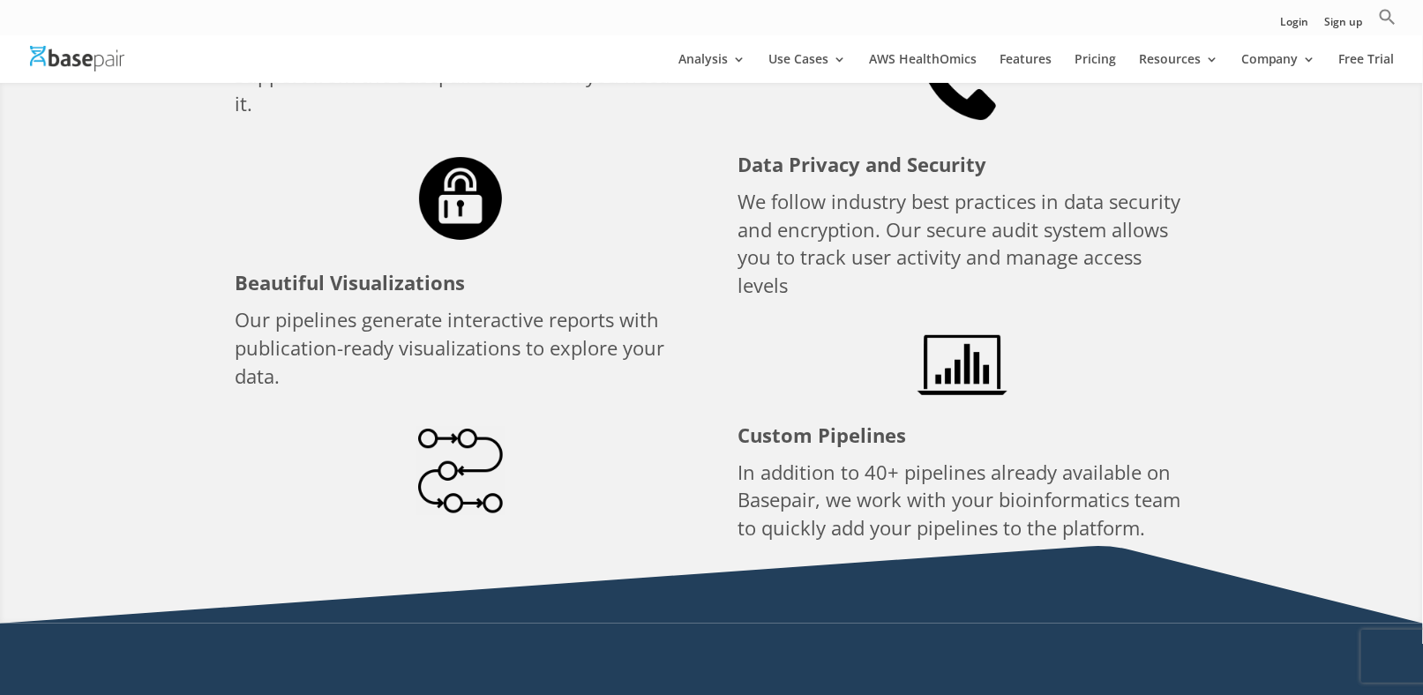
scroll to position [2911, 0]
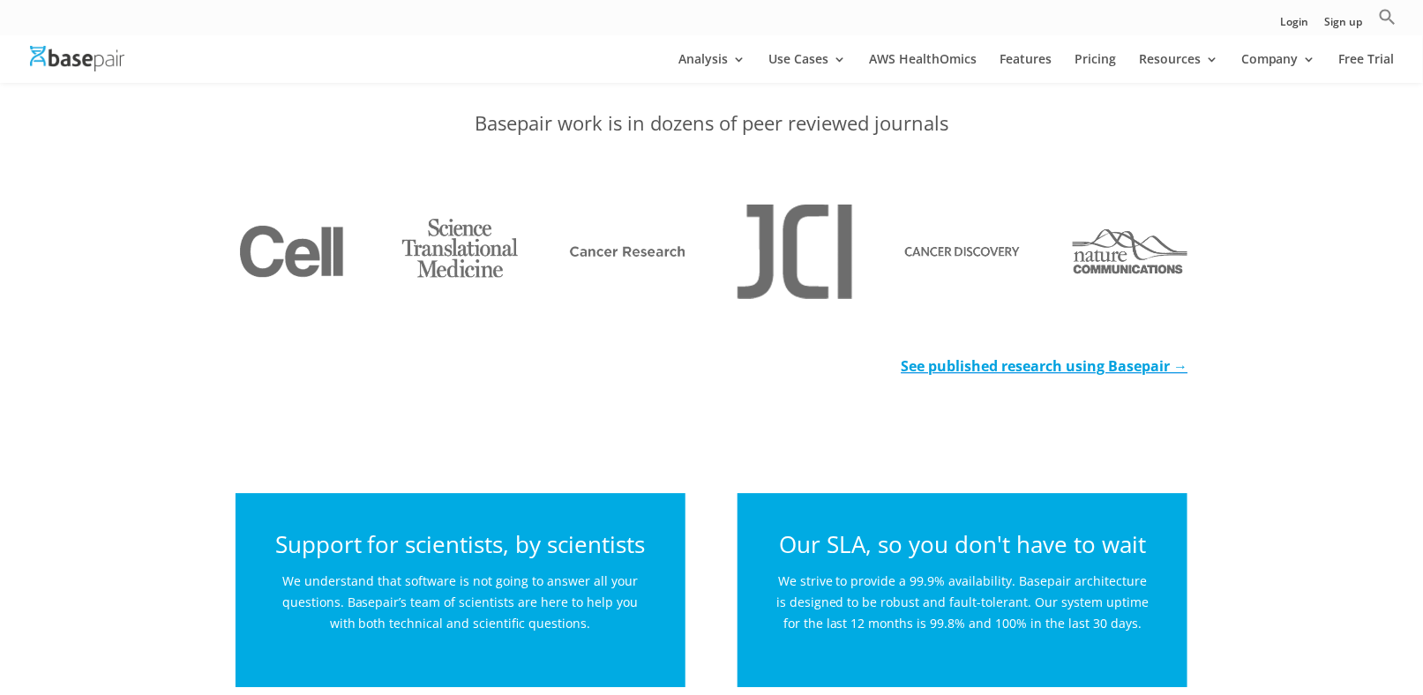
scroll to position [1764, 0]
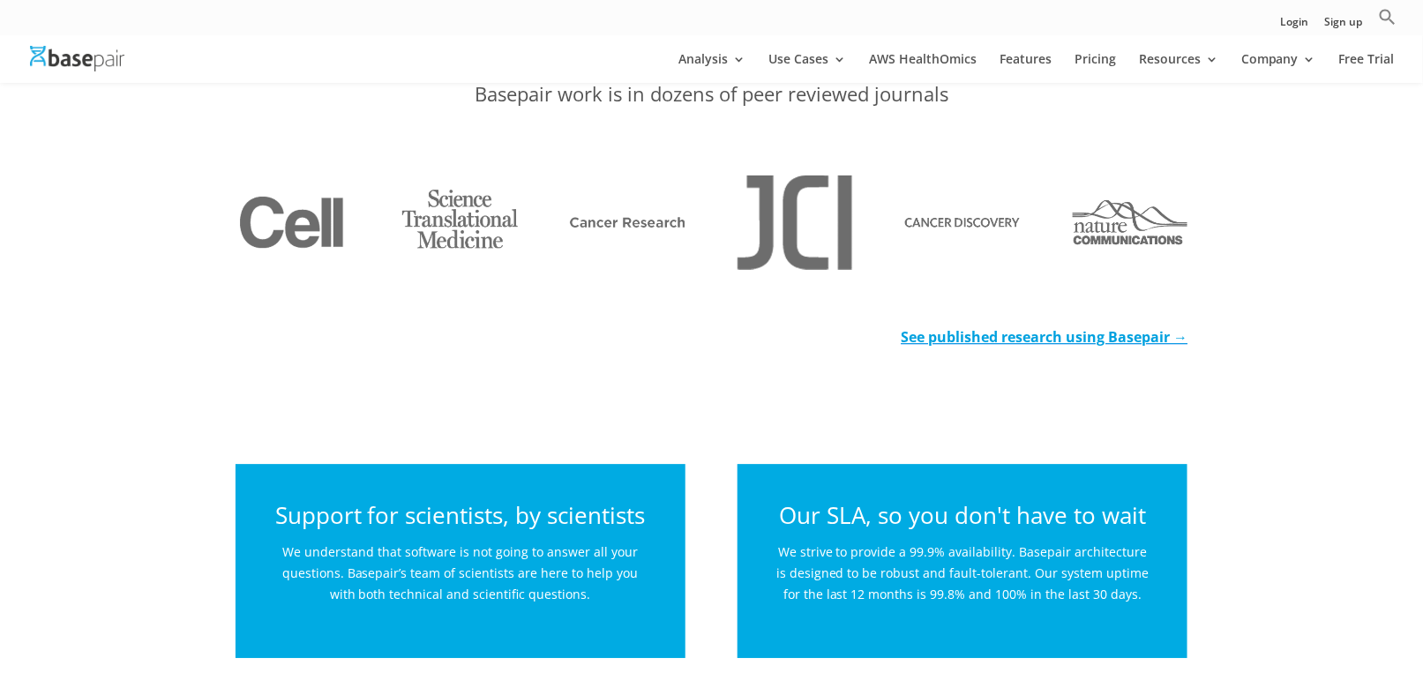
click at [583, 516] on h2 "Support for scientists, by scientists" at bounding box center [460, 520] width 379 height 42
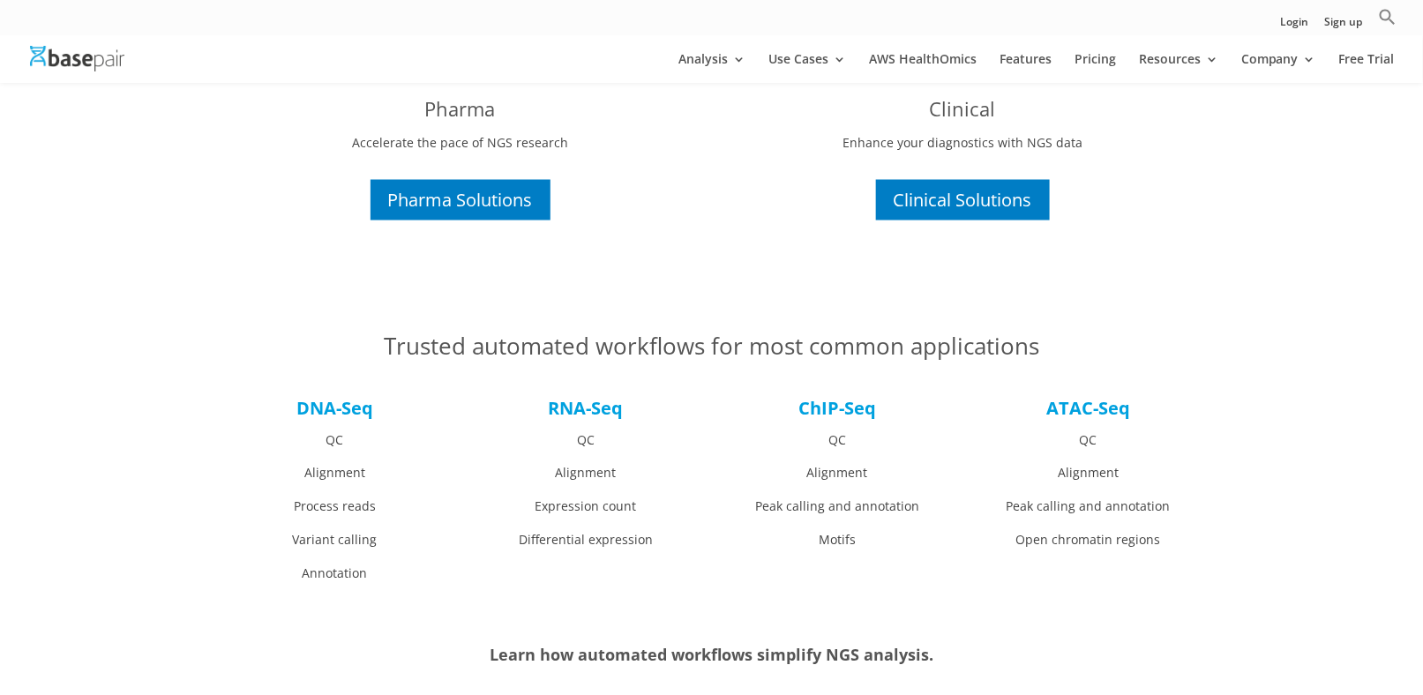
scroll to position [1059, 0]
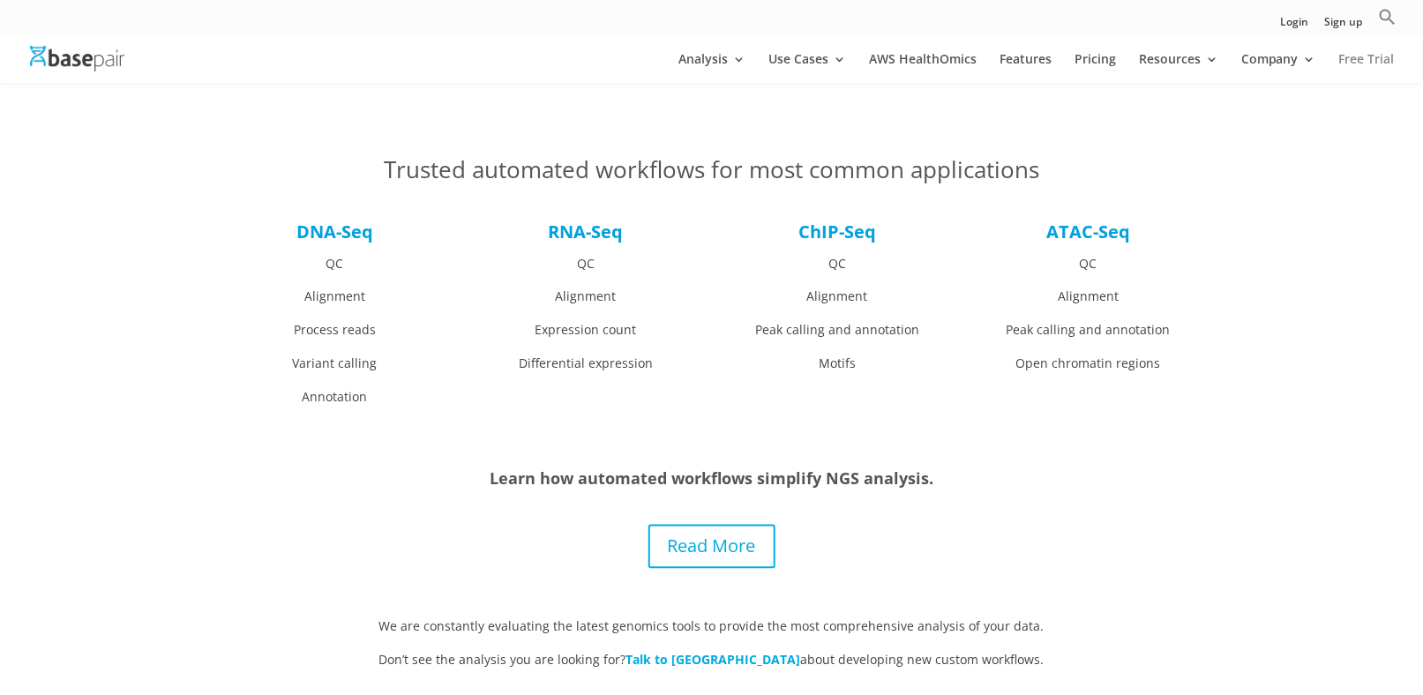
click at [1351, 61] on link "Free Trial" at bounding box center [1367, 68] width 56 height 30
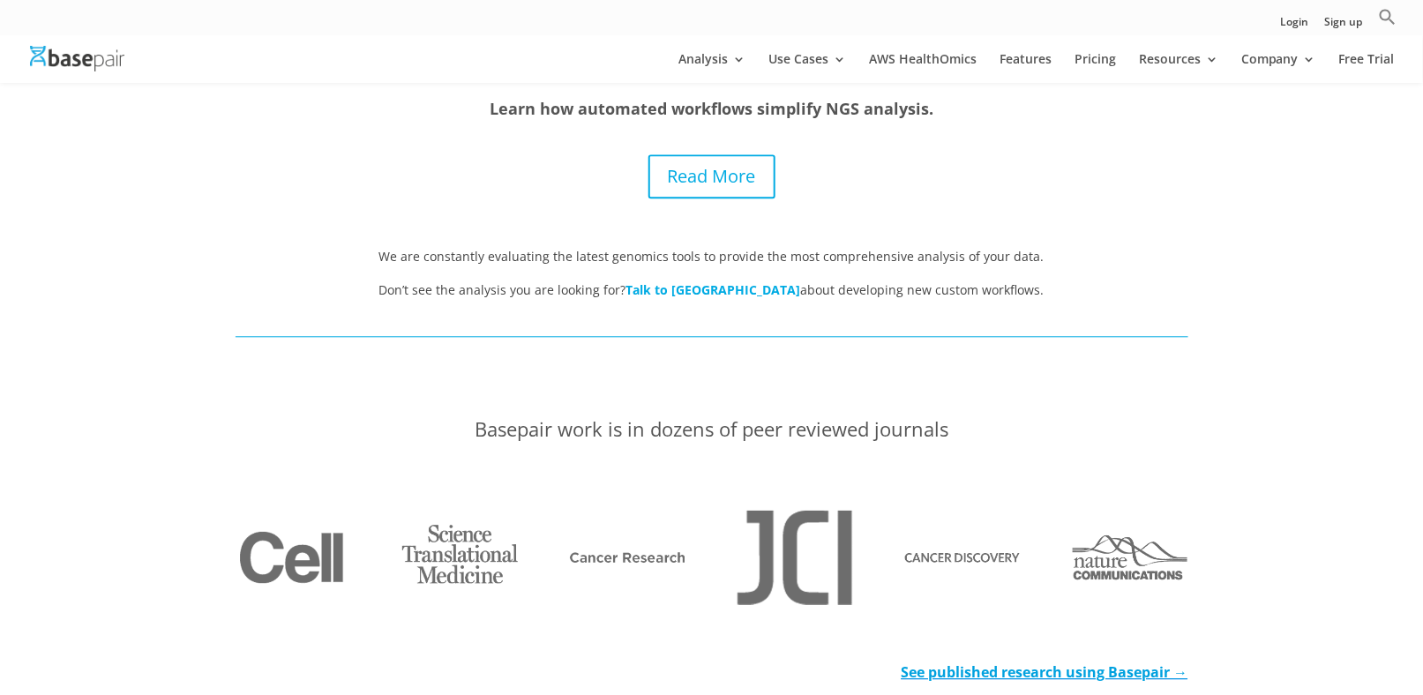
scroll to position [1059, 0]
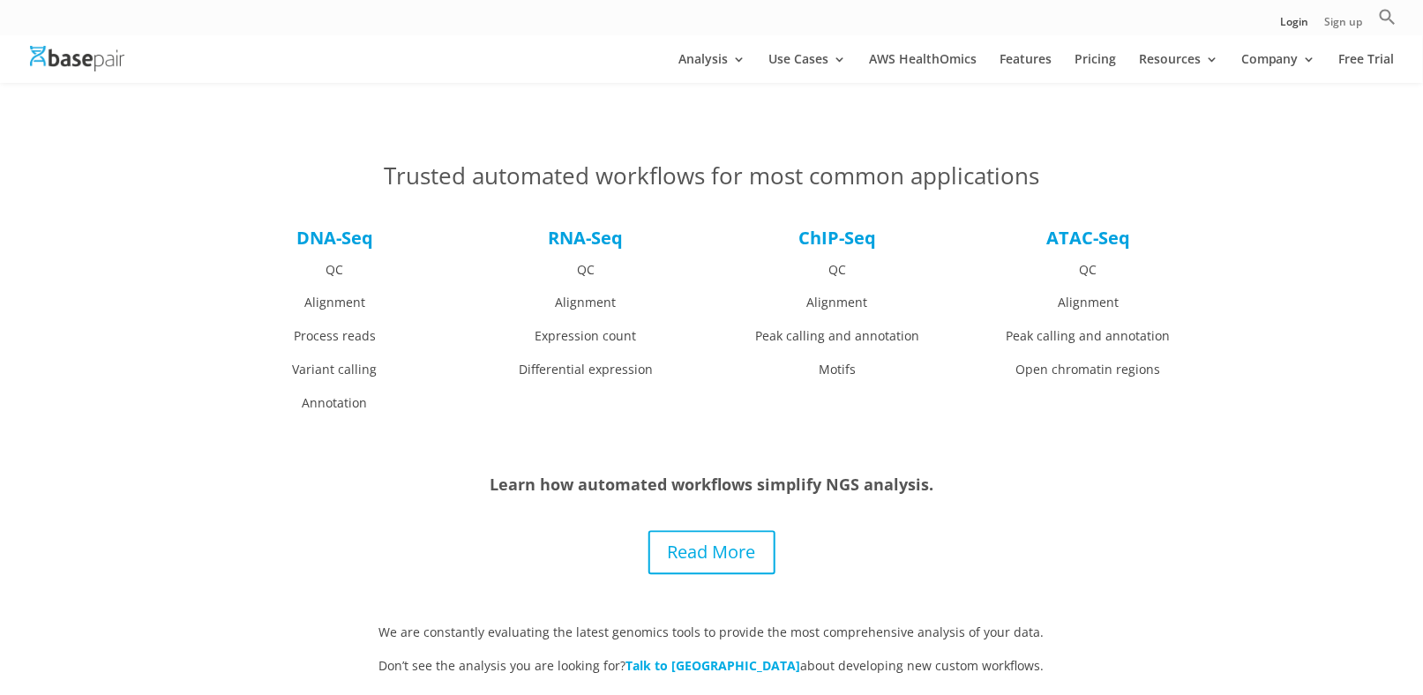
click at [1351, 19] on link "Sign up" at bounding box center [1344, 26] width 38 height 19
